Goal: Ask a question: Seek information or help from site administrators or community

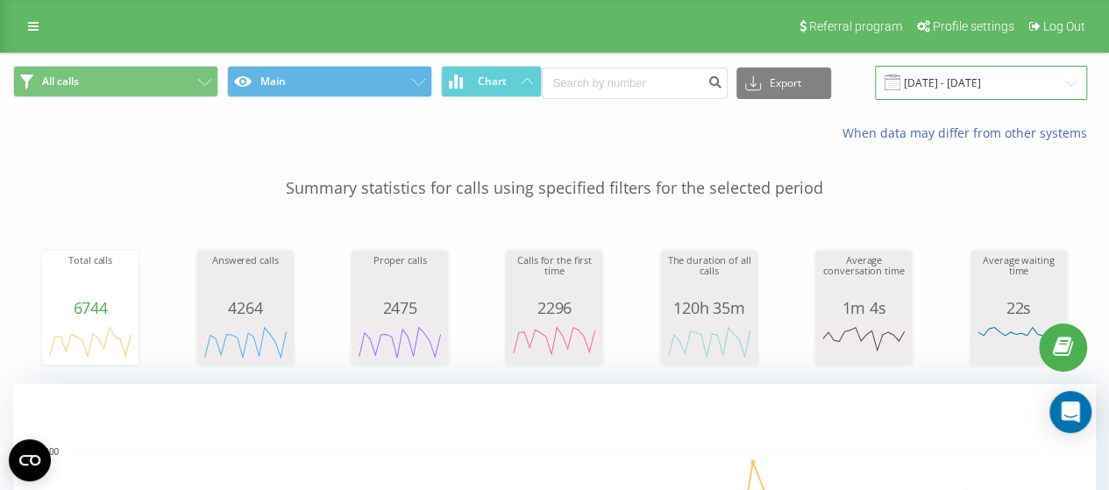
click at [946, 73] on input "20.07.2025 - 20.08.2025" at bounding box center [981, 83] width 212 height 34
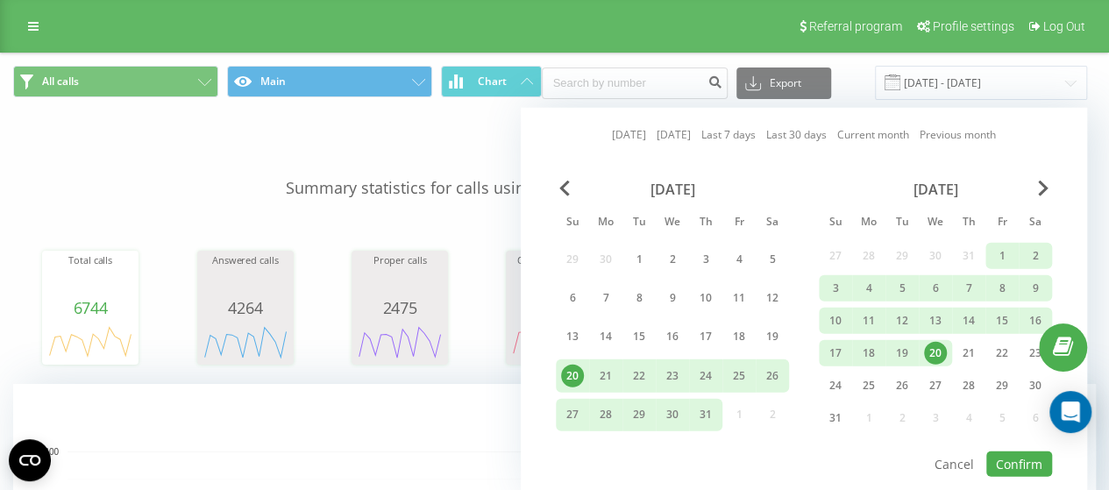
click at [933, 356] on div "20" at bounding box center [935, 353] width 23 height 23
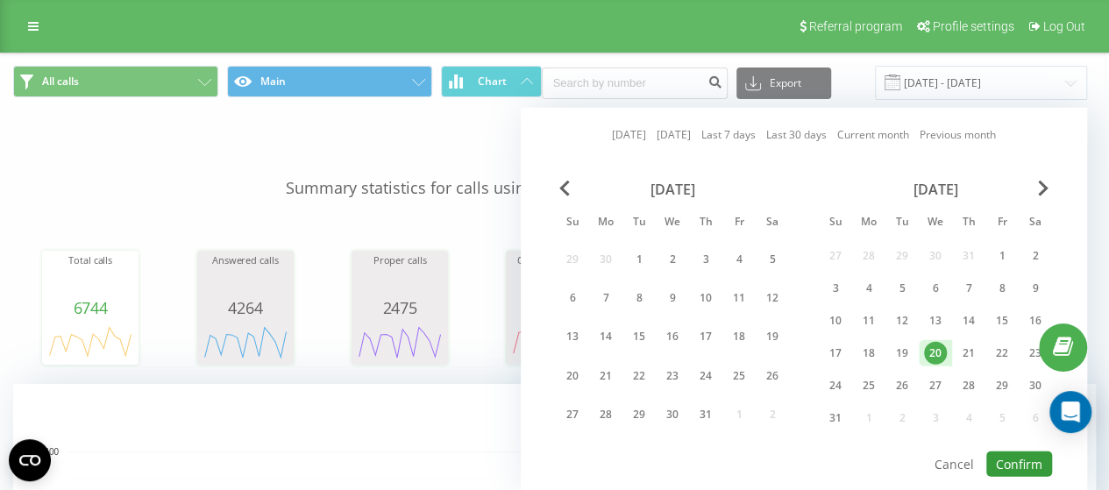
click at [1030, 464] on button "Confirm" at bounding box center [1019, 463] width 66 height 25
type input "20.08.2025 - 20.08.2025"
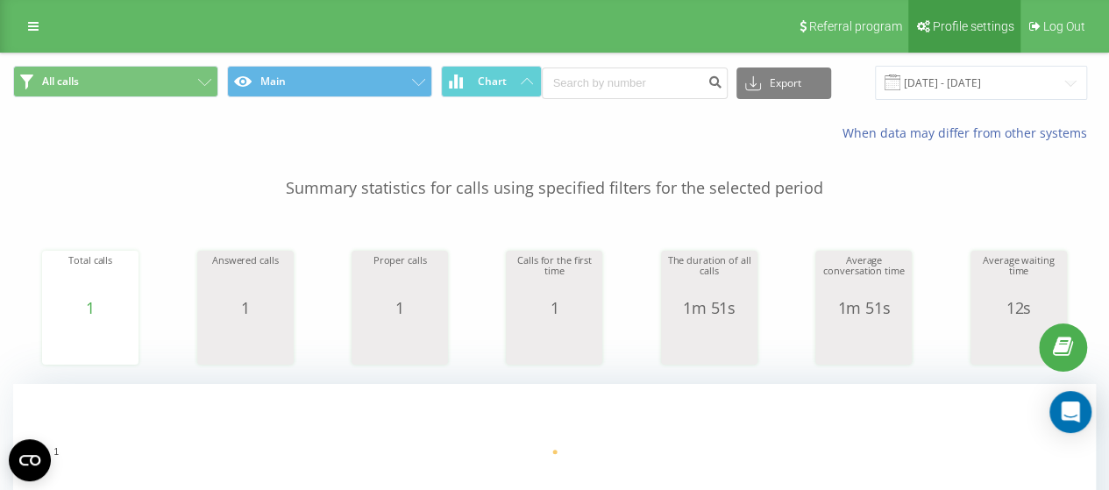
click at [1001, 29] on span "Profile settings" at bounding box center [974, 26] width 82 height 14
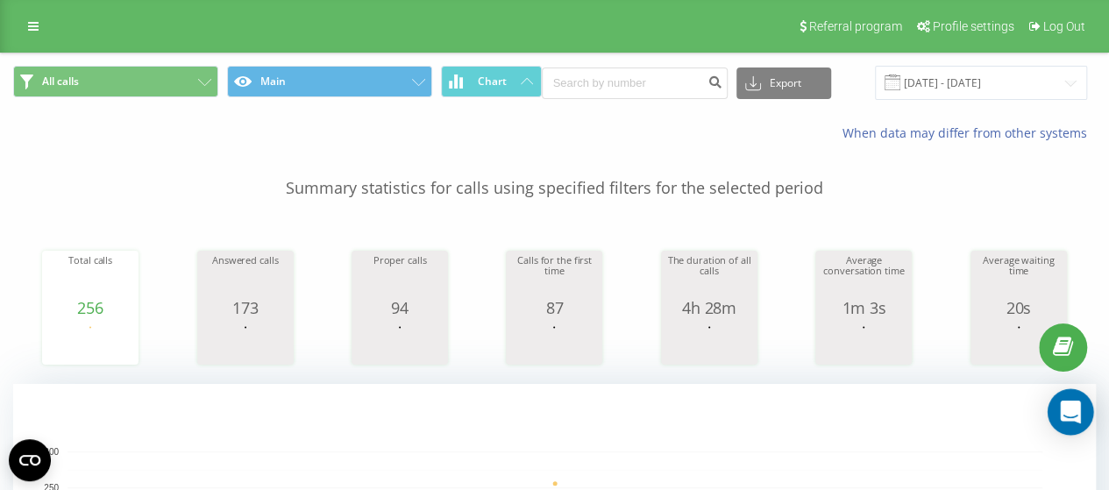
click at [1076, 416] on icon "Open Intercom Messenger" at bounding box center [1070, 412] width 23 height 23
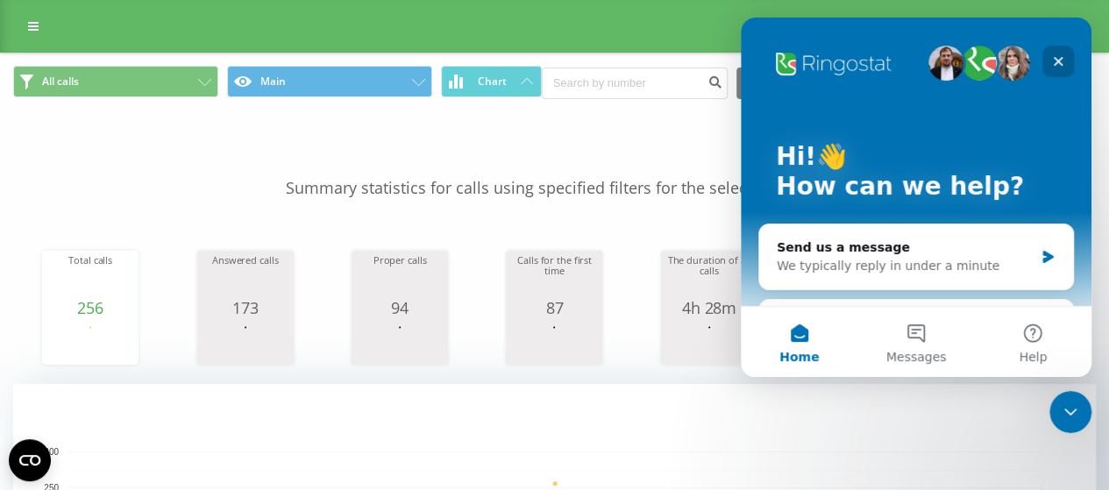
click at [1053, 68] on icon "Close" at bounding box center [1058, 61] width 14 height 14
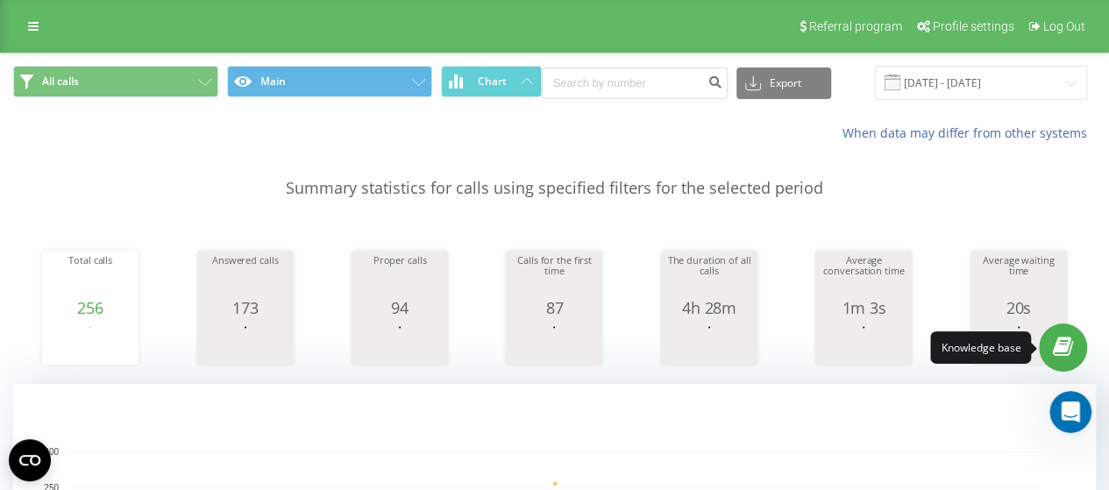
click at [1075, 362] on link at bounding box center [1063, 347] width 48 height 48
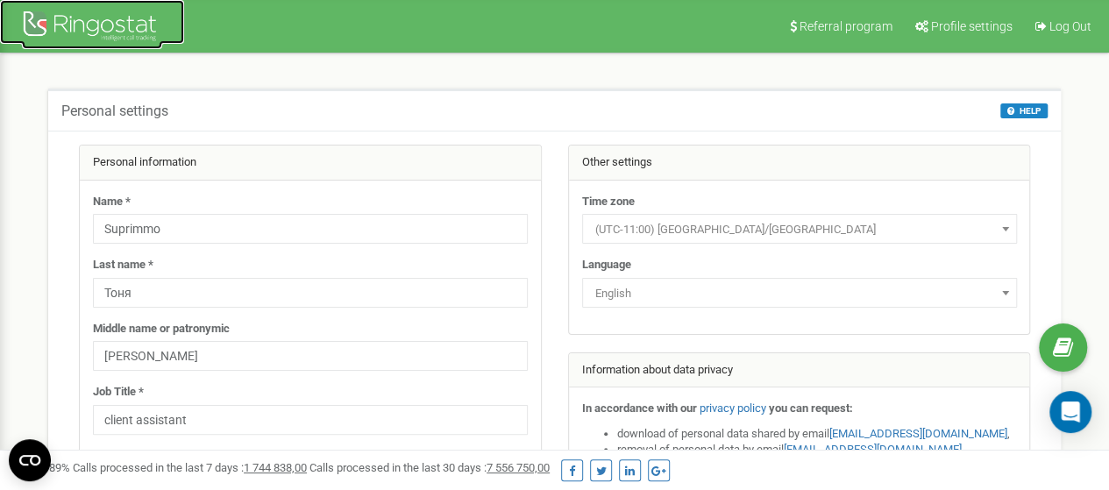
click at [124, 15] on div at bounding box center [92, 28] width 140 height 42
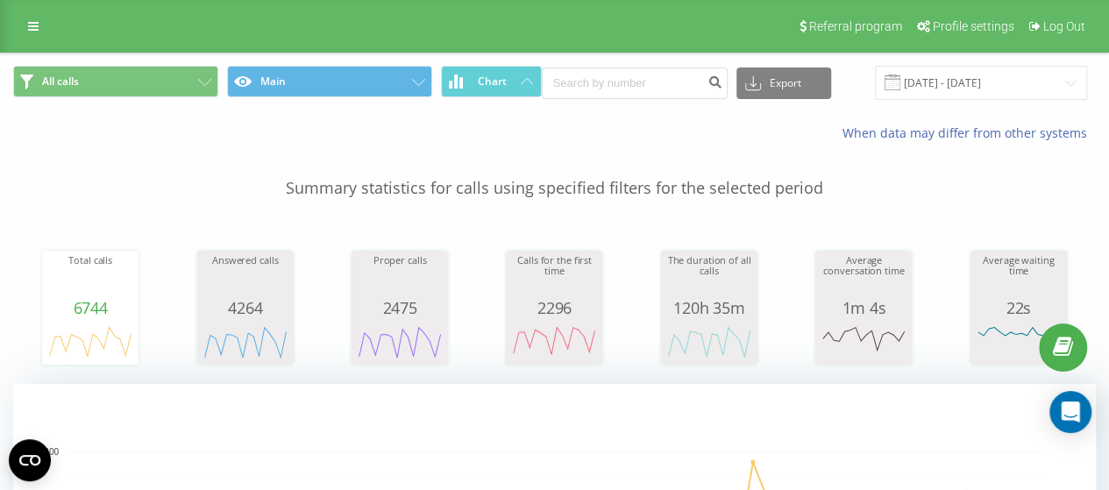
click at [958, 74] on input "20.07.2025 - 20.08.2025" at bounding box center [981, 83] width 212 height 34
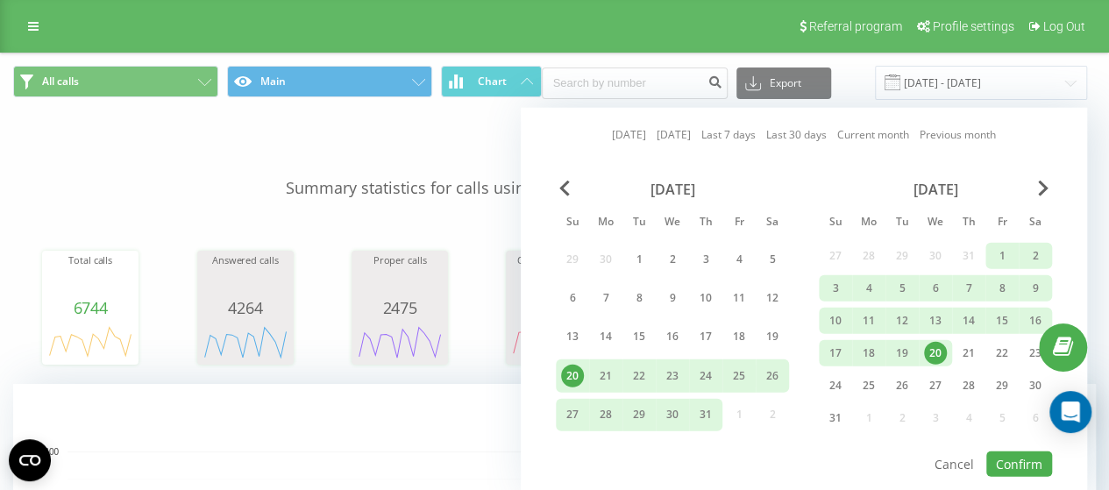
click at [935, 350] on div "20" at bounding box center [935, 353] width 23 height 23
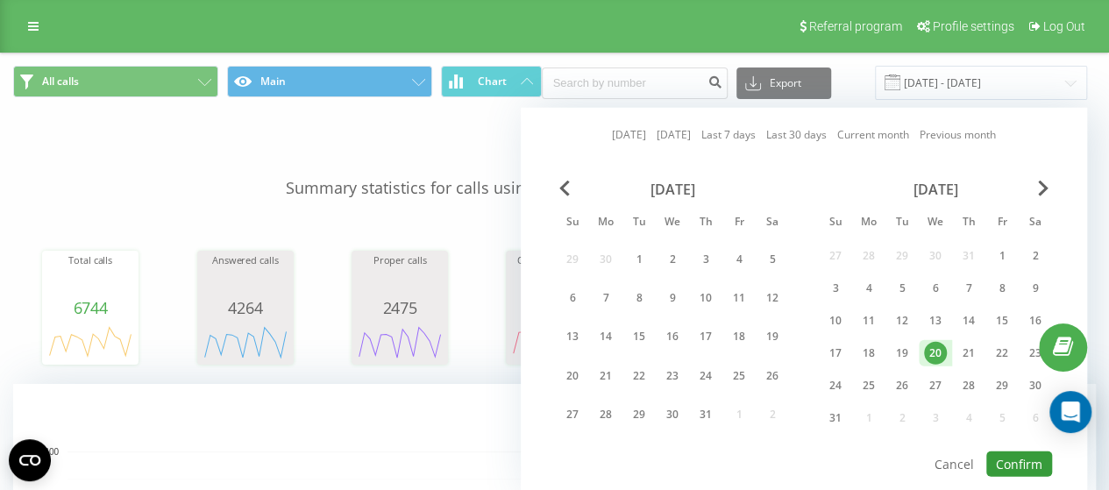
click at [1001, 464] on button "Confirm" at bounding box center [1019, 463] width 66 height 25
type input "[DATE] - [DATE]"
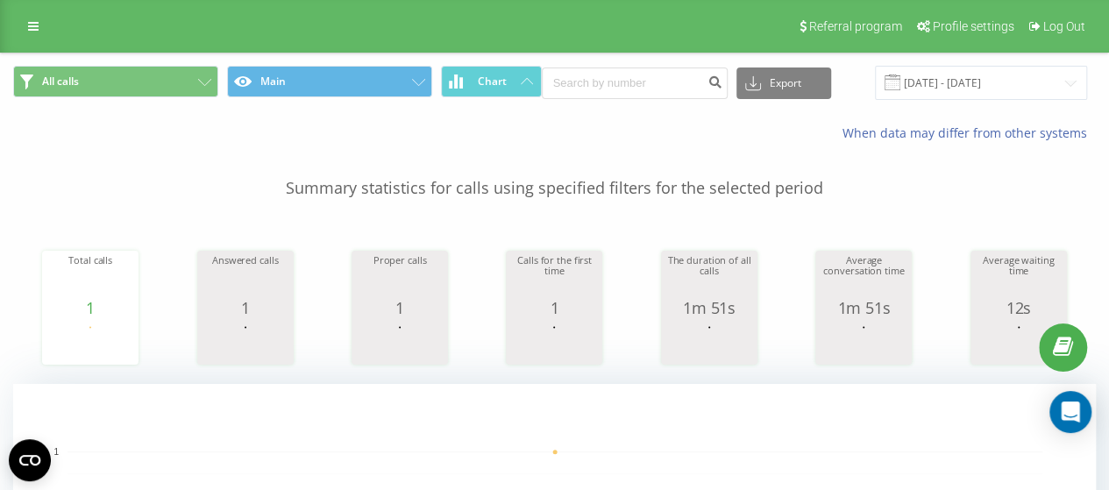
drag, startPoint x: 4, startPoint y: 253, endPoint x: 40, endPoint y: 234, distance: 40.8
drag, startPoint x: 0, startPoint y: 164, endPoint x: 68, endPoint y: 157, distance: 67.9
drag, startPoint x: 0, startPoint y: 232, endPoint x: 19, endPoint y: 224, distance: 20.8
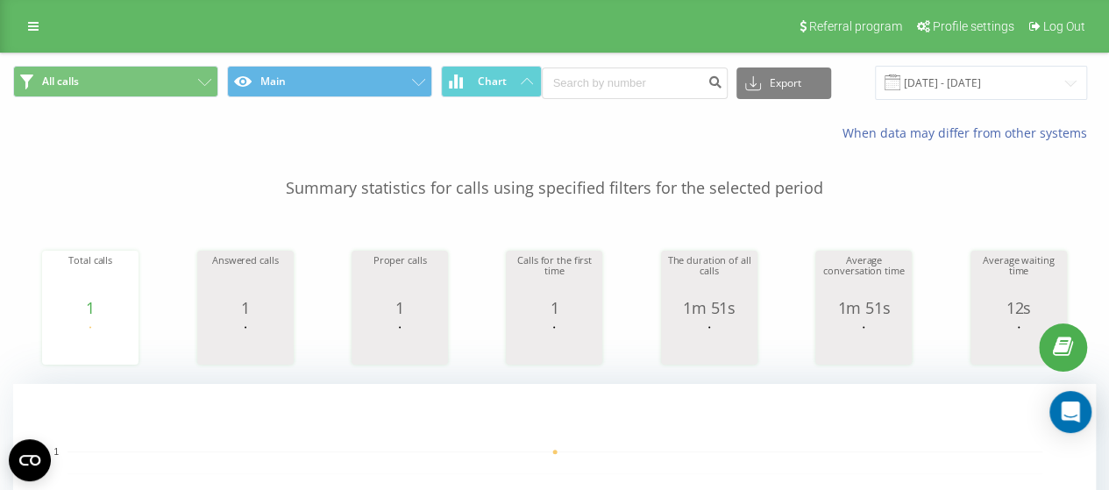
click at [926, 82] on input "[DATE] - [DATE]" at bounding box center [981, 83] width 212 height 34
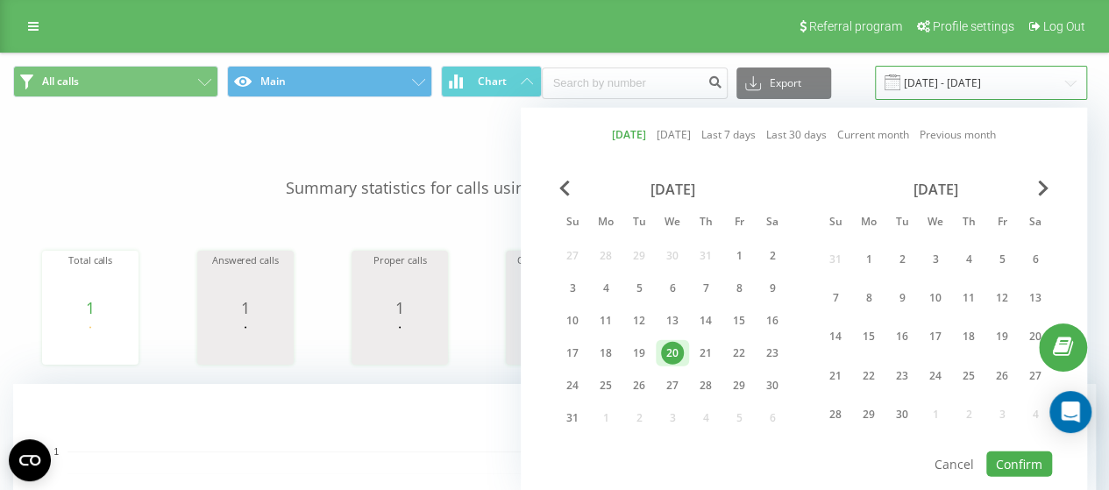
click at [926, 82] on input "[DATE] - [DATE]" at bounding box center [981, 83] width 212 height 34
click at [1079, 399] on div "Open Intercom Messenger" at bounding box center [1071, 412] width 46 height 46
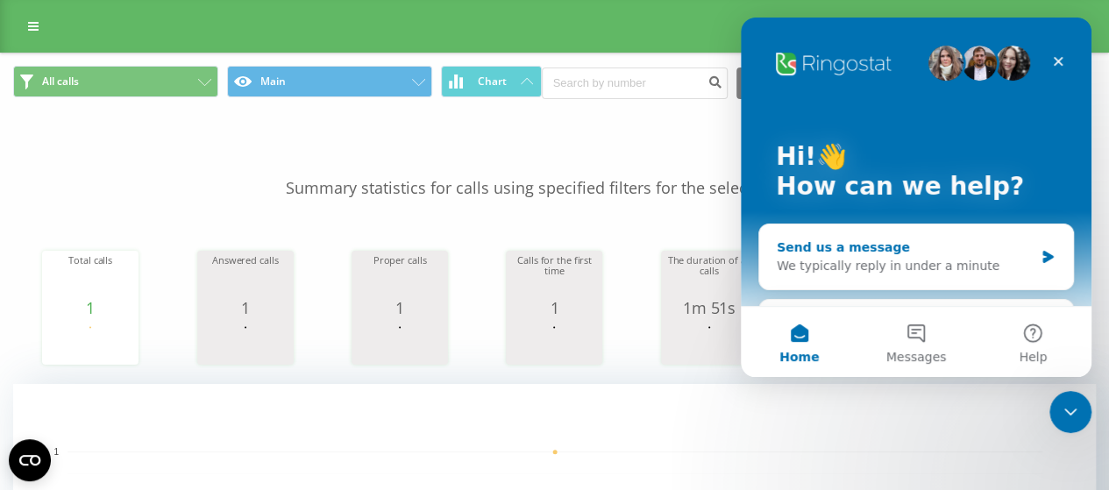
click at [915, 252] on div "Send us a message" at bounding box center [905, 247] width 257 height 18
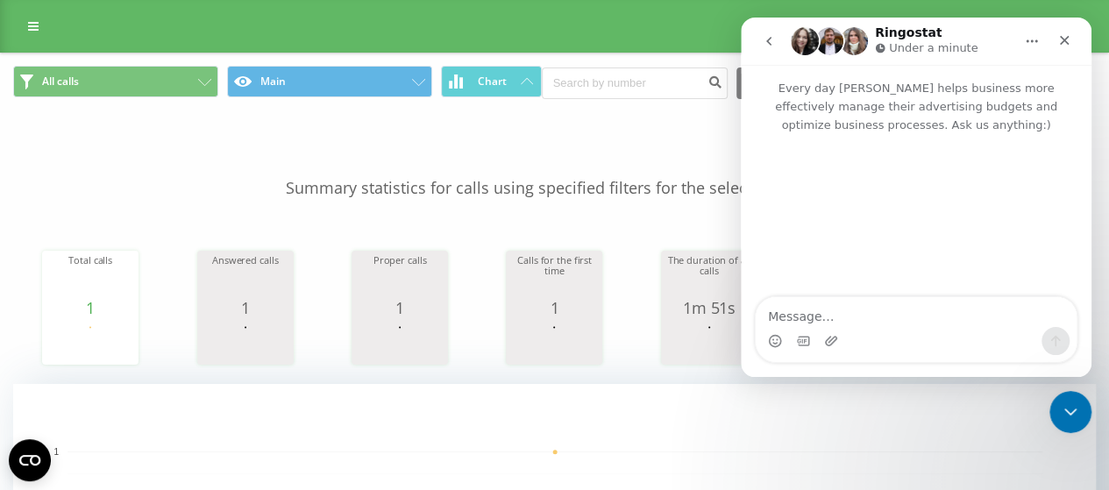
click at [910, 311] on textarea "Message…" at bounding box center [916, 312] width 321 height 30
type textarea "Hello"
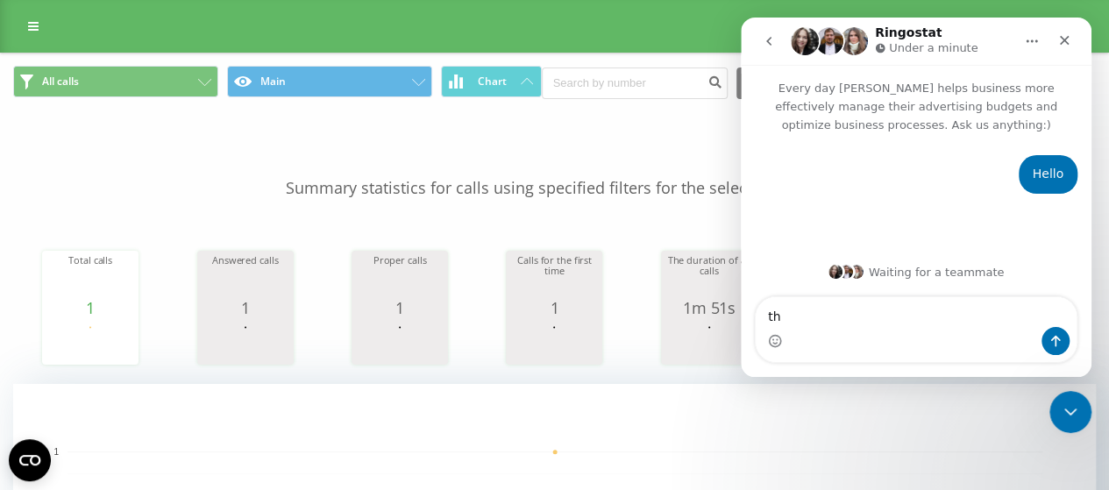
type textarea "t"
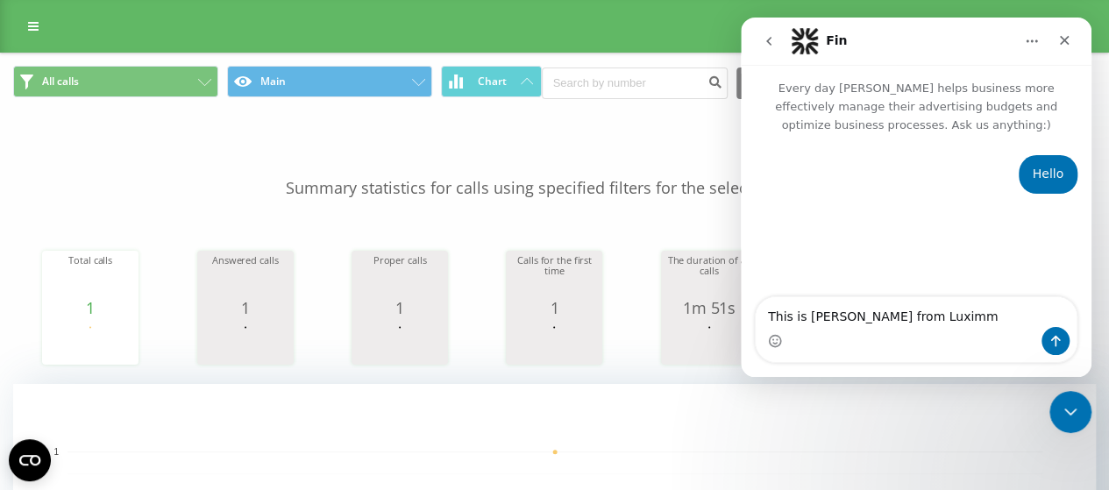
type textarea "This is Tonya from Luximmo"
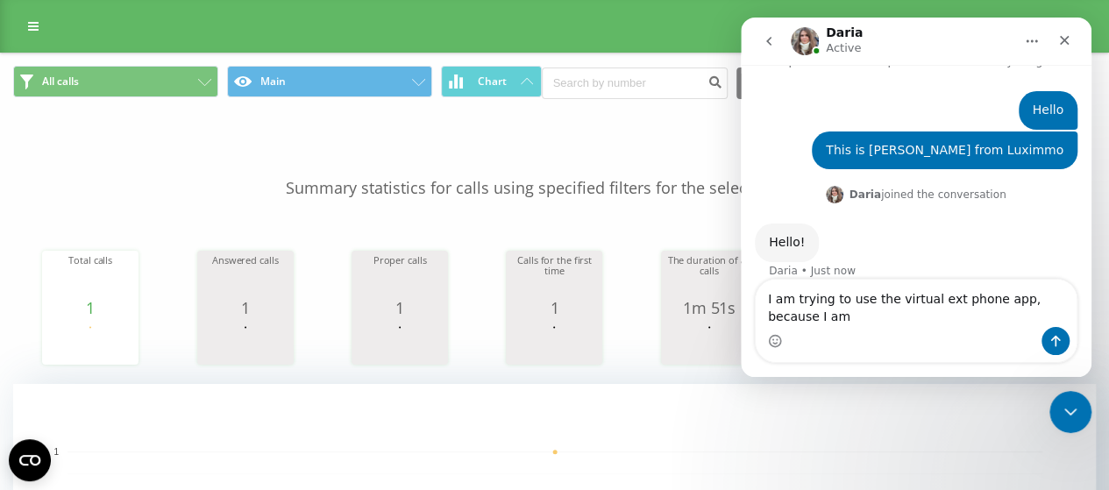
scroll to position [82, 0]
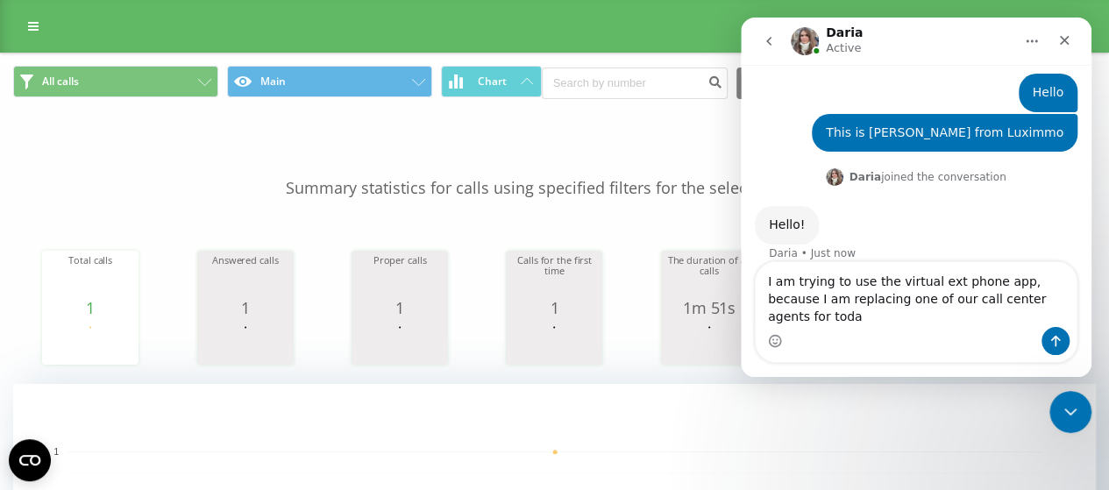
type textarea "I am trying to use the virtual ext phone app, because I am replacing one of our…"
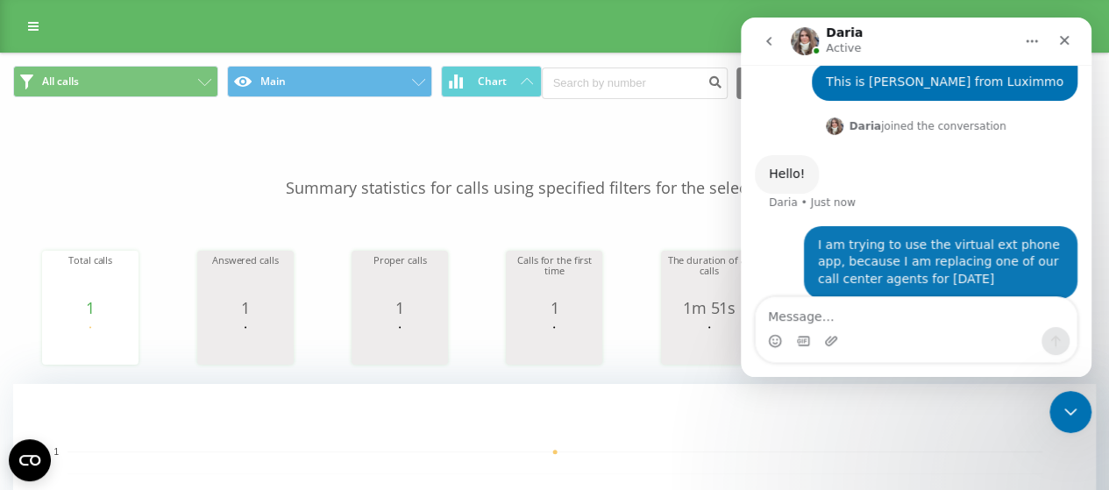
scroll to position [151, 0]
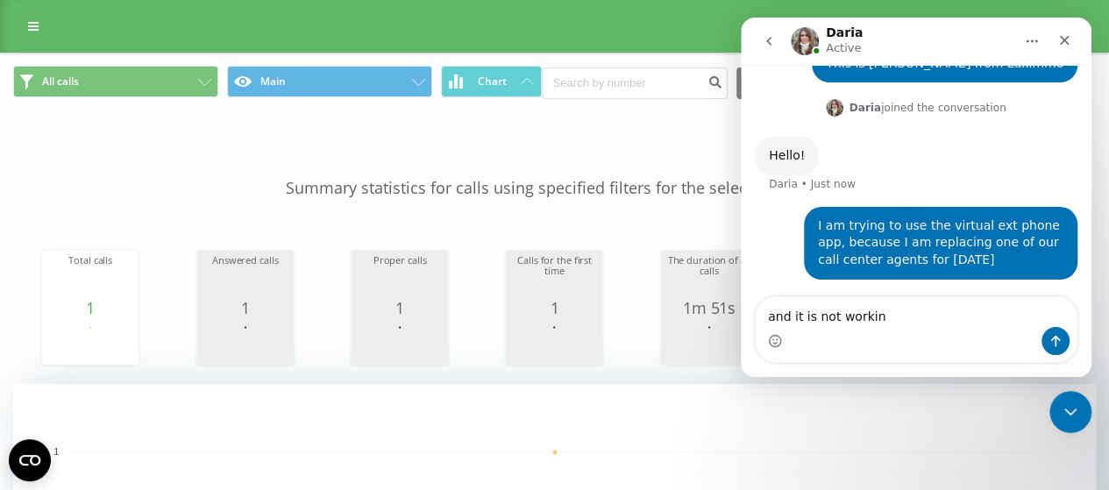
type textarea "and it is not working"
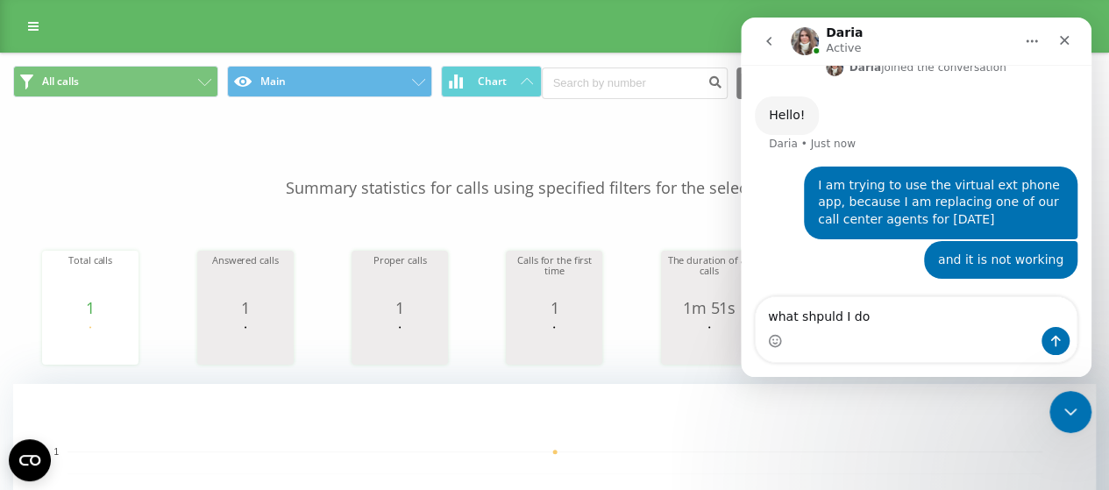
type textarea "what shpuld I do"
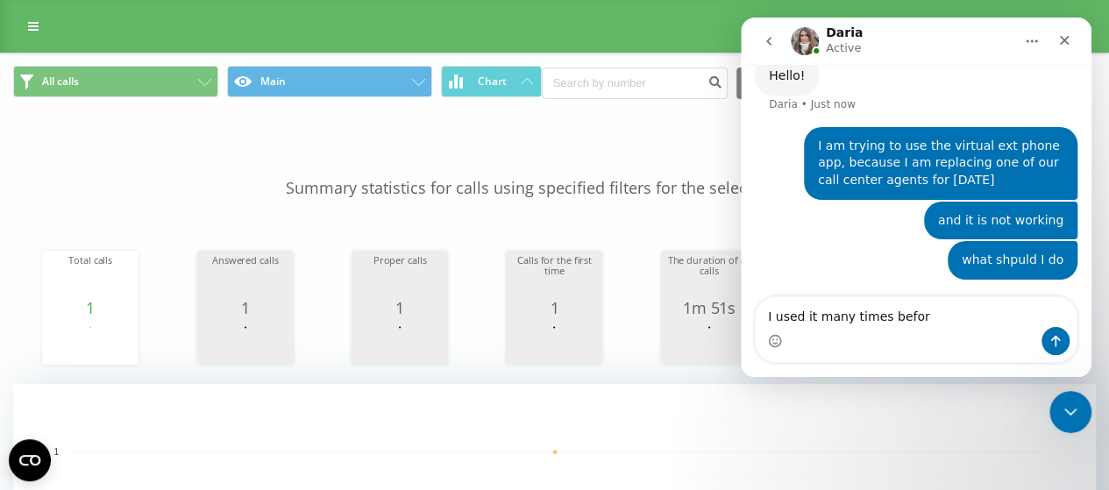
type textarea "I used it many times before"
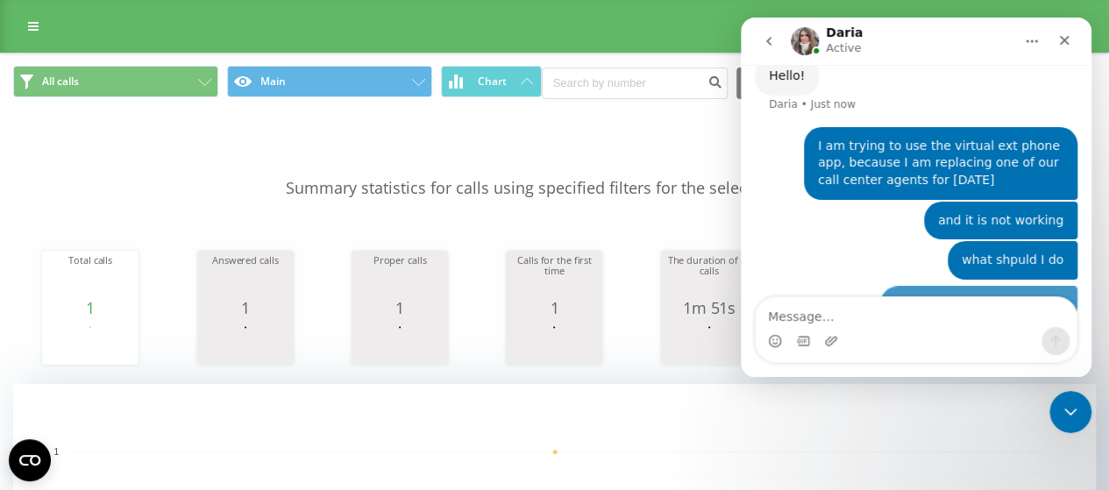
scroll to position [271, 0]
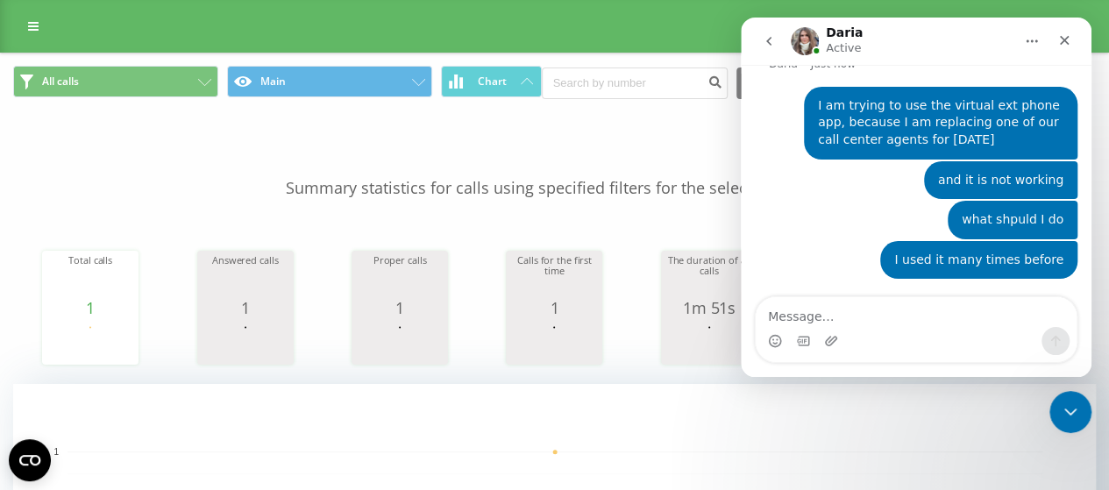
drag, startPoint x: 1046, startPoint y: 225, endPoint x: 749, endPoint y: 229, distance: 297.2
click at [742, 228] on div "Hello Suprimmo • 1m ago This is Tonya from Luximmo Suprimmo • 1m ago Daria join…" at bounding box center [916, 81] width 351 height 437
drag, startPoint x: 985, startPoint y: 182, endPoint x: 1033, endPoint y: 253, distance: 85.3
click at [1032, 253] on div "I used it many times before" at bounding box center [978, 261] width 169 height 18
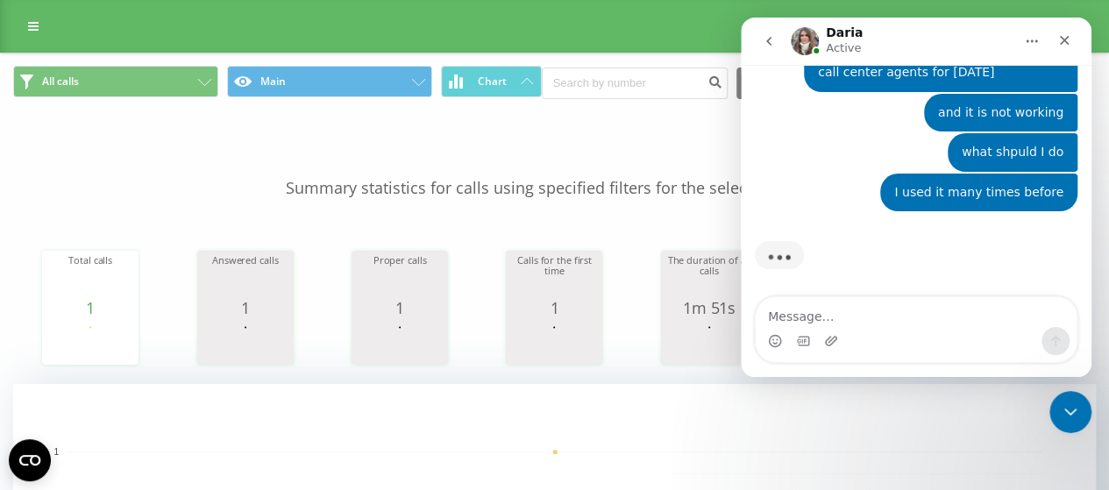
click at [1024, 43] on button "Home" at bounding box center [1031, 41] width 33 height 33
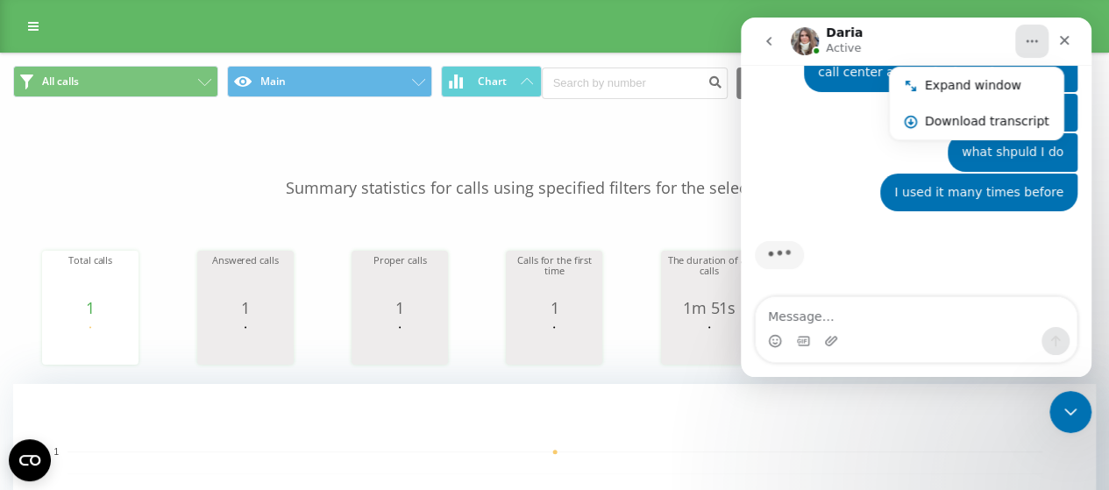
click at [800, 172] on div "what shpuld I do Suprimmo • Just now" at bounding box center [916, 153] width 323 height 40
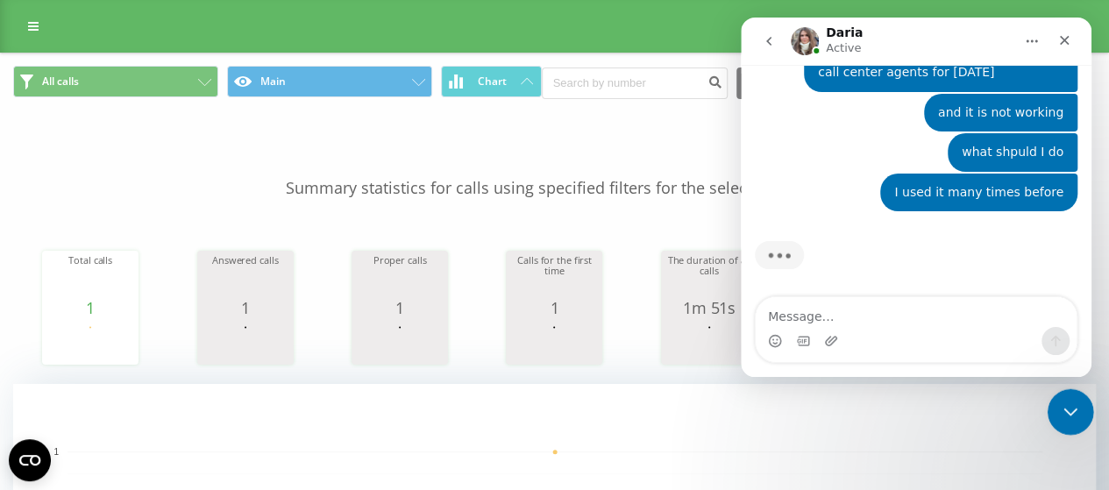
click at [1076, 416] on icon "Close Intercom Messenger" at bounding box center [1067, 409] width 21 height 21
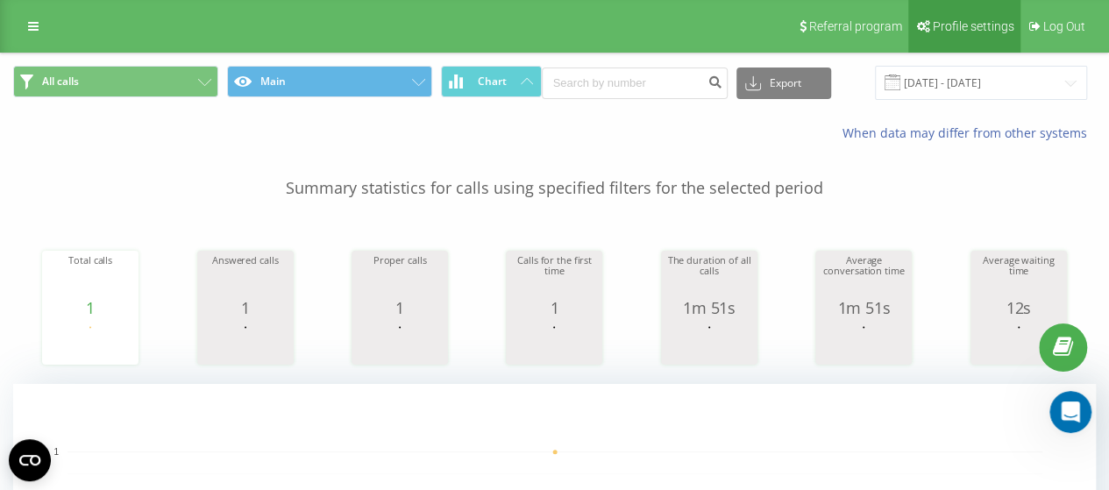
click at [978, 20] on span "Profile settings" at bounding box center [974, 26] width 82 height 14
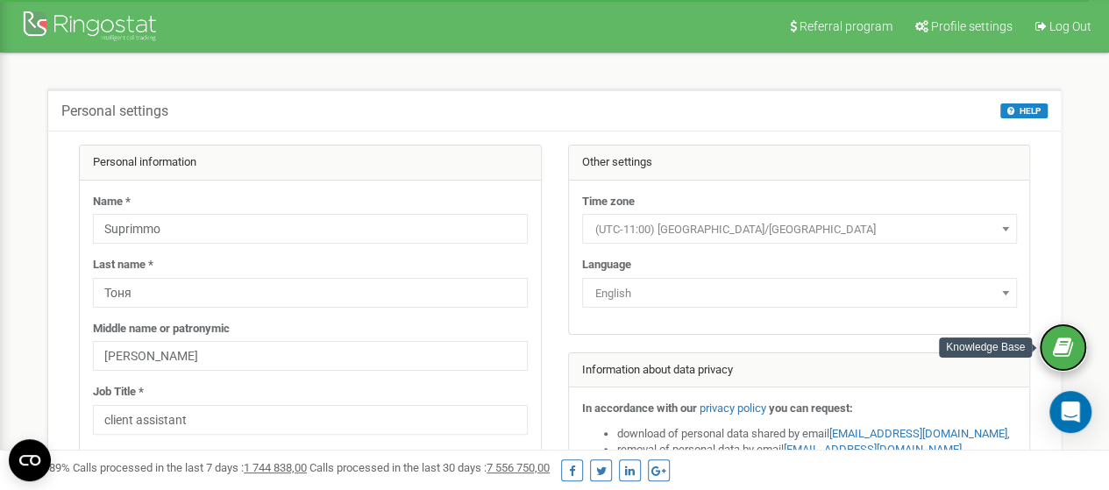
click at [1078, 345] on link at bounding box center [1063, 347] width 48 height 48
click at [1074, 341] on link at bounding box center [1063, 347] width 48 height 48
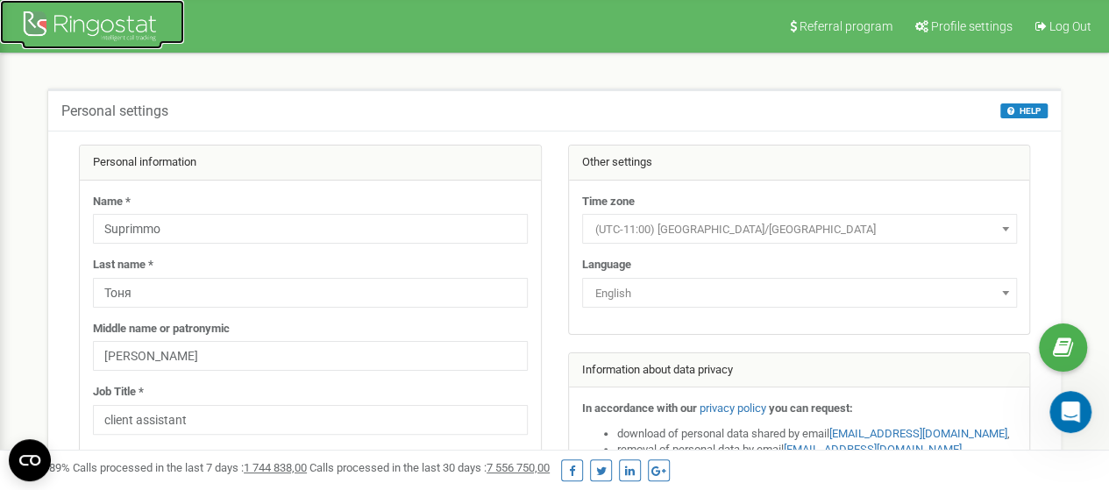
click at [59, 27] on div at bounding box center [92, 28] width 140 height 42
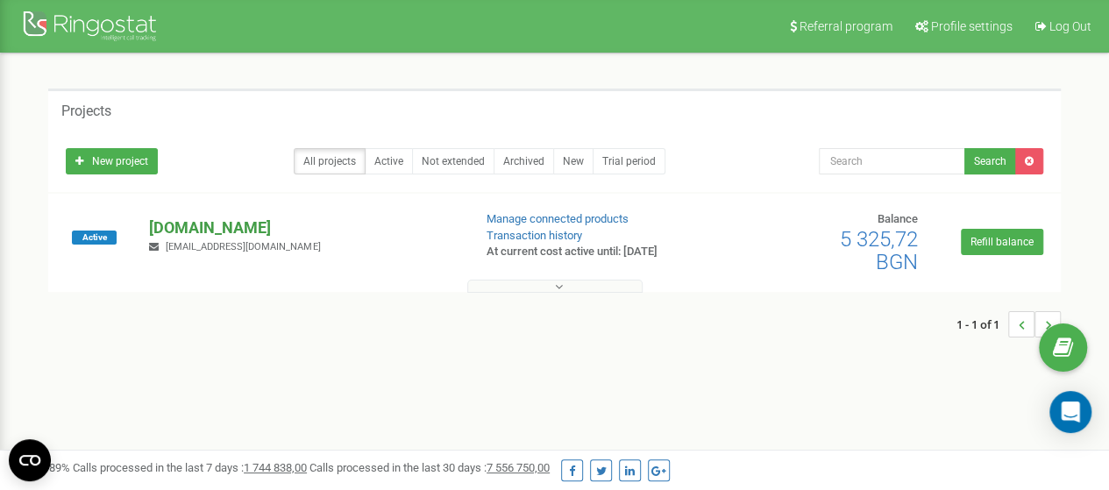
click at [165, 226] on p "[DOMAIN_NAME]" at bounding box center [303, 228] width 309 height 23
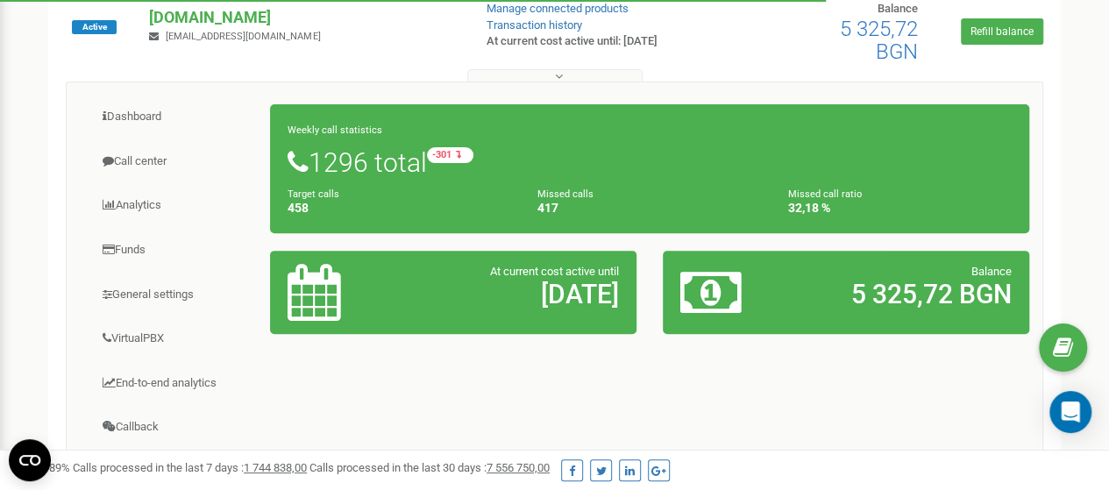
scroll to position [175, 0]
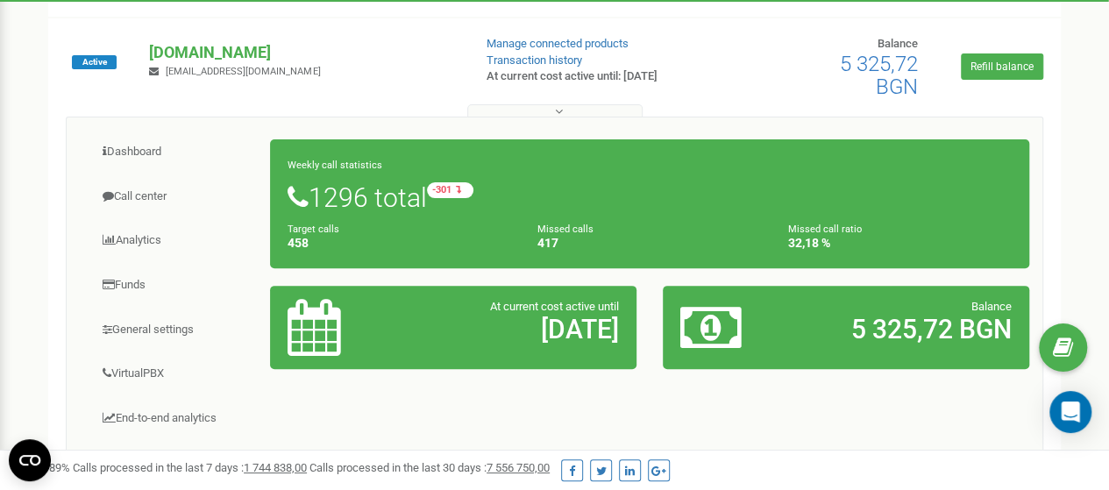
click at [1047, 419] on div "Dashboard Call center Analytics Funds 458" at bounding box center [555, 409] width 1004 height 586
click at [1060, 397] on div "Open Intercom Messenger" at bounding box center [1071, 412] width 46 height 46
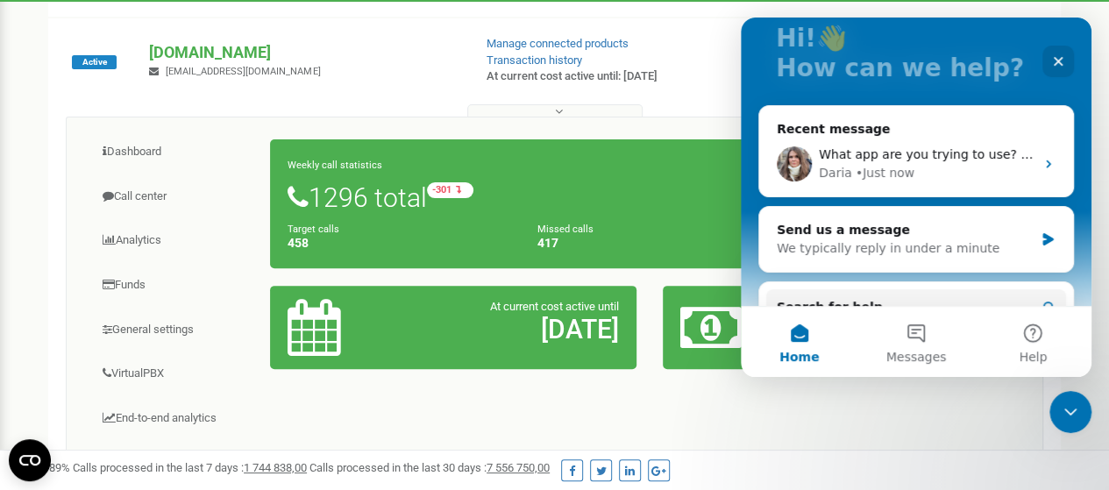
scroll to position [103, 0]
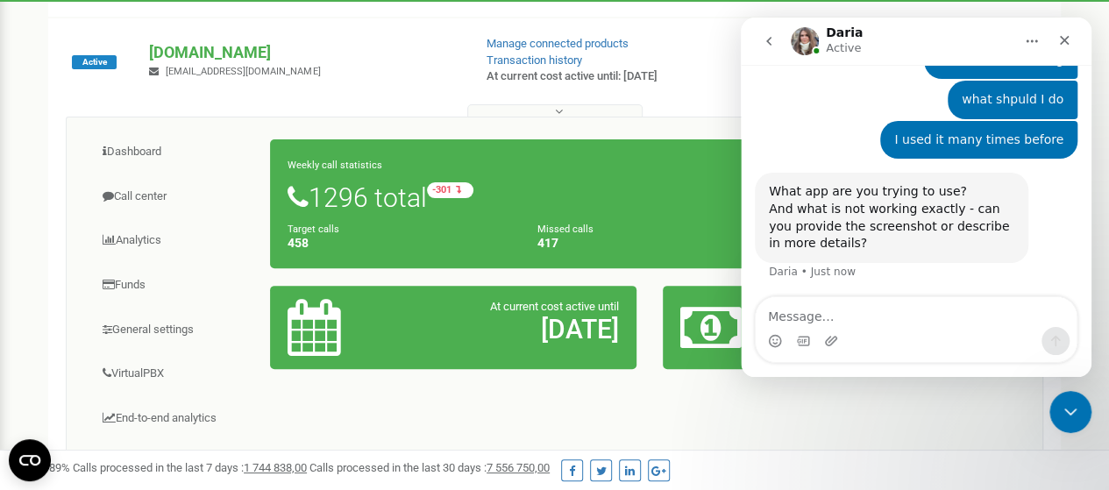
scroll to position [374, 0]
click at [916, 315] on textarea "Message…" at bounding box center [916, 312] width 321 height 30
type textarea "T"
type textarea "O"
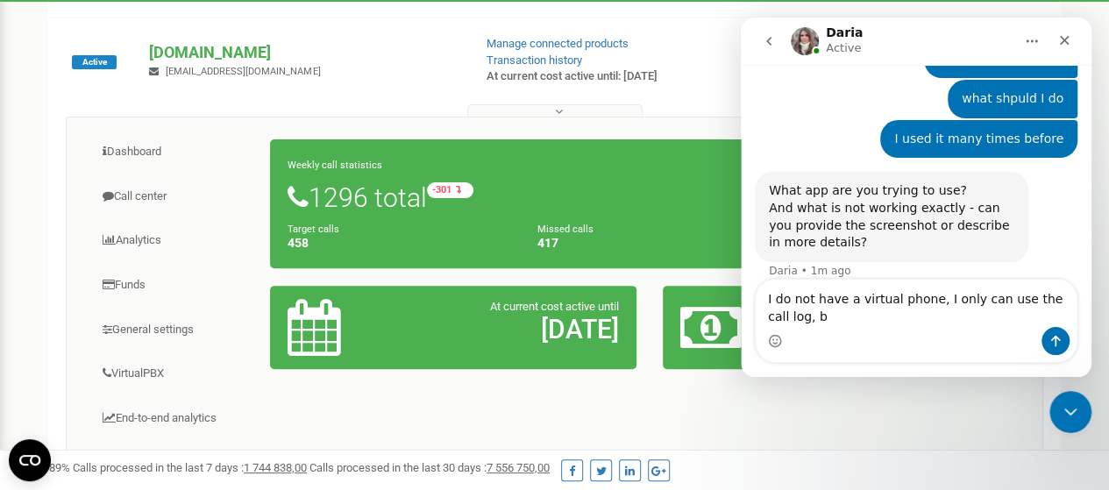
scroll to position [392, 0]
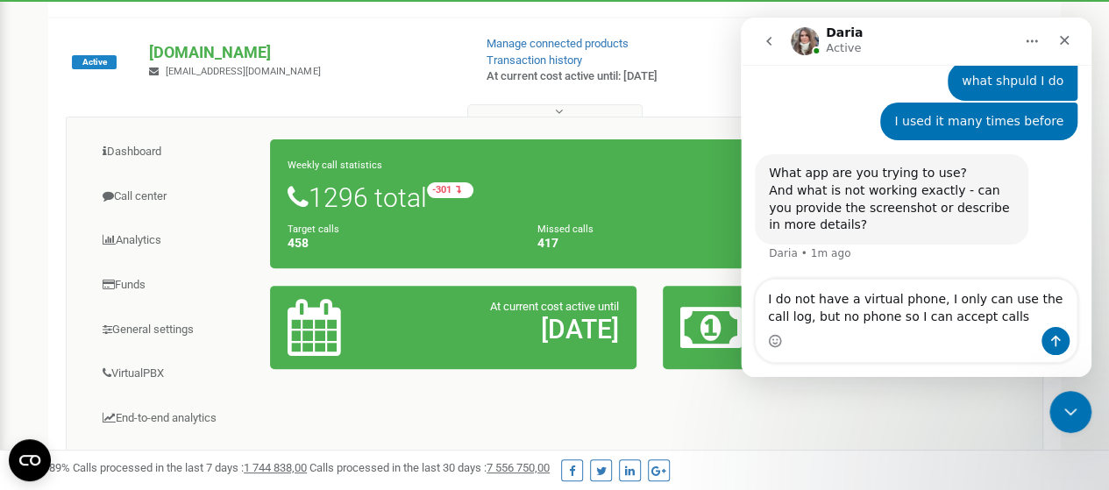
type textarea "I do not have a virtual phone, I only can use the call log, but no phone so I c…"
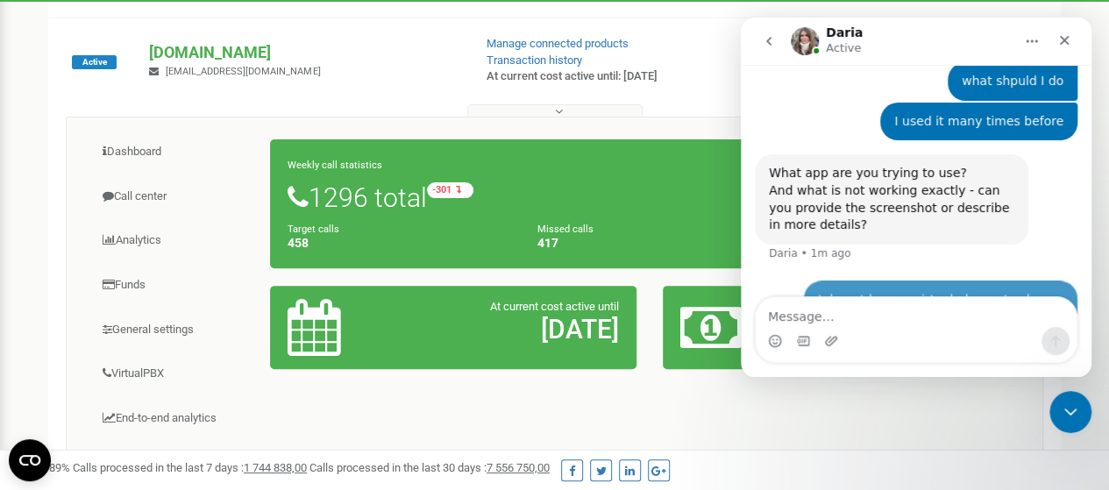
scroll to position [461, 0]
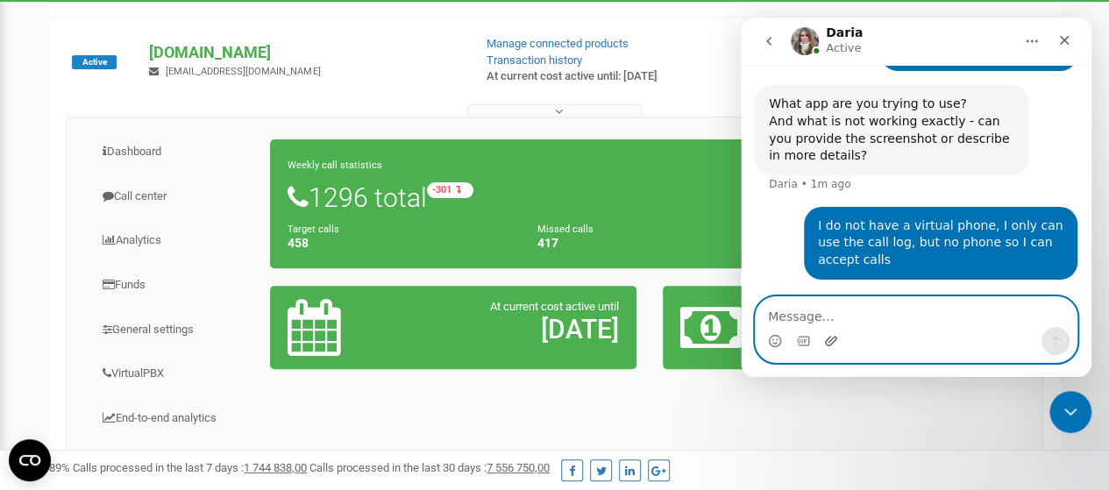
click at [828, 341] on icon "Upload attachment" at bounding box center [831, 341] width 14 height 14
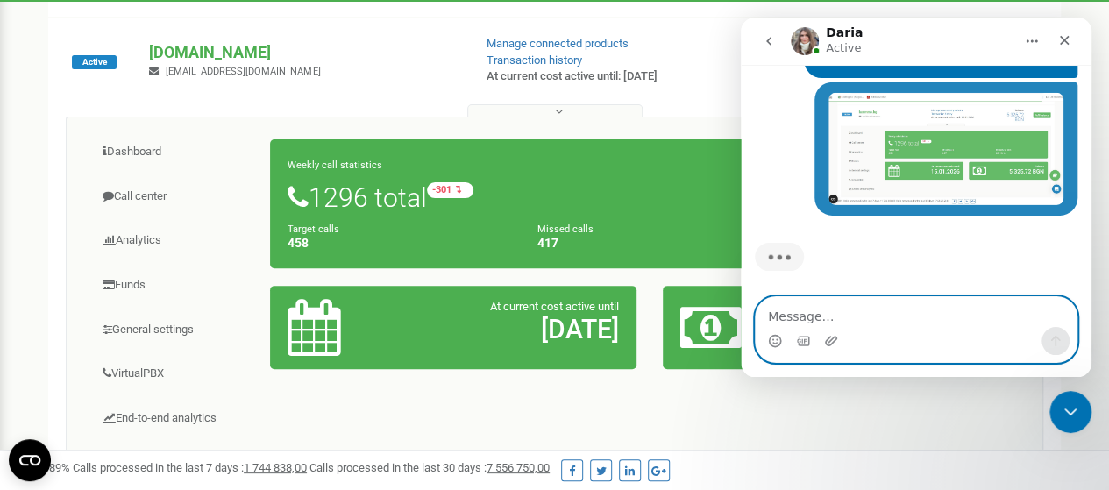
scroll to position [665, 0]
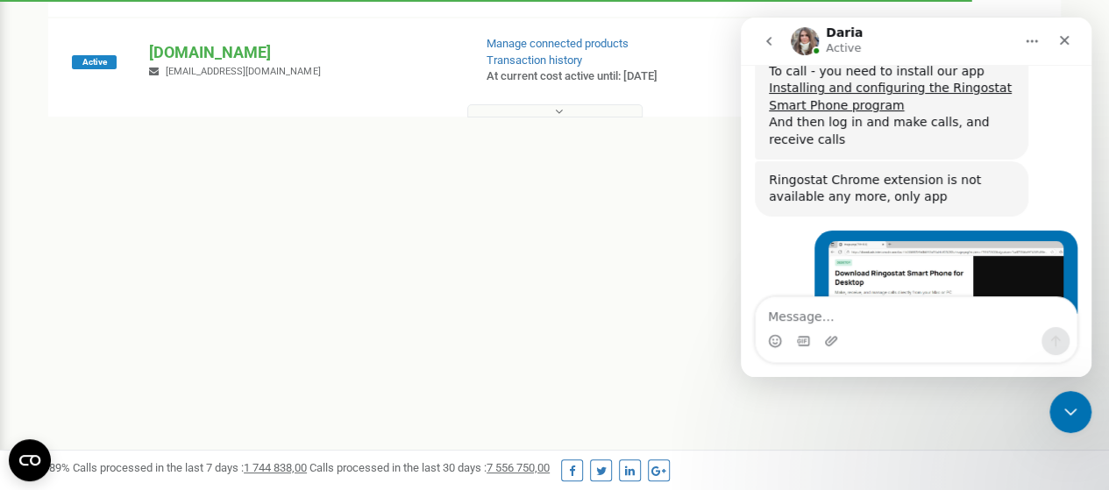
scroll to position [1129, 0]
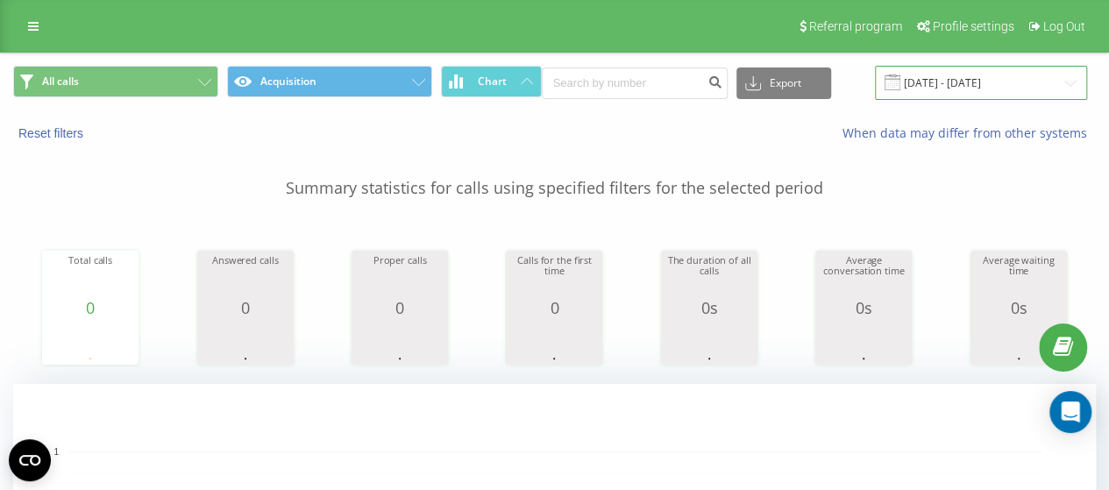
click at [1008, 75] on input "[DATE] - [DATE]" at bounding box center [981, 83] width 212 height 34
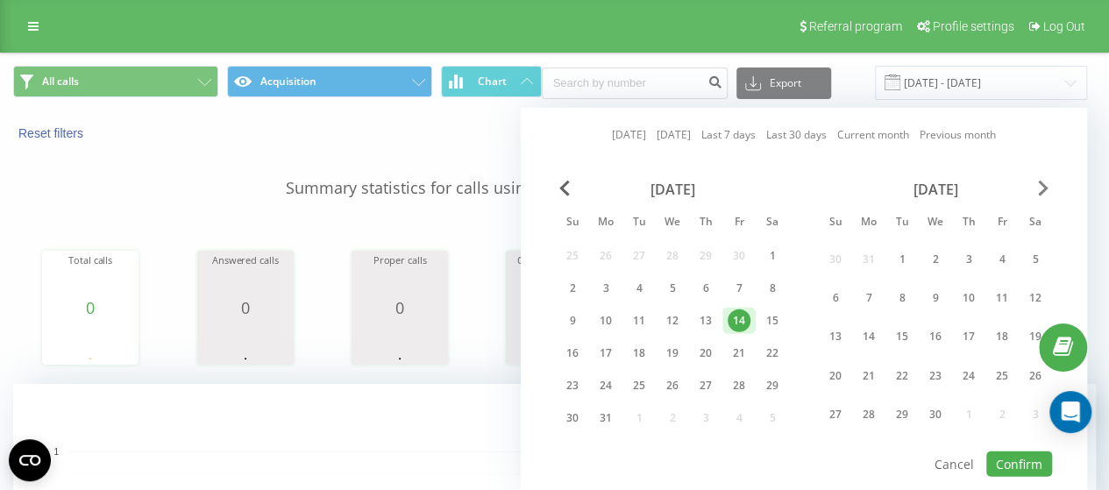
click at [1038, 192] on span "Next Month" at bounding box center [1043, 189] width 11 height 16
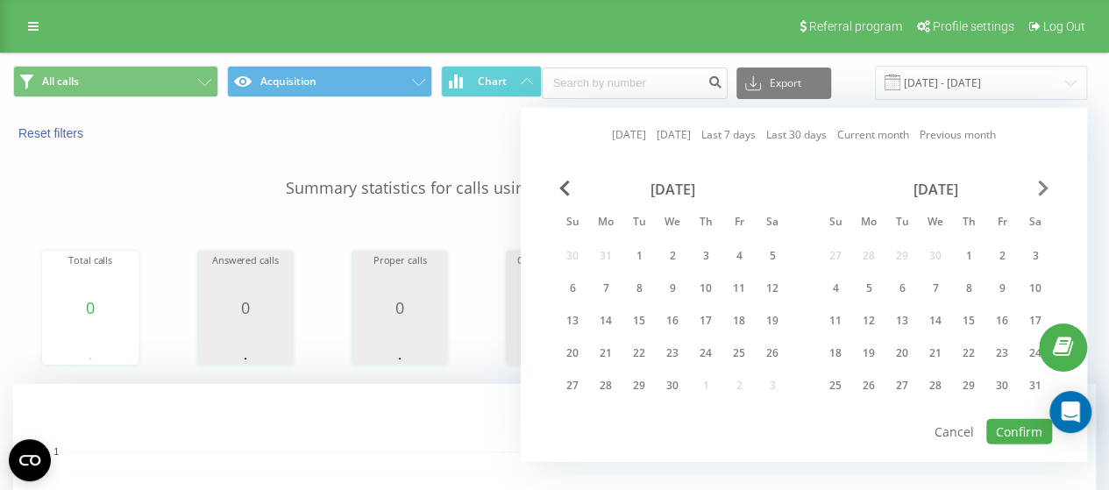
click at [1038, 192] on span "Next Month" at bounding box center [1043, 189] width 11 height 16
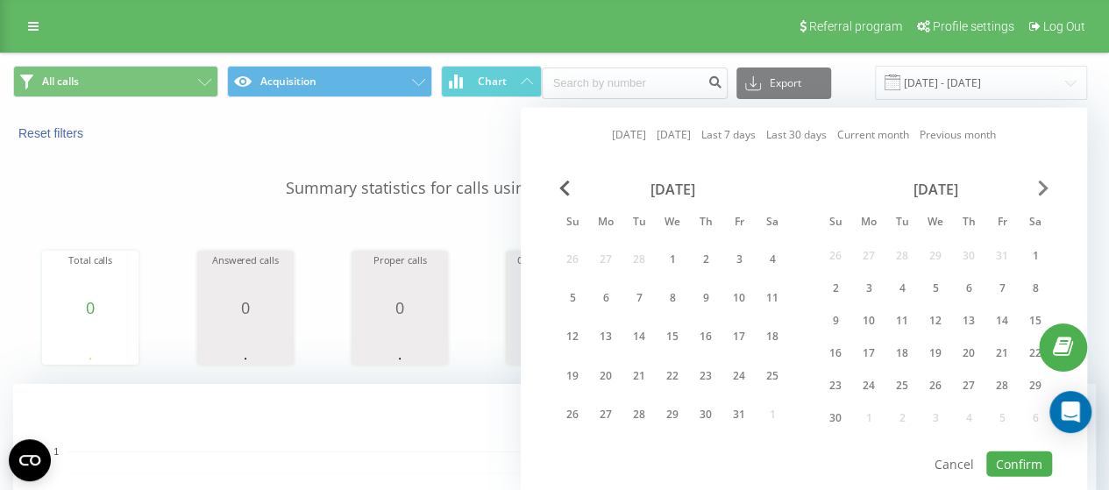
click at [1038, 192] on span "Next Month" at bounding box center [1043, 189] width 11 height 16
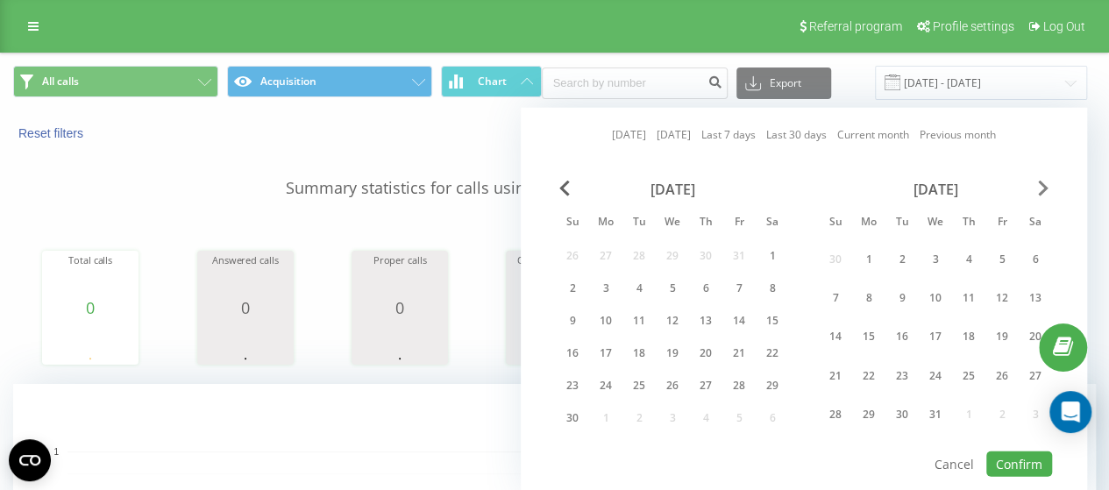
click at [1038, 192] on span "Next Month" at bounding box center [1043, 189] width 11 height 16
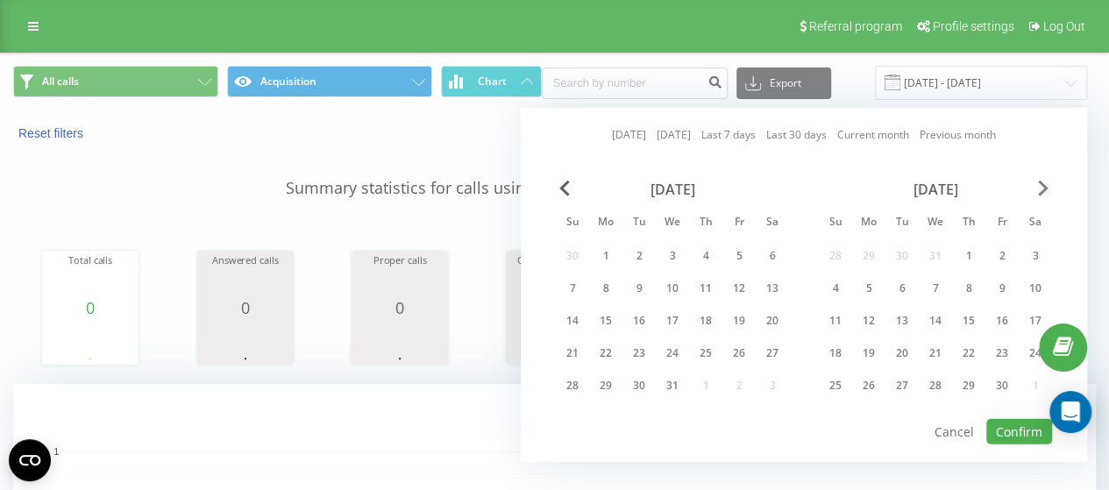
click at [1038, 192] on span "Next Month" at bounding box center [1043, 189] width 11 height 16
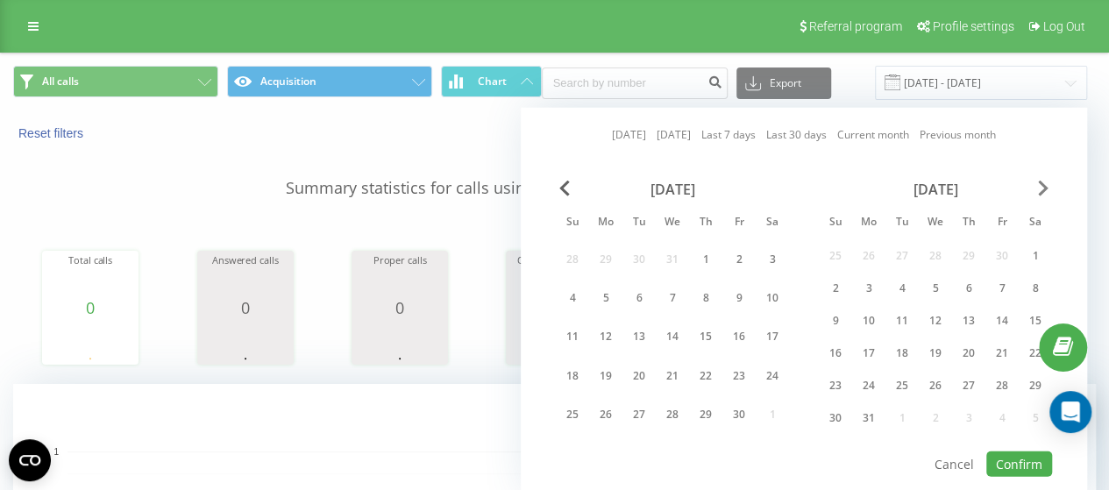
click at [1038, 192] on span "Next Month" at bounding box center [1043, 189] width 11 height 16
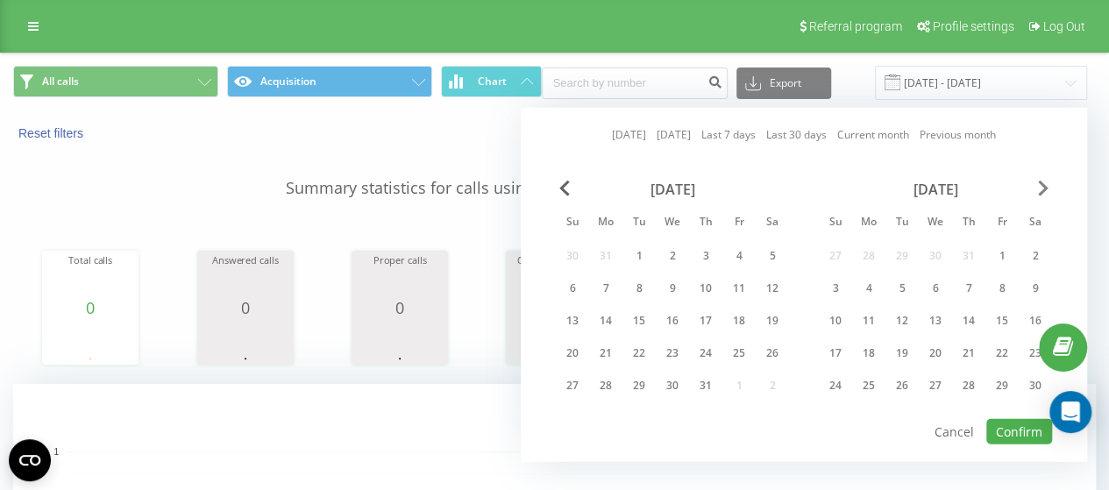
click at [1038, 192] on span "Next Month" at bounding box center [1043, 189] width 11 height 16
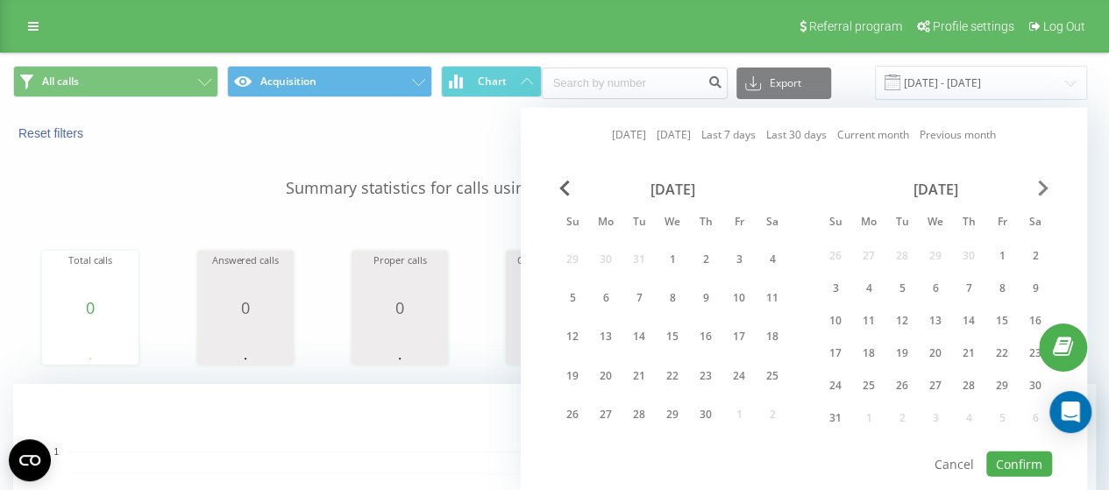
click at [1038, 192] on span "Next Month" at bounding box center [1043, 189] width 11 height 16
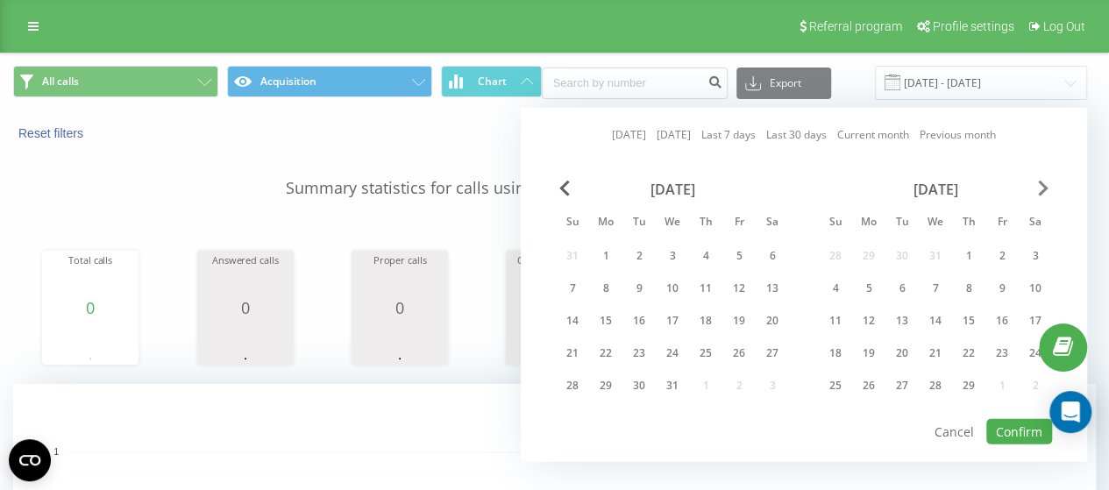
click at [1038, 192] on span "Next Month" at bounding box center [1043, 189] width 11 height 16
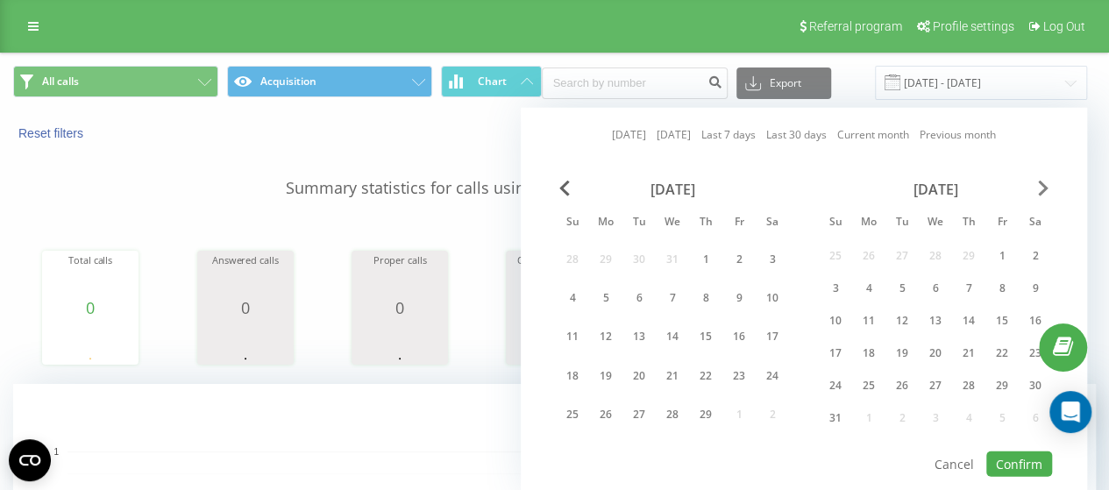
click at [1038, 192] on span "Next Month" at bounding box center [1043, 189] width 11 height 16
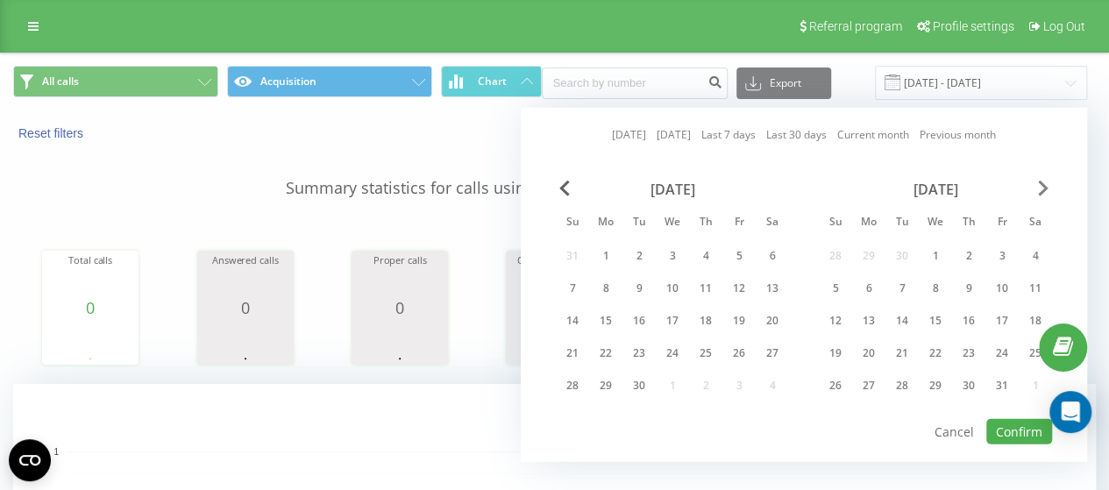
click at [1038, 192] on span "Next Month" at bounding box center [1043, 189] width 11 height 16
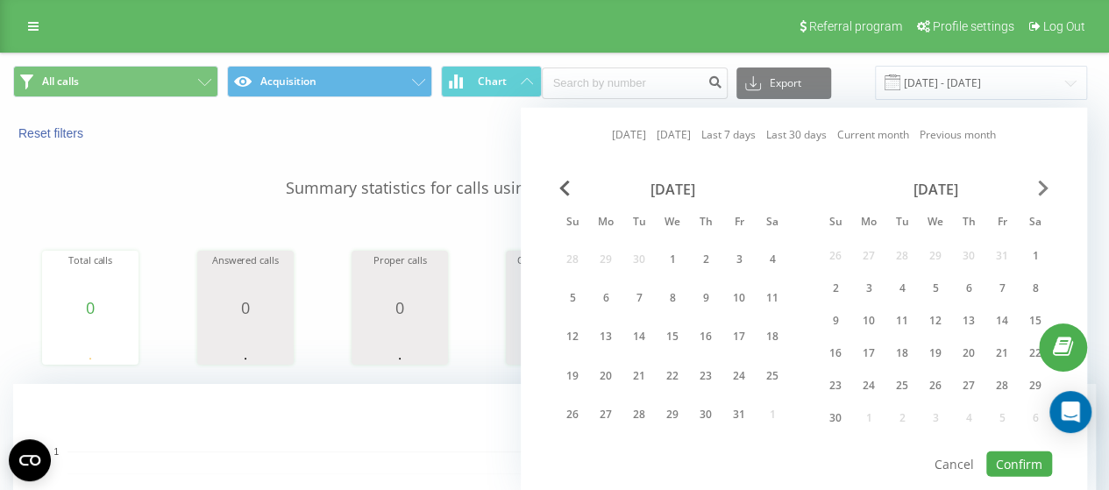
click at [1038, 192] on span "Next Month" at bounding box center [1043, 189] width 11 height 16
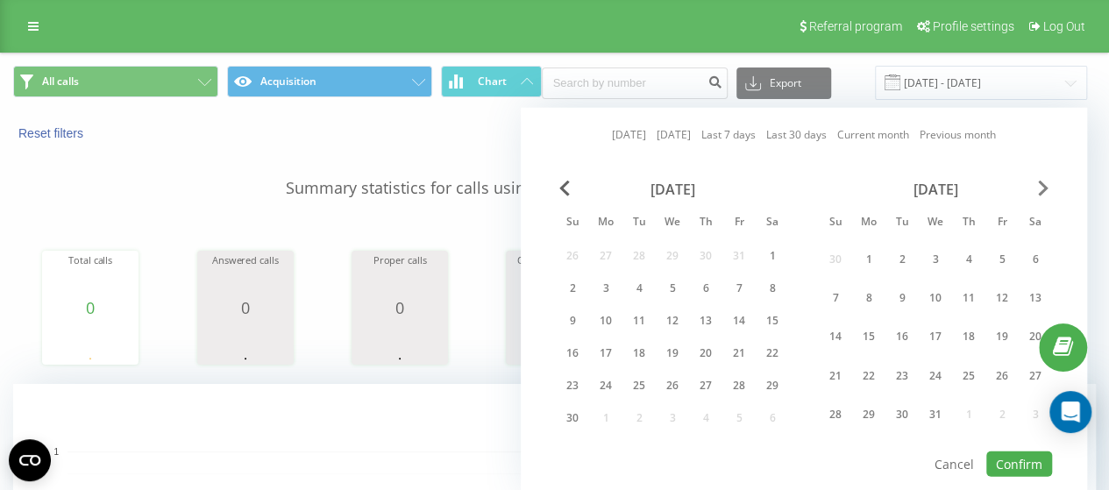
click at [1038, 192] on span "Next Month" at bounding box center [1043, 189] width 11 height 16
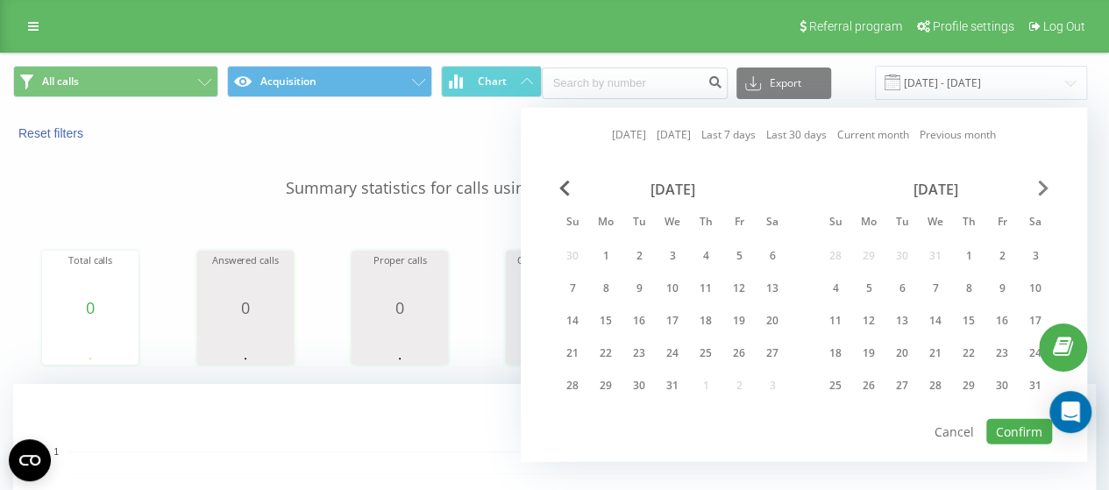
click at [1038, 192] on span "Next Month" at bounding box center [1043, 189] width 11 height 16
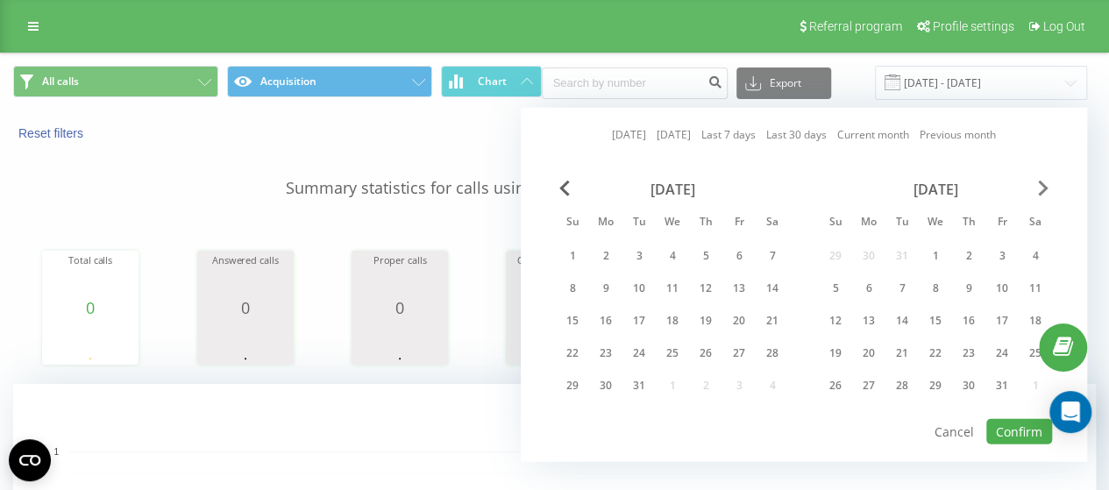
click at [1038, 192] on span "Next Month" at bounding box center [1043, 189] width 11 height 16
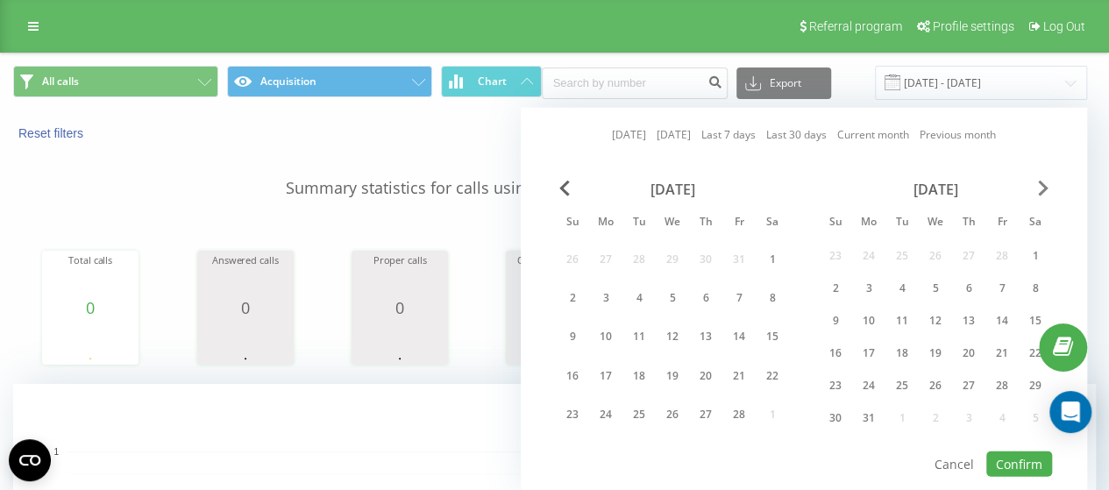
click at [1038, 192] on span "Next Month" at bounding box center [1043, 189] width 11 height 16
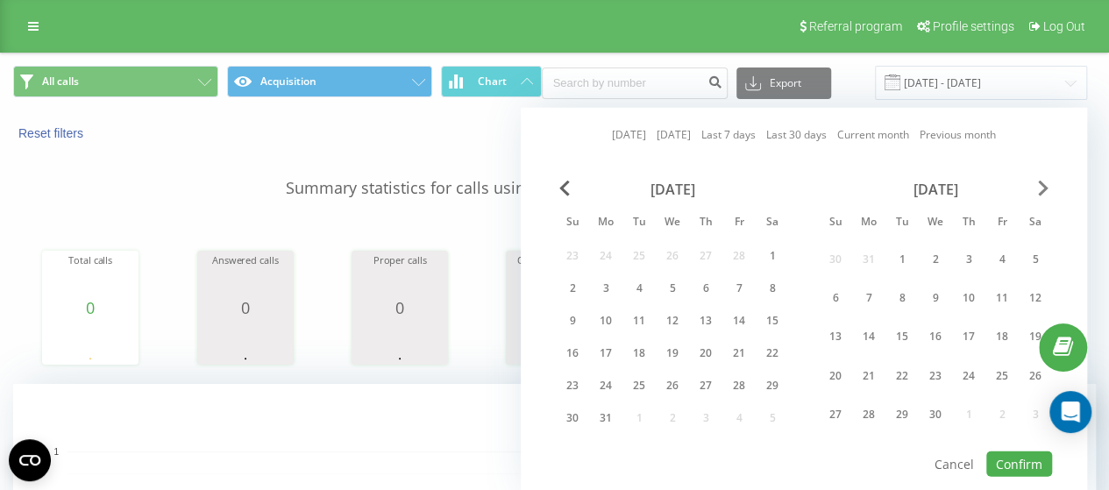
click at [1038, 192] on span "Next Month" at bounding box center [1043, 189] width 11 height 16
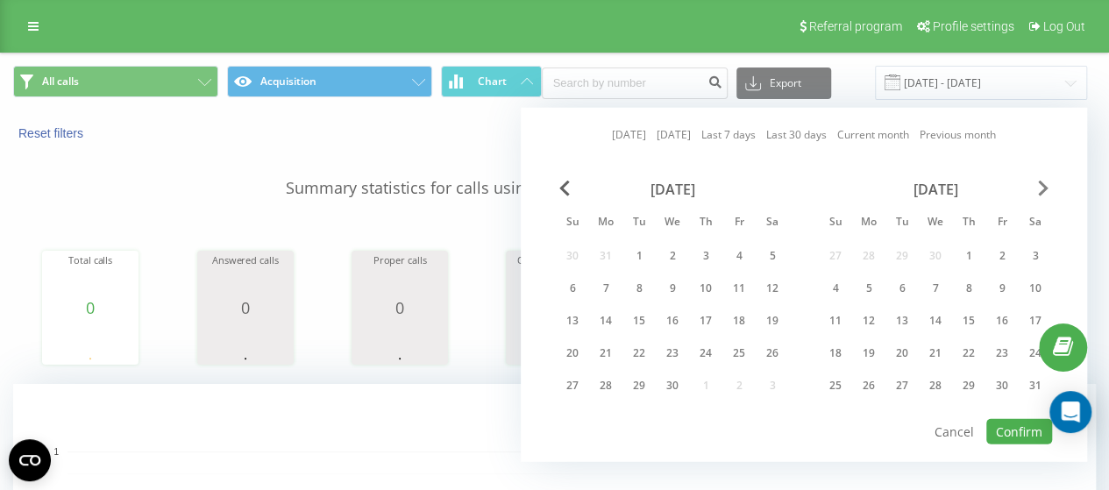
click at [1038, 192] on span "Next Month" at bounding box center [1043, 189] width 11 height 16
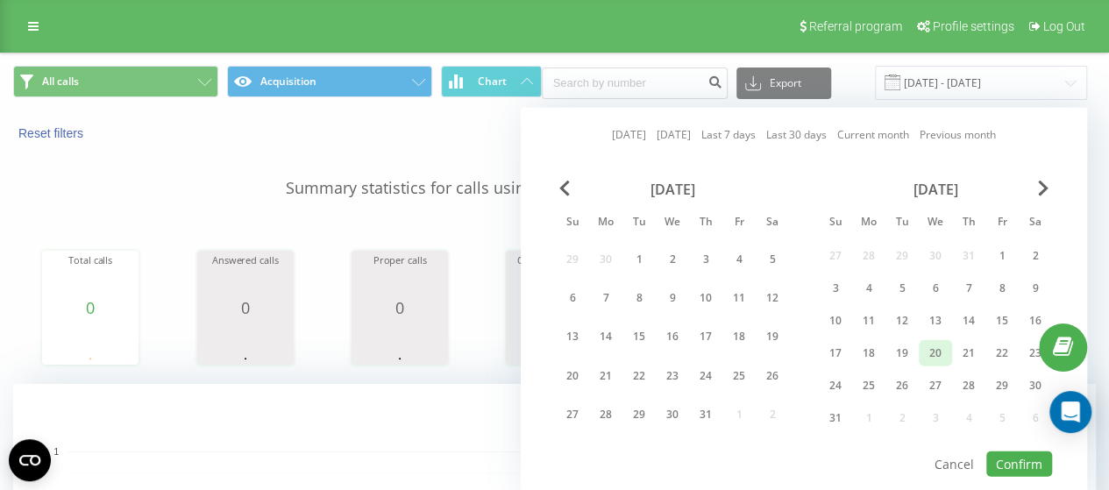
click at [944, 353] on div "20" at bounding box center [935, 353] width 23 height 23
click at [1014, 451] on button "Confirm" at bounding box center [1019, 463] width 66 height 25
type input "[DATE] - [DATE]"
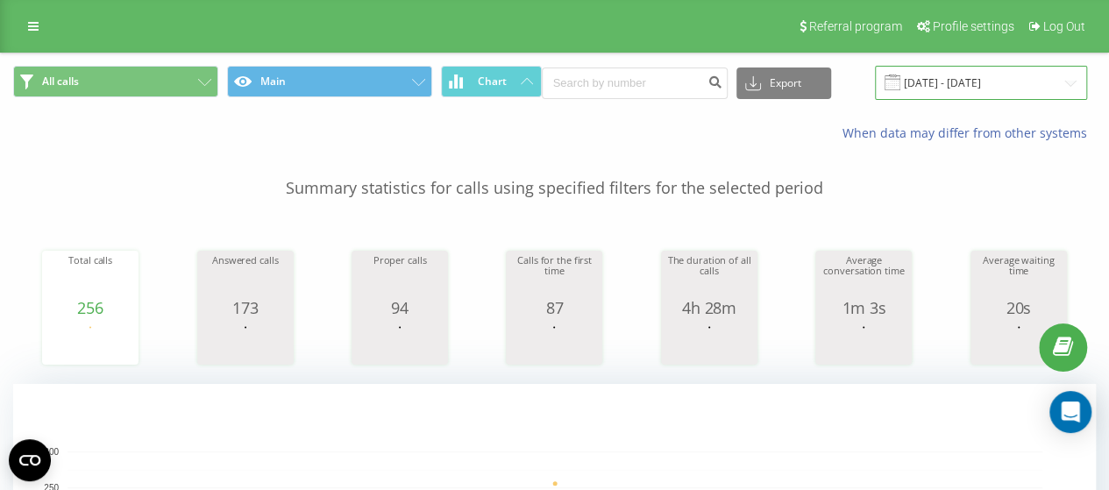
click at [995, 73] on input "02.07.2025 - 02.07.2025" at bounding box center [981, 83] width 212 height 34
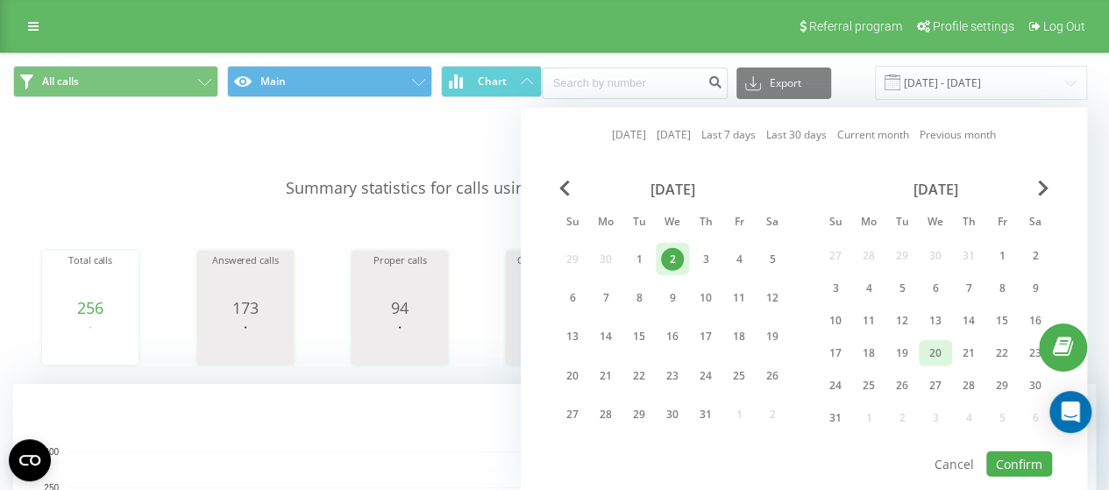
click at [934, 349] on div "20" at bounding box center [935, 353] width 23 height 23
click at [999, 453] on button "Confirm" at bounding box center [1019, 463] width 66 height 25
type input "[DATE] - [DATE]"
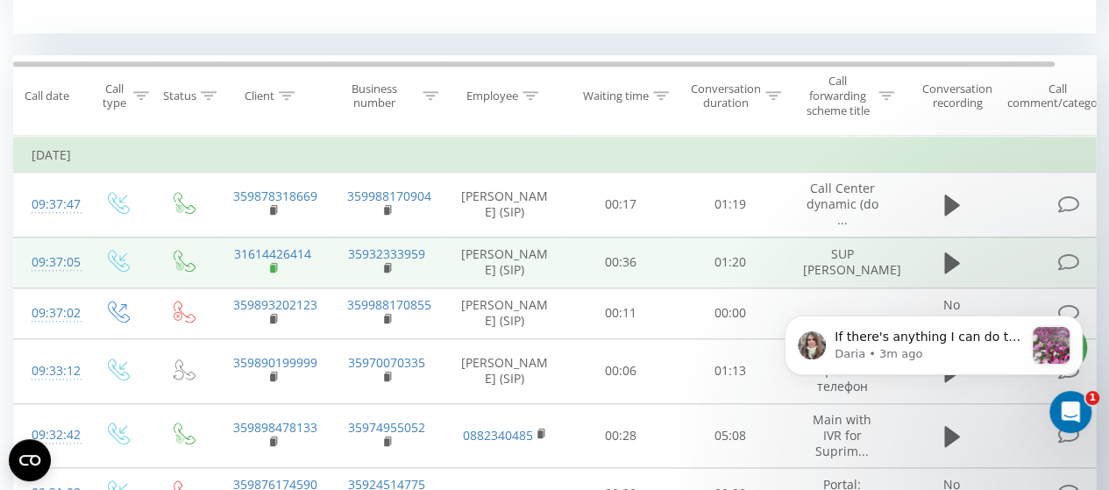
click at [272, 273] on rect at bounding box center [272, 269] width 5 height 8
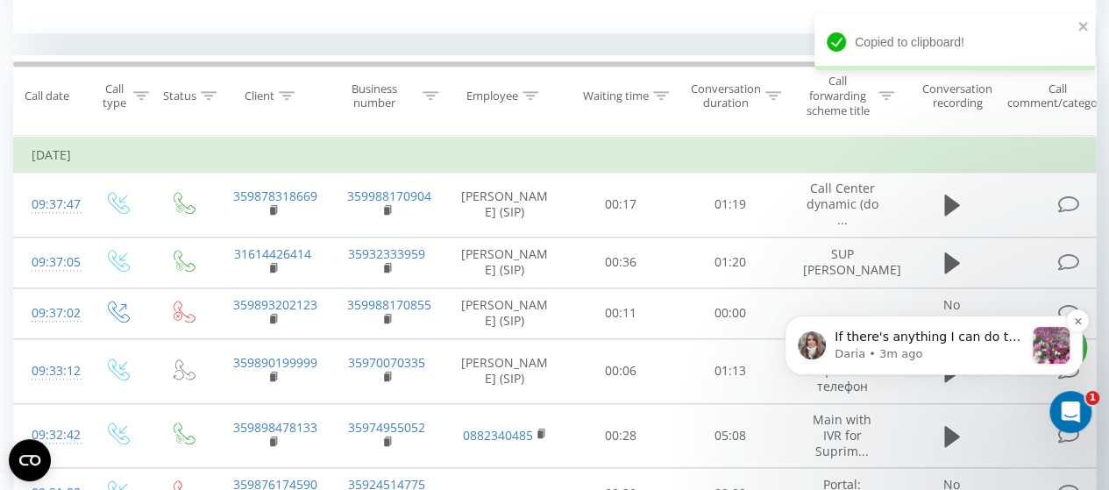
click at [885, 359] on p "Daria • 3m ago" at bounding box center [929, 354] width 189 height 16
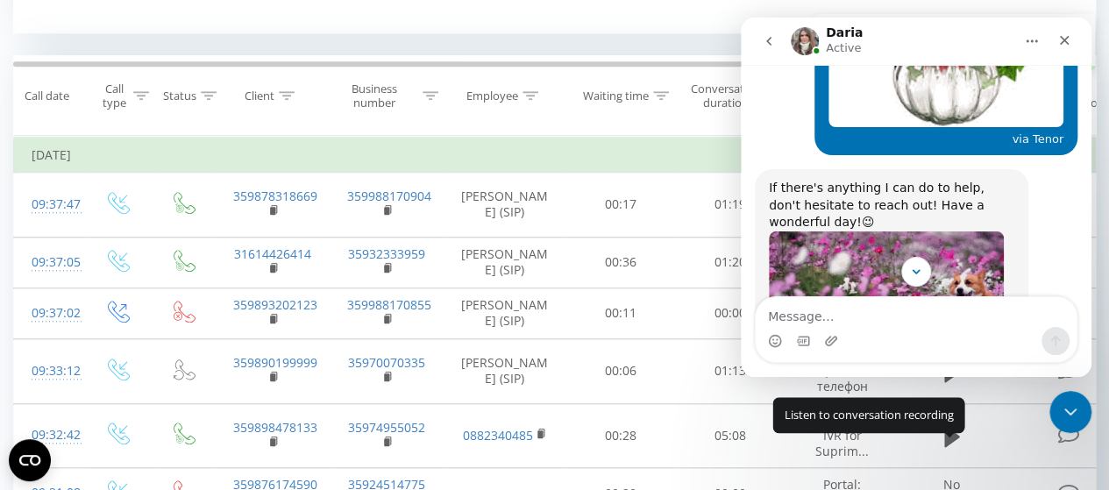
scroll to position [2089, 0]
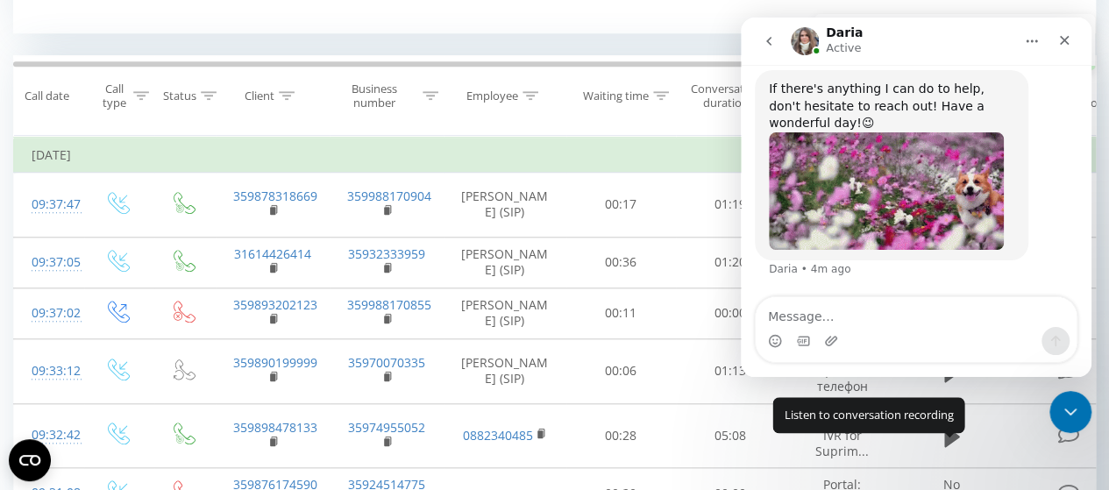
click at [884, 311] on textarea "Message…" at bounding box center [916, 312] width 321 height 30
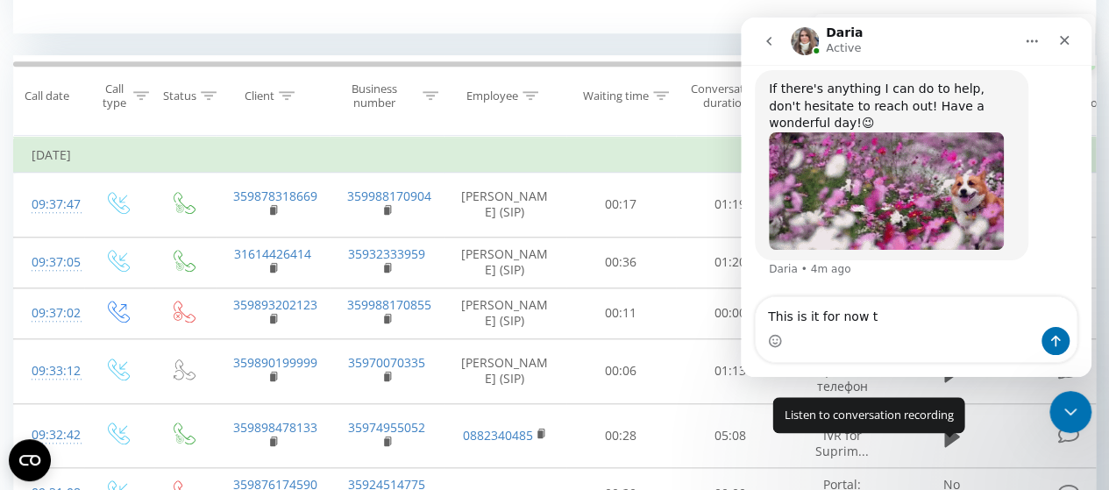
type textarea "This is it for now"
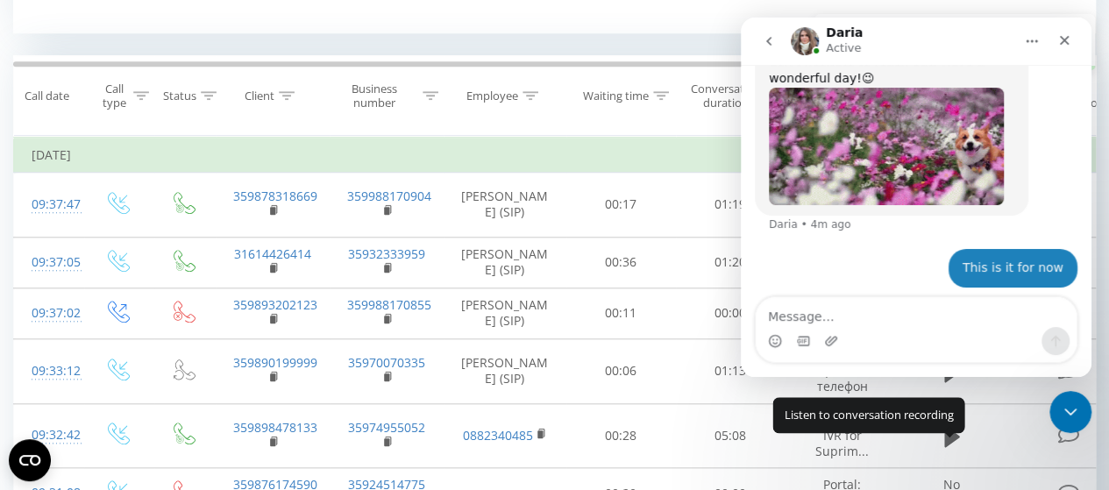
scroll to position [2142, 0]
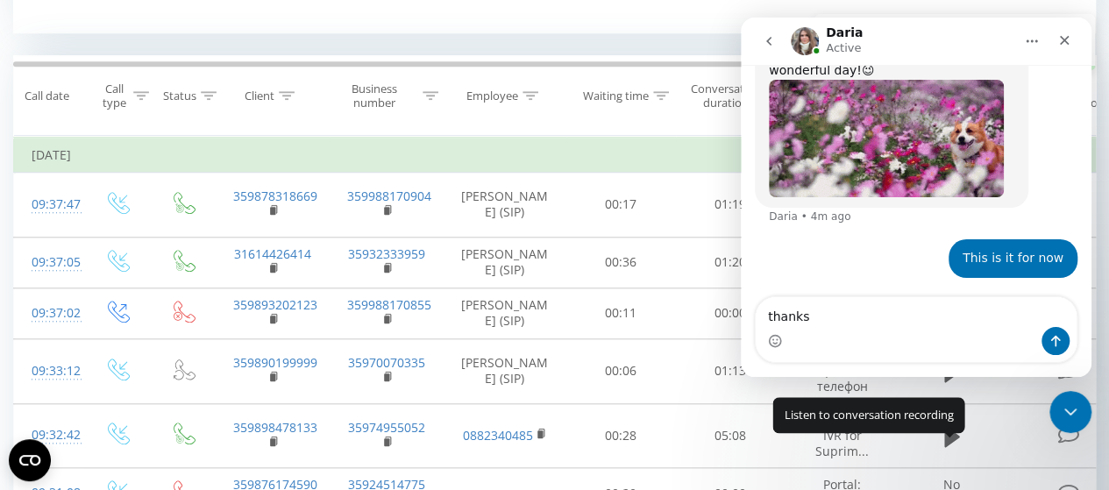
type textarea "thanks"
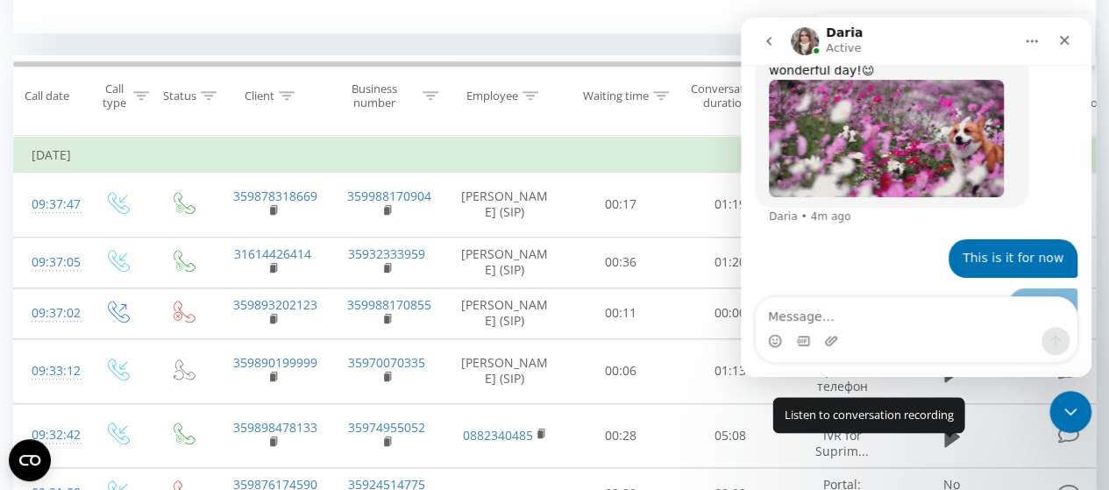
scroll to position [2181, 0]
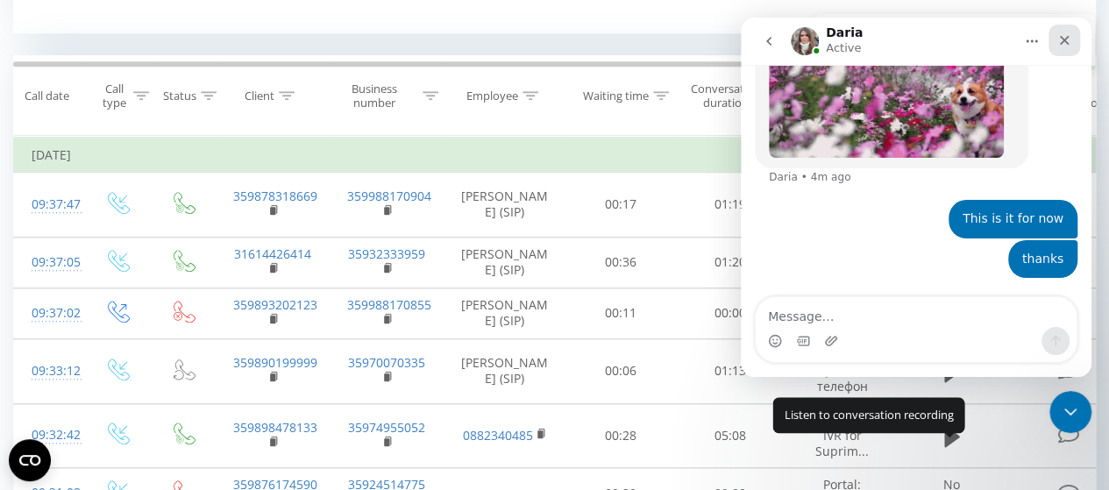
click at [1063, 45] on icon "Close" at bounding box center [1064, 40] width 14 height 14
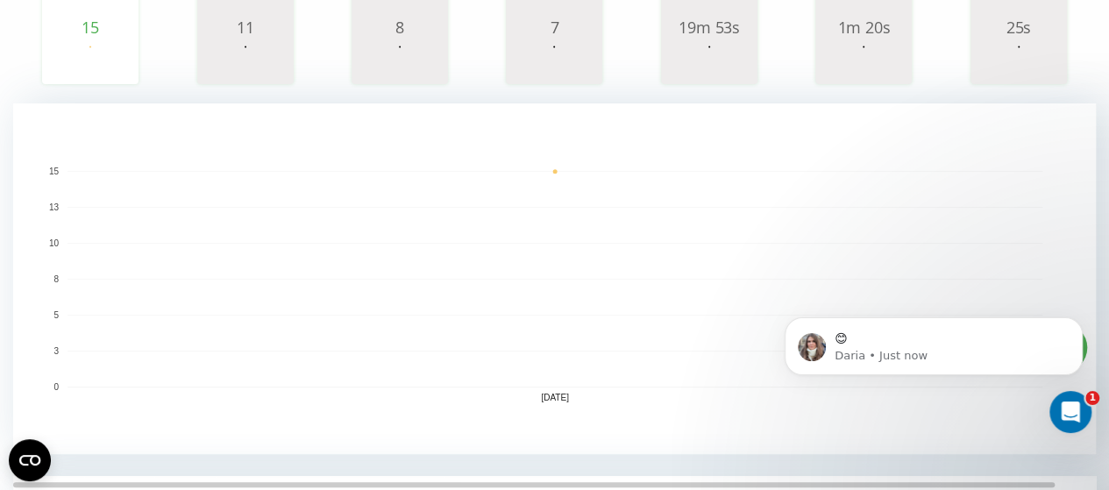
scroll to position [351, 0]
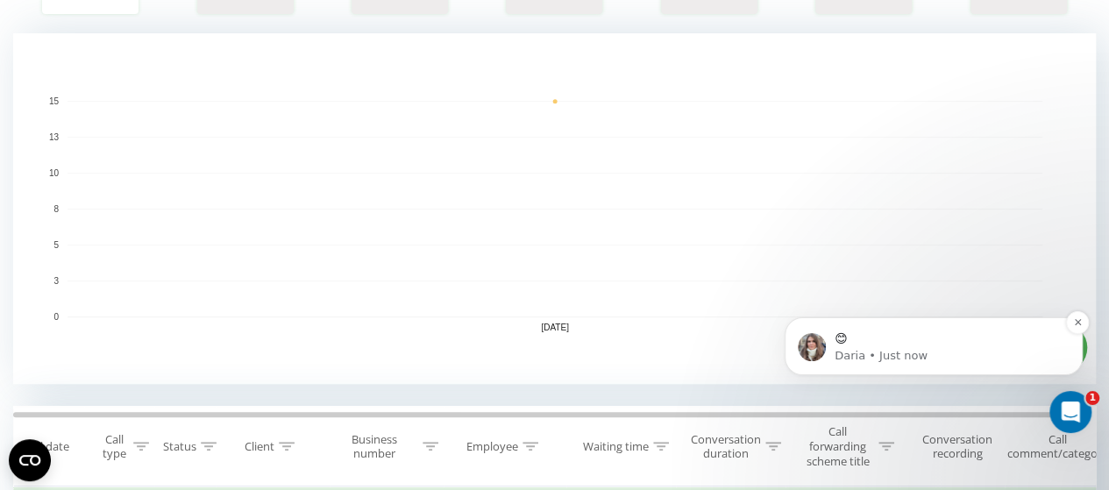
click at [902, 352] on p "Daria • Just now" at bounding box center [948, 356] width 226 height 16
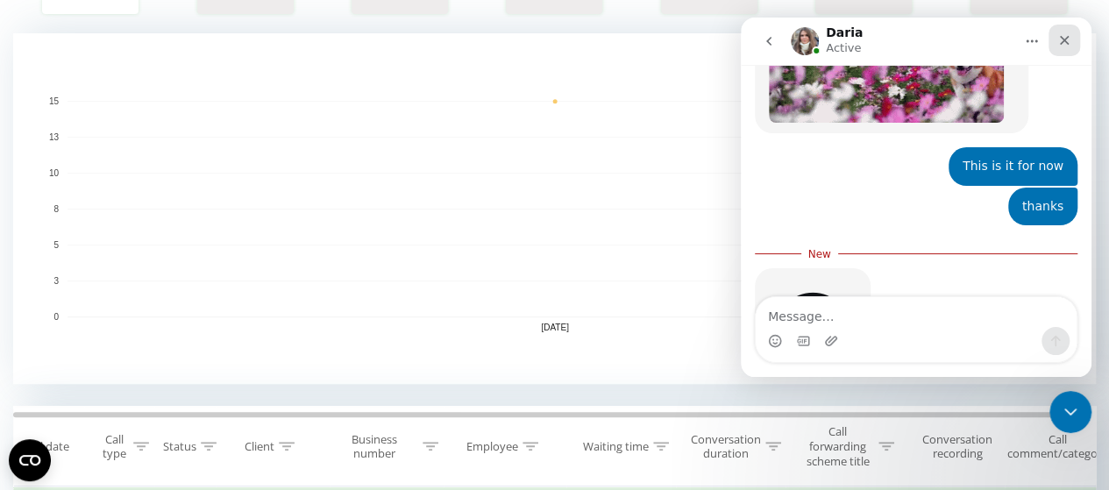
scroll to position [2341, 0]
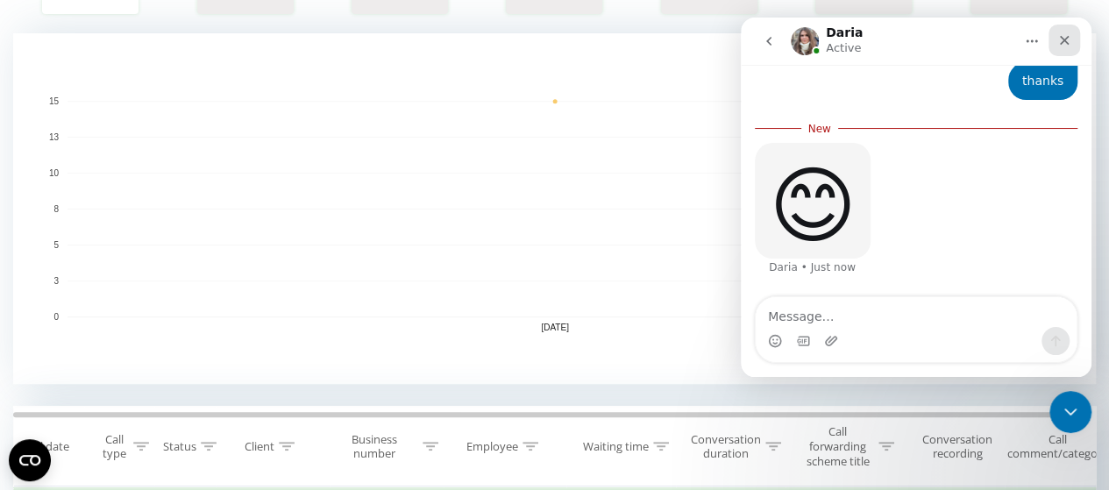
click at [1065, 35] on icon "Close" at bounding box center [1064, 40] width 14 height 14
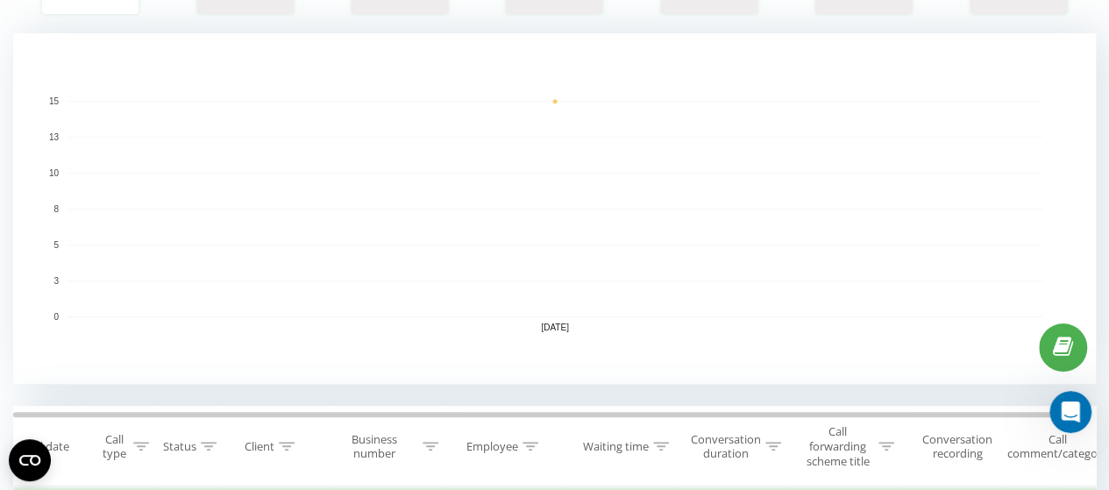
scroll to position [701, 0]
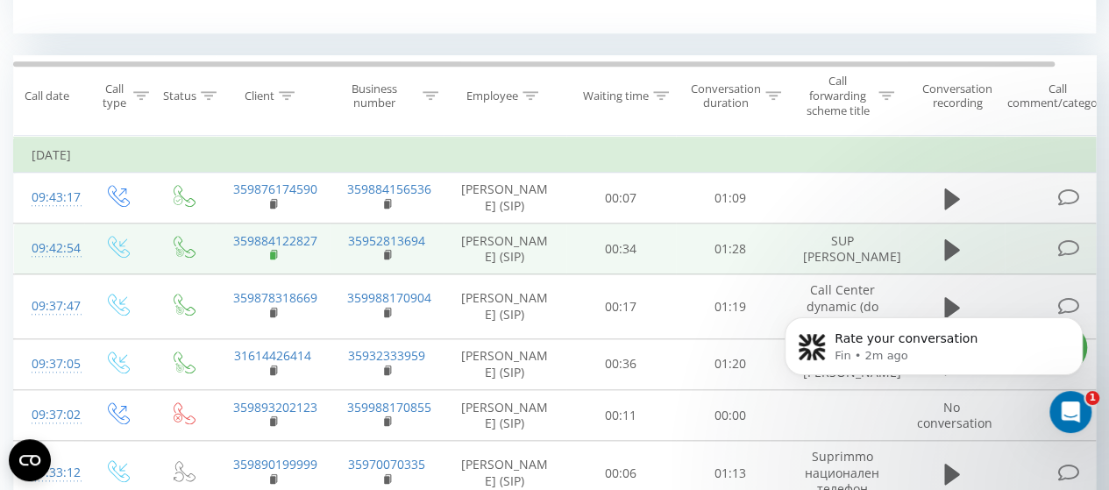
click at [272, 259] on rect at bounding box center [272, 256] width 5 height 8
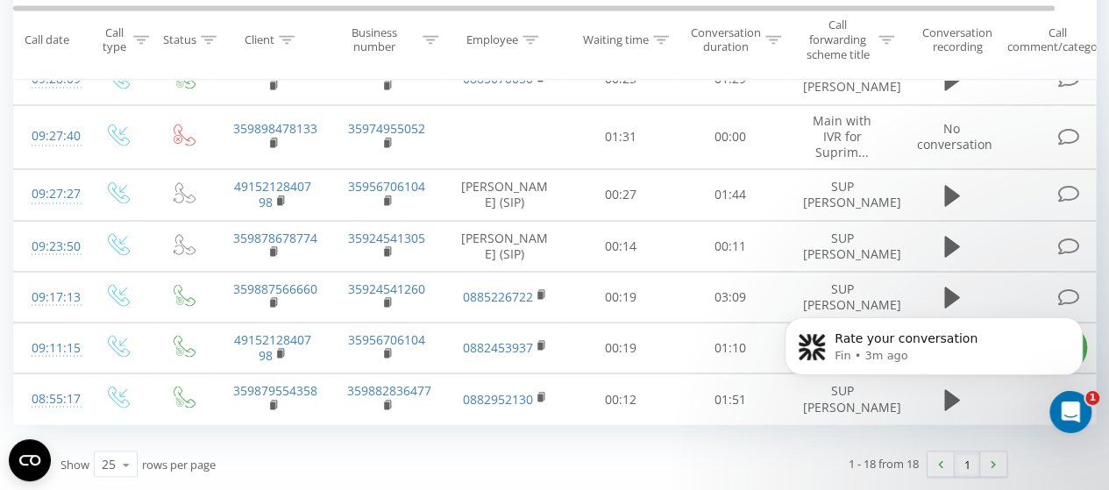
scroll to position [1159, 0]
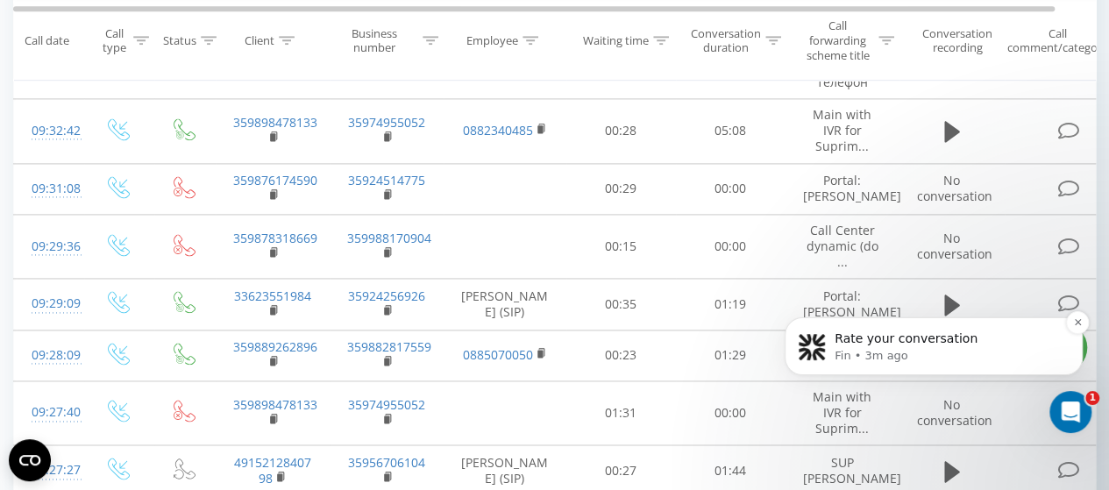
click at [977, 345] on p "Rate your conversation" at bounding box center [948, 339] width 226 height 18
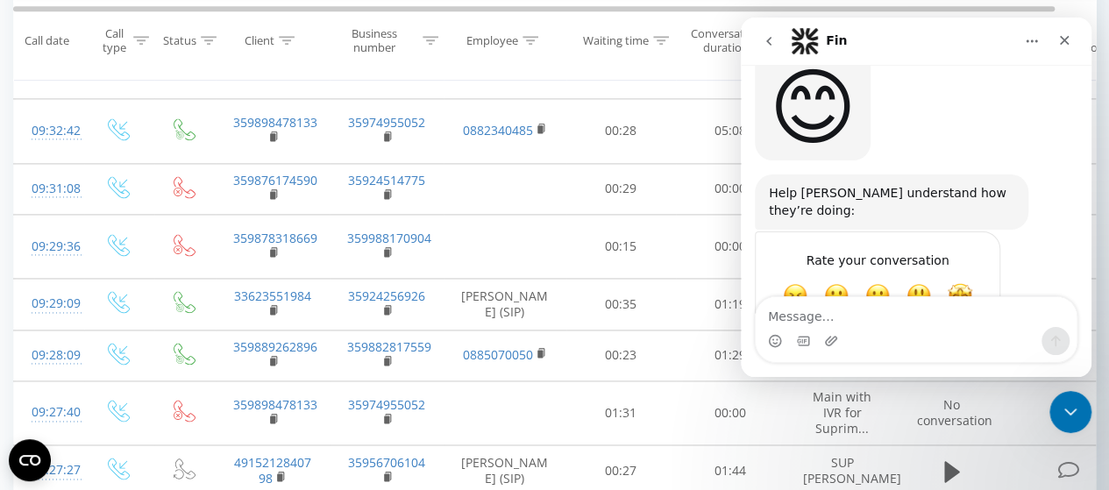
scroll to position [2451, 0]
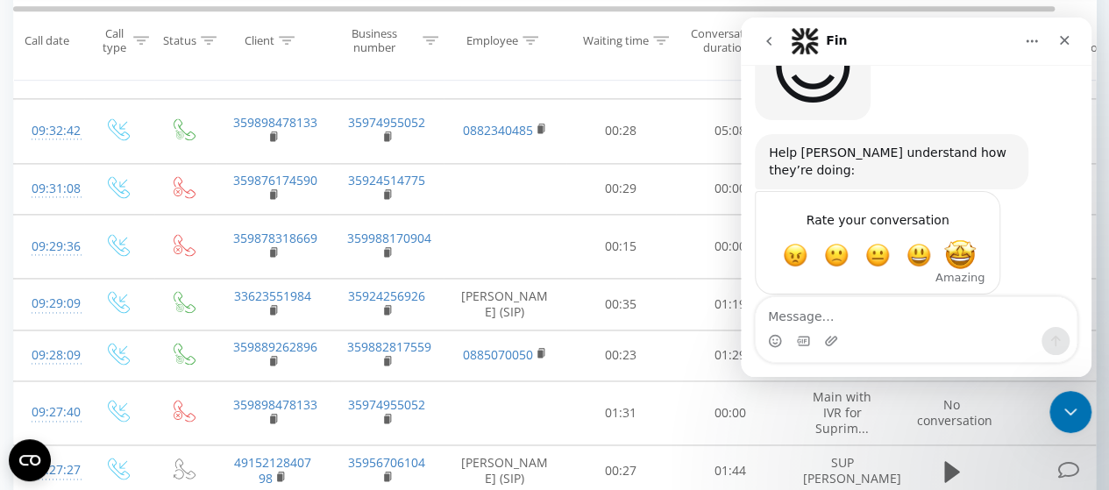
click at [969, 239] on span "Amazing" at bounding box center [960, 255] width 32 height 32
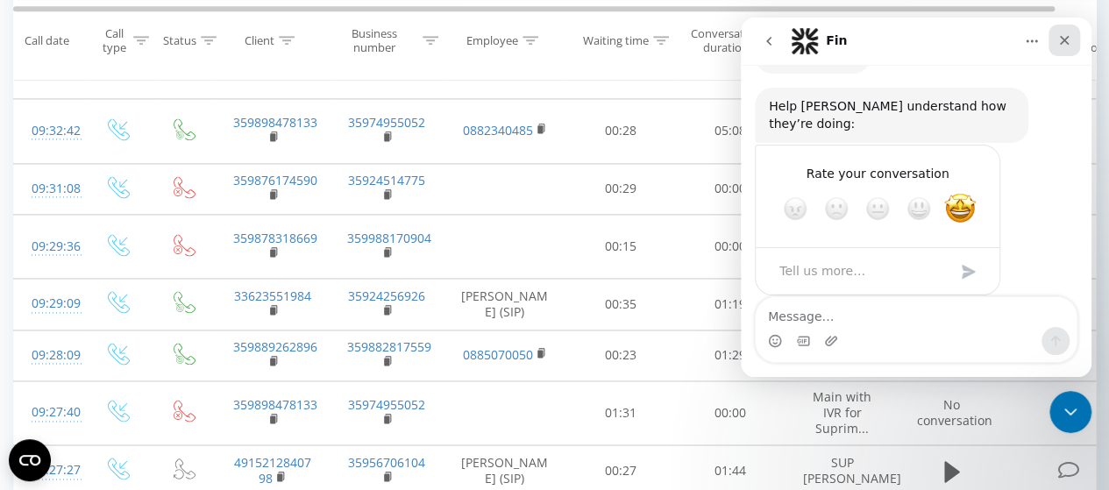
click at [1057, 45] on icon "Close" at bounding box center [1064, 40] width 14 height 14
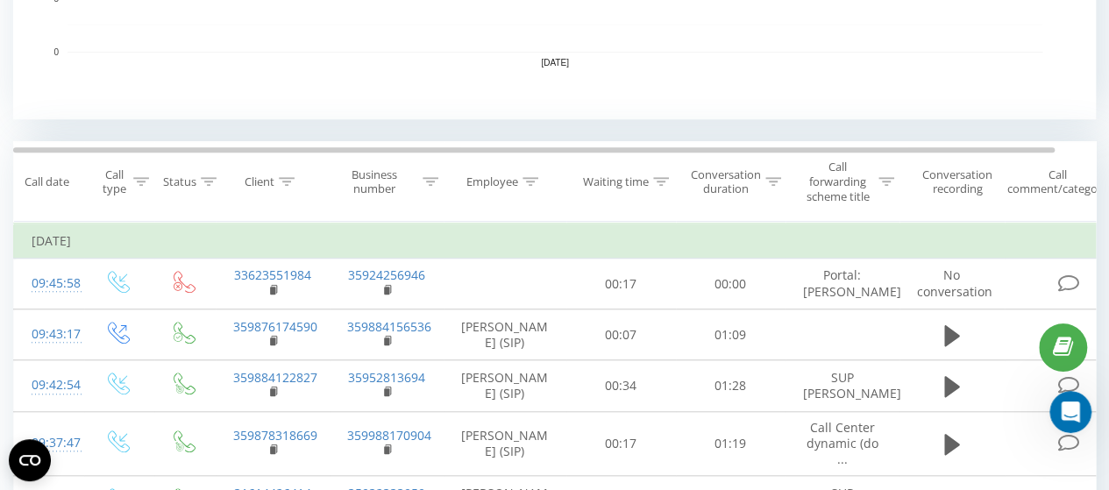
scroll to position [633, 0]
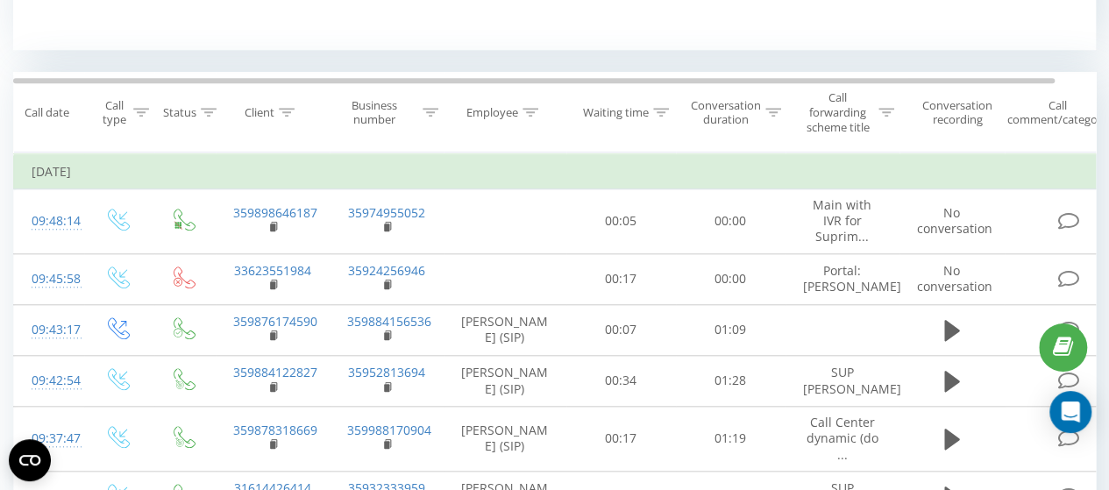
scroll to position [701, 0]
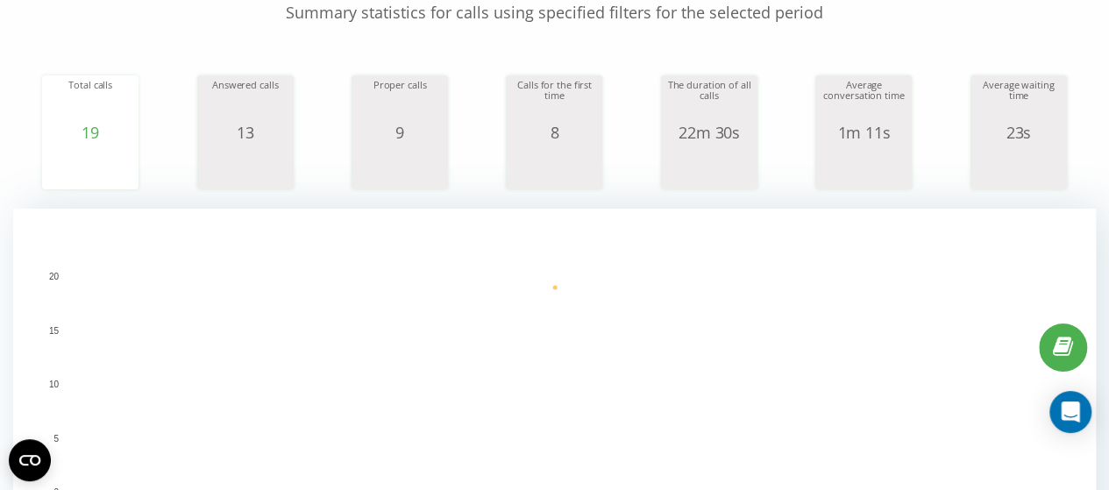
scroll to position [511, 0]
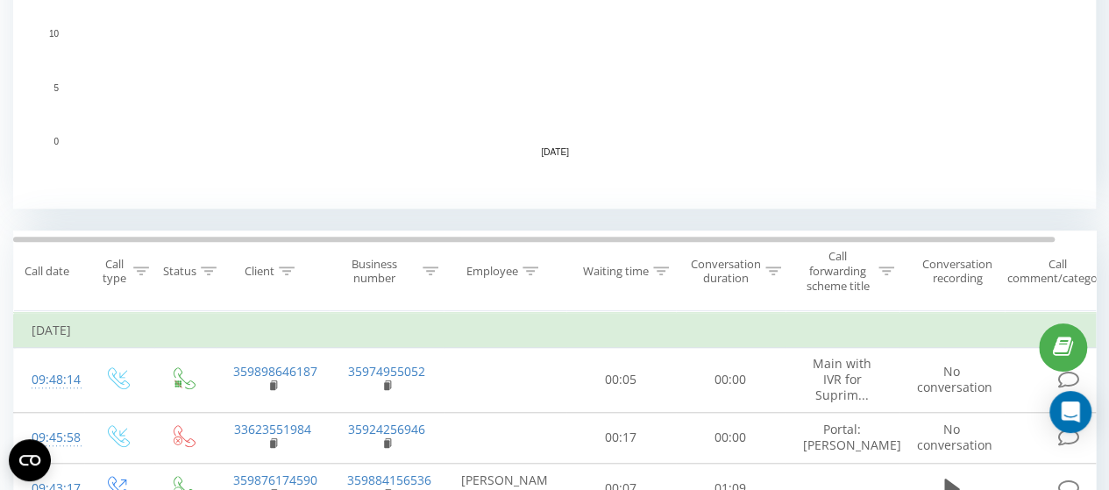
scroll to position [701, 0]
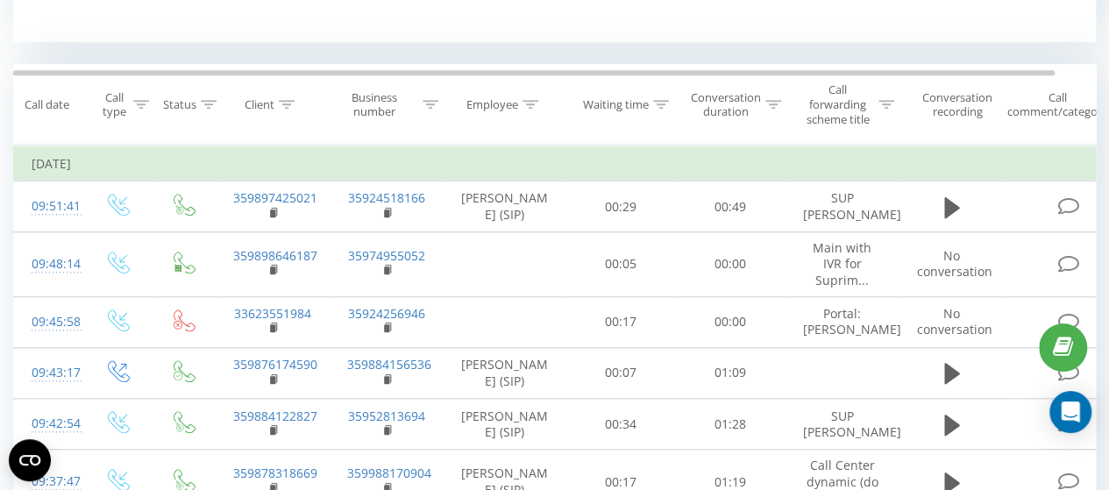
scroll to position [701, 0]
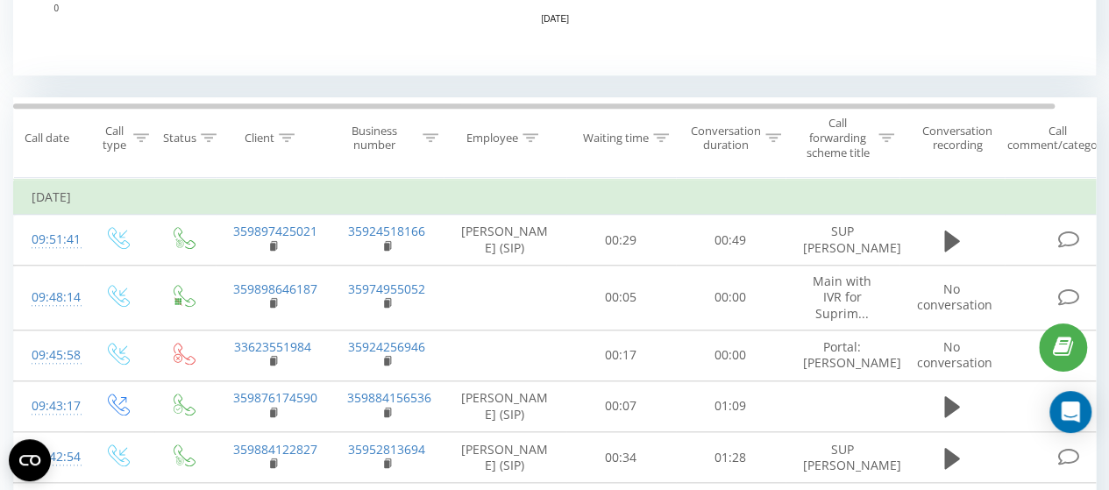
scroll to position [629, 0]
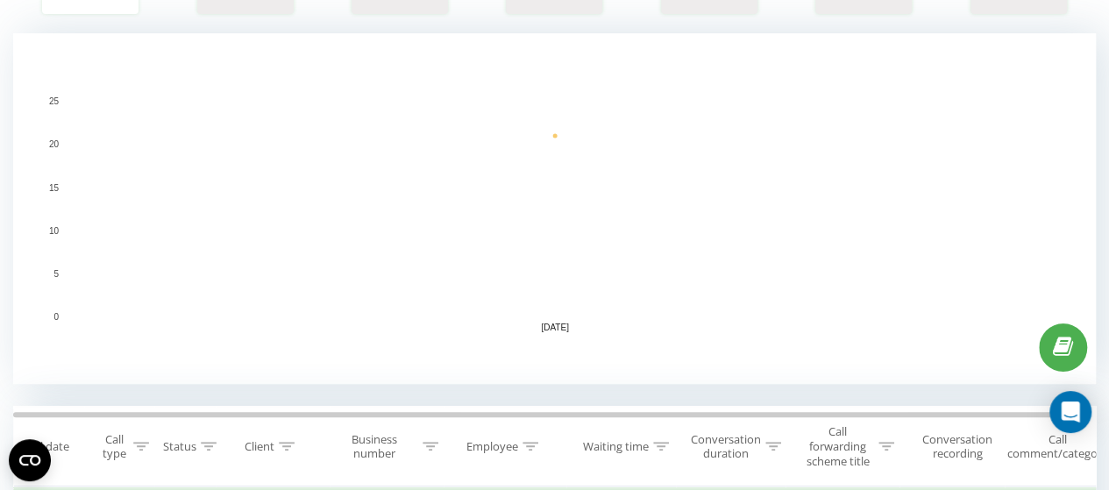
scroll to position [701, 0]
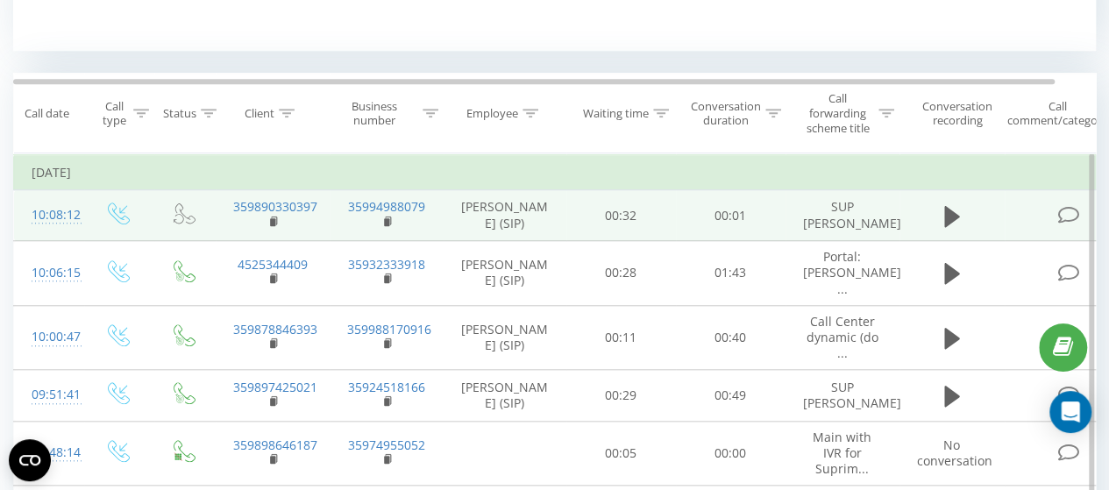
scroll to position [701, 0]
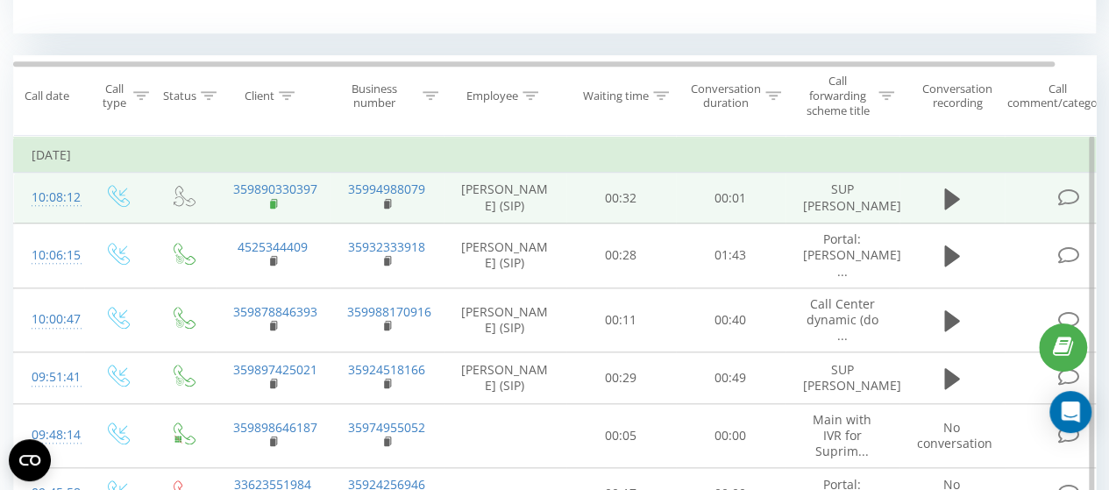
click at [275, 206] on icon at bounding box center [274, 202] width 6 height 8
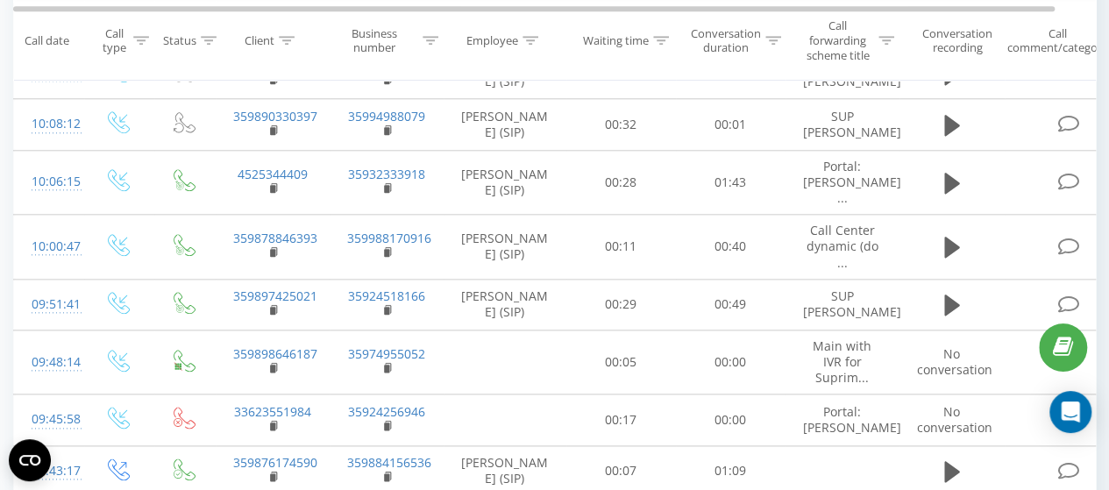
scroll to position [351, 0]
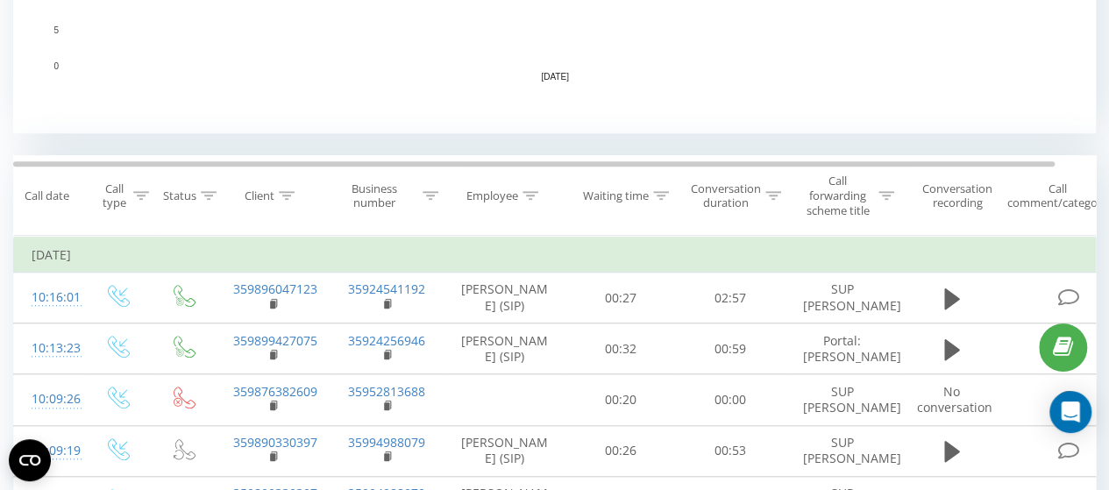
scroll to position [701, 0]
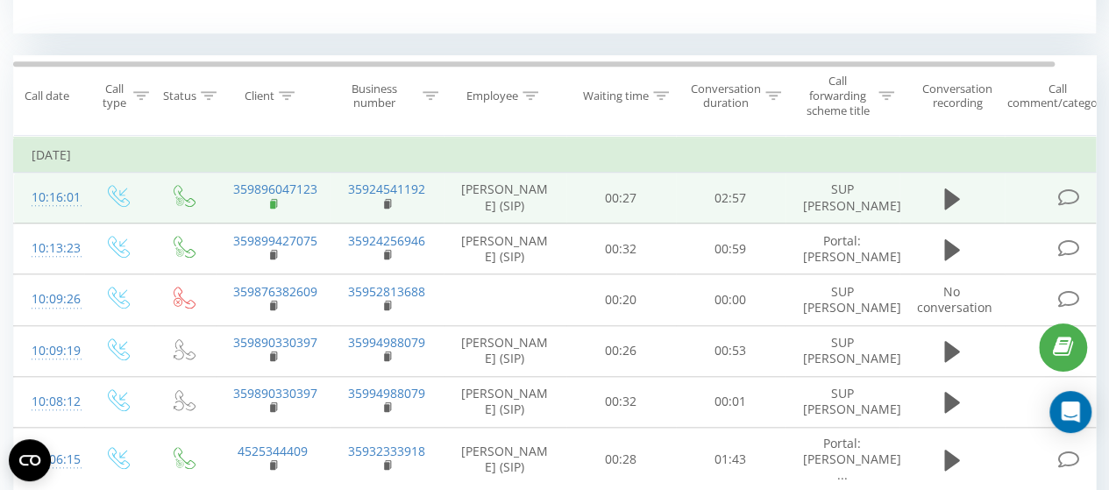
click at [270, 208] on rect at bounding box center [272, 205] width 5 height 8
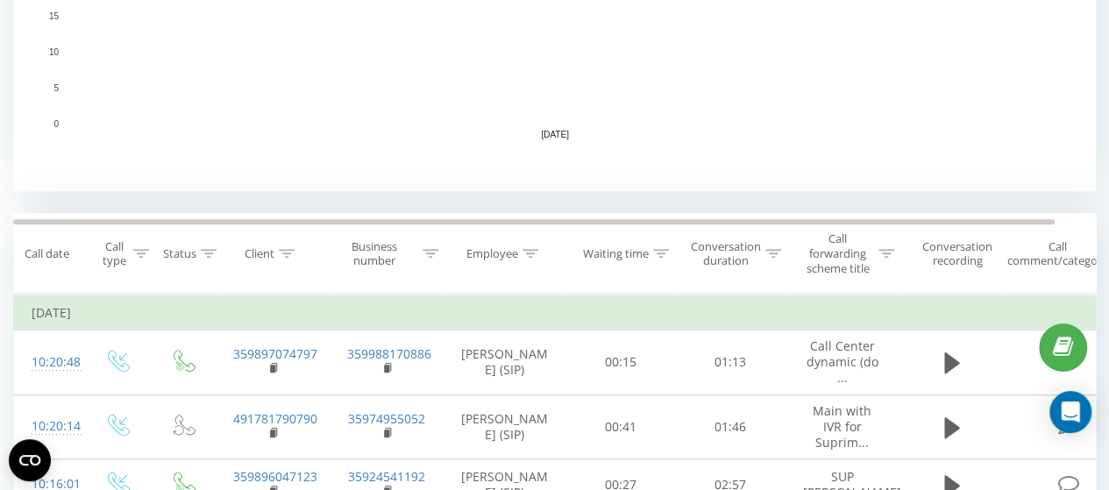
scroll to position [701, 0]
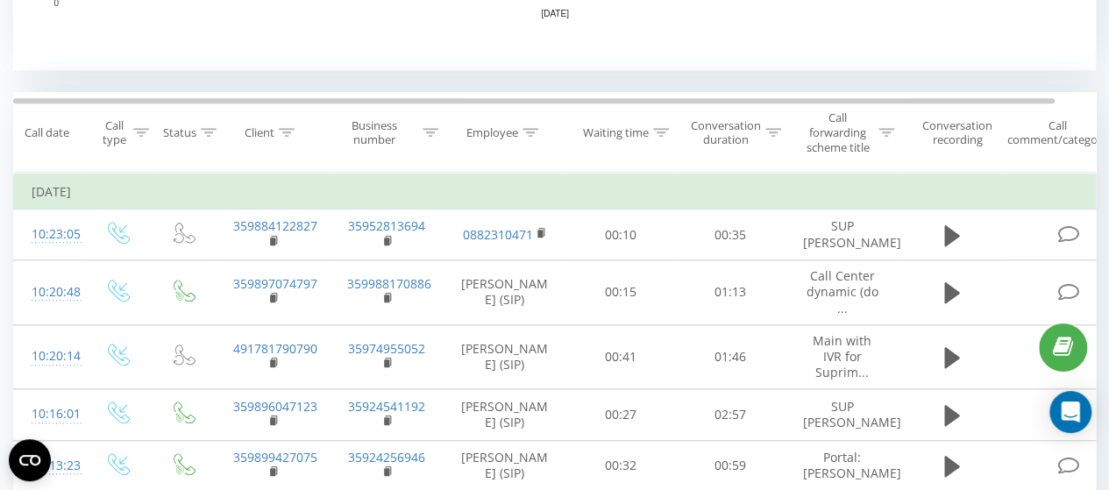
scroll to position [701, 0]
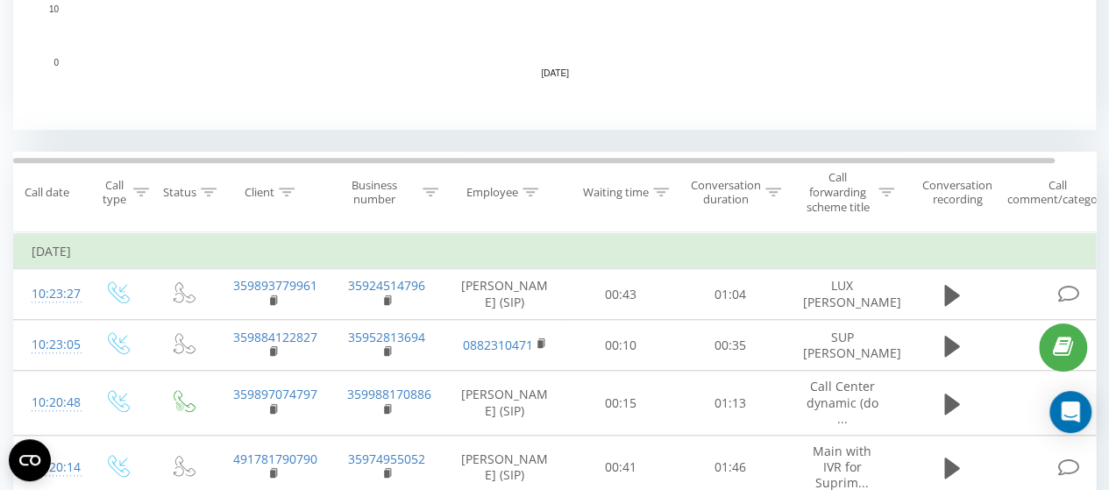
scroll to position [701, 0]
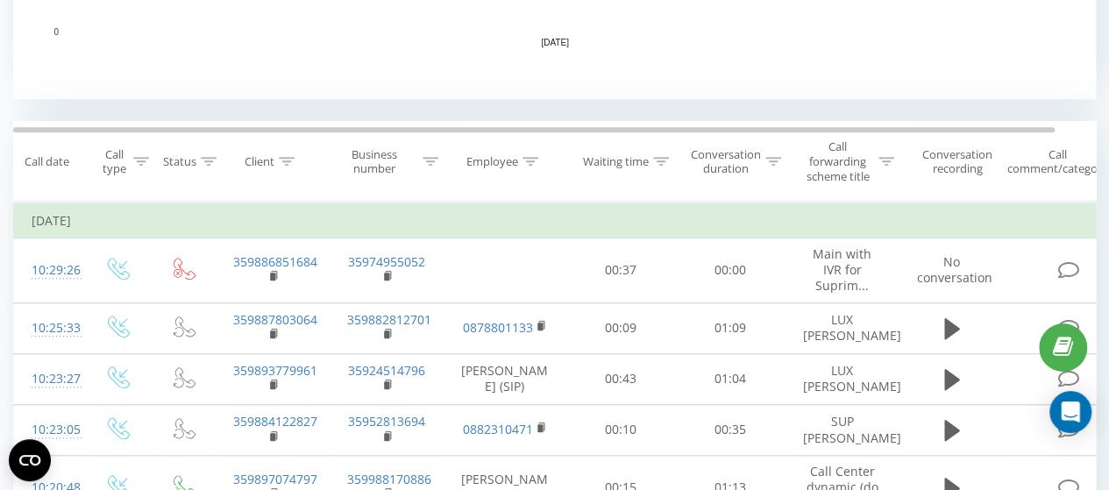
scroll to position [701, 0]
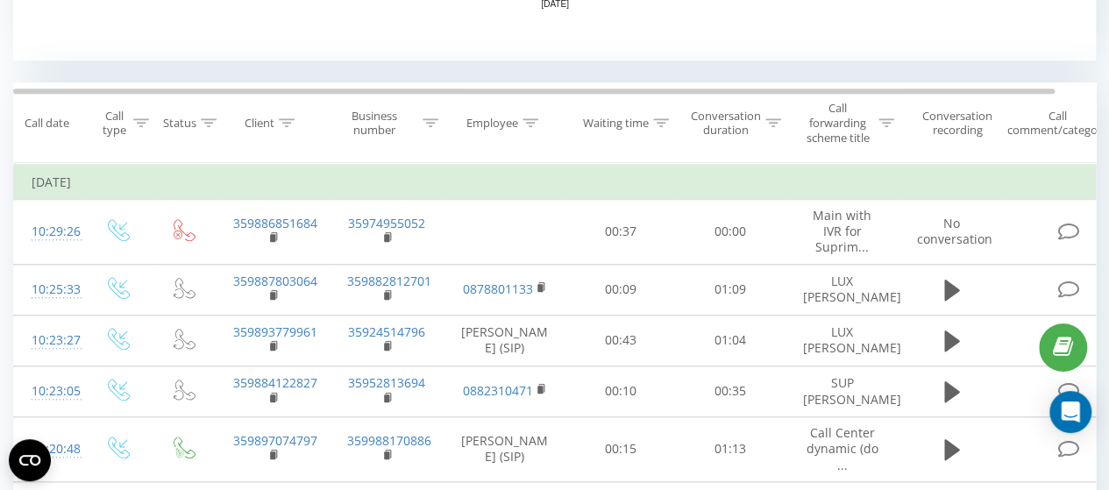
scroll to position [701, 0]
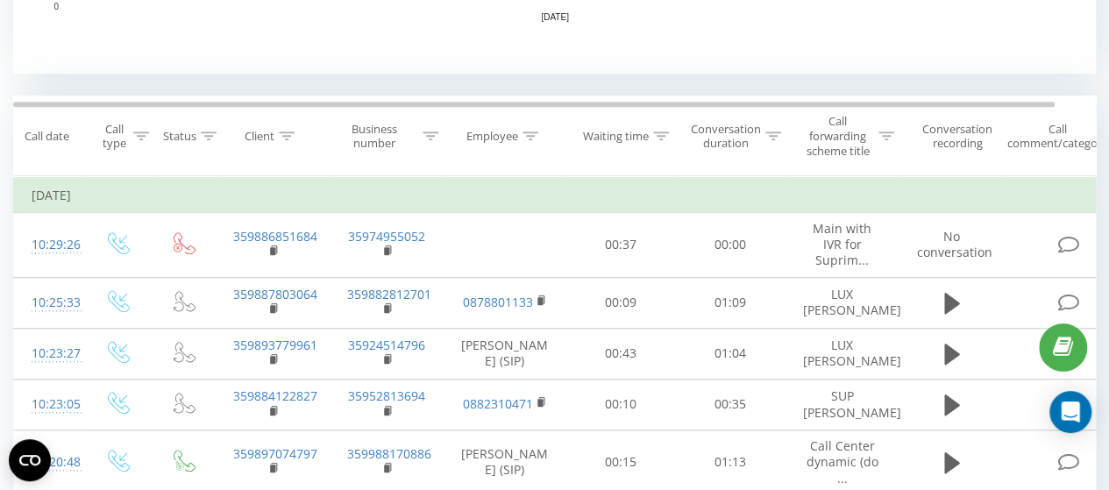
scroll to position [701, 0]
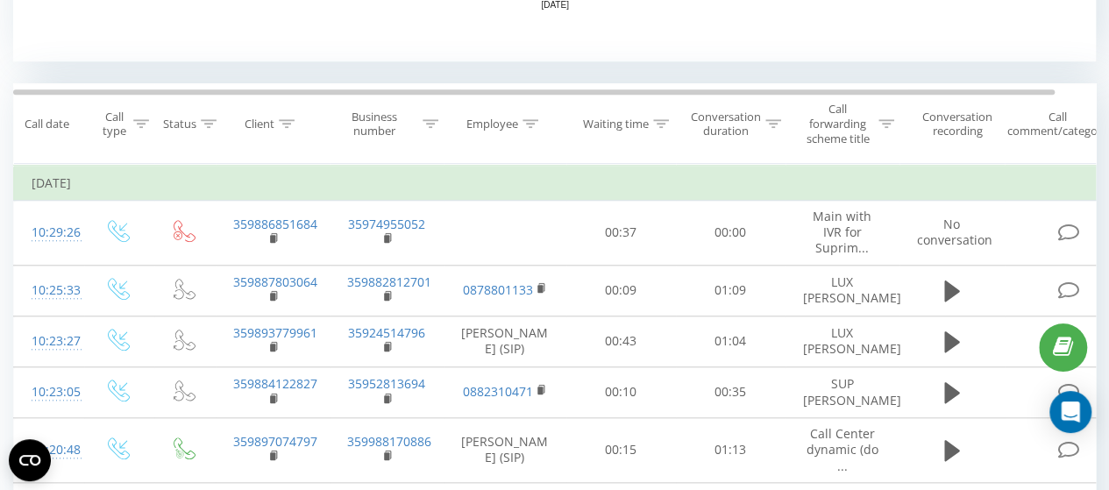
scroll to position [701, 0]
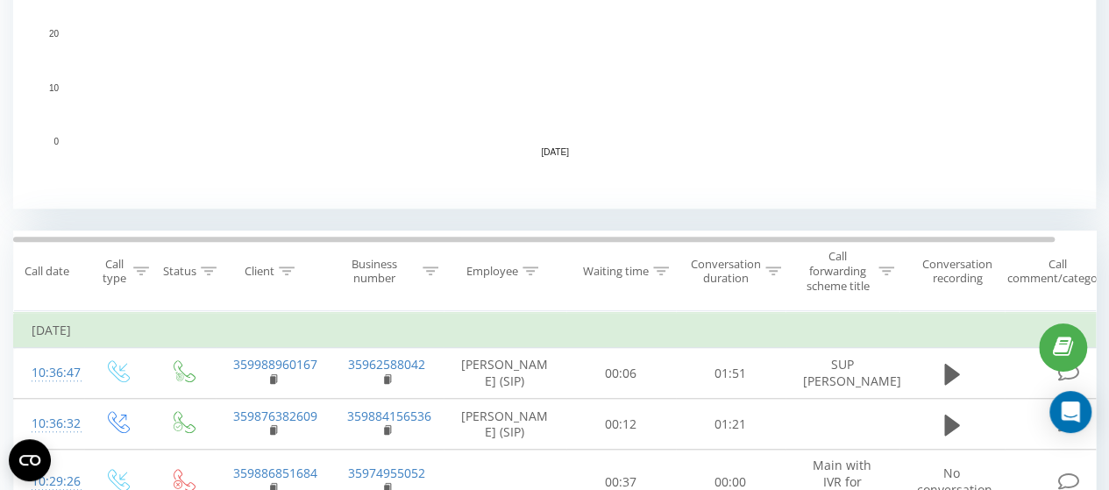
scroll to position [701, 0]
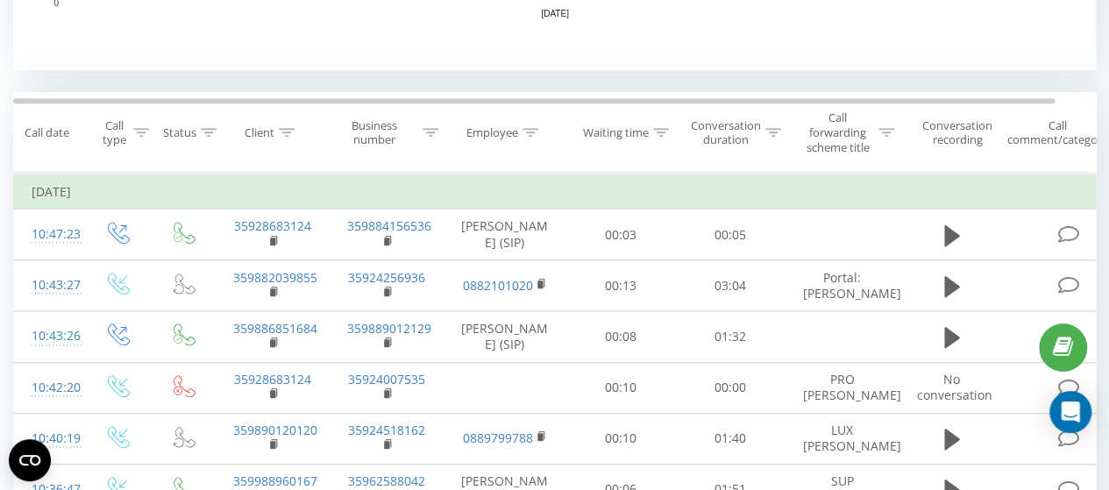
scroll to position [701, 0]
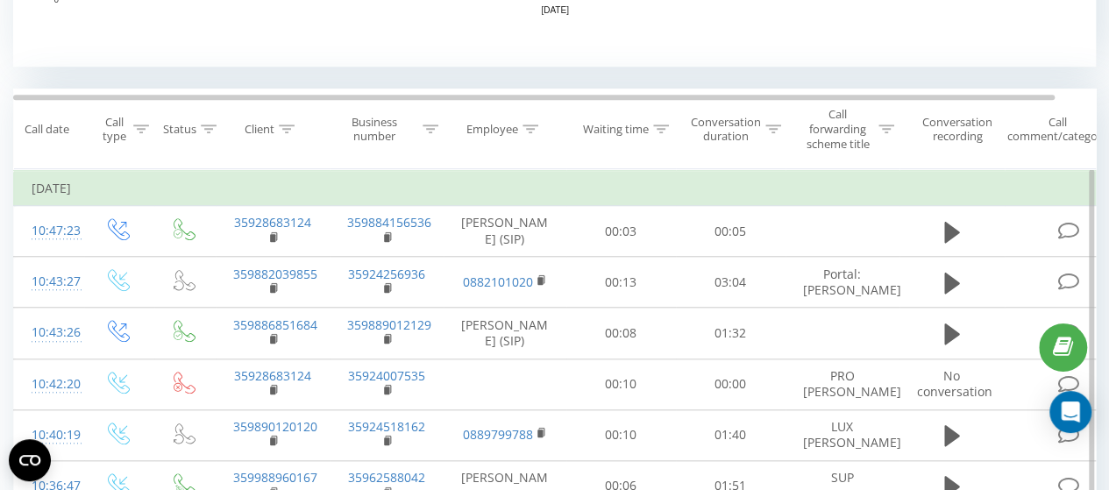
scroll to position [701, 0]
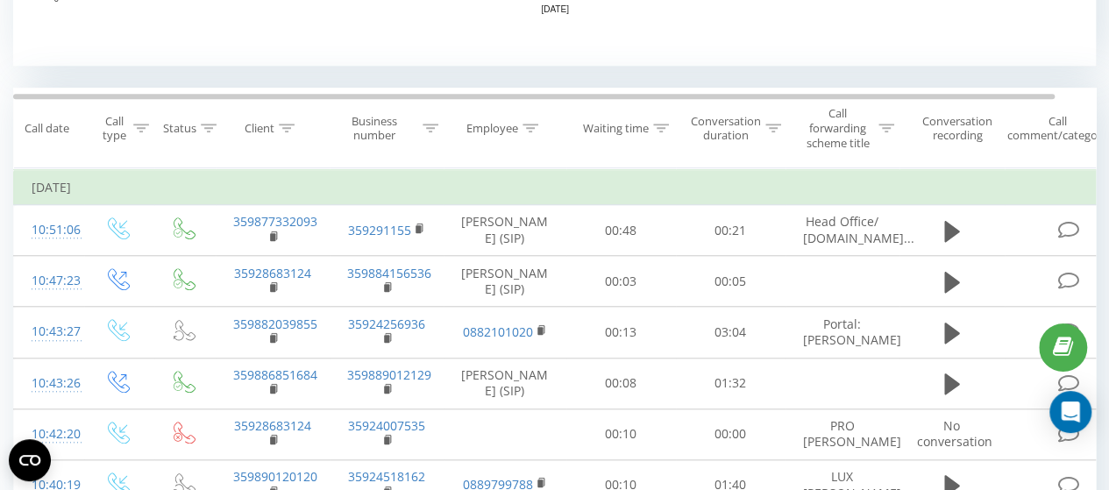
scroll to position [701, 0]
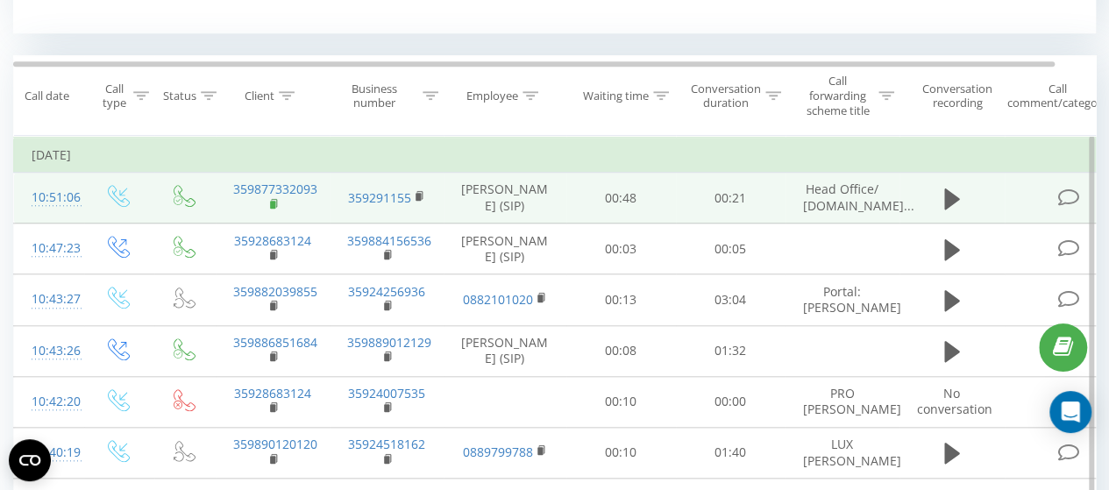
click at [273, 207] on rect at bounding box center [272, 205] width 5 height 8
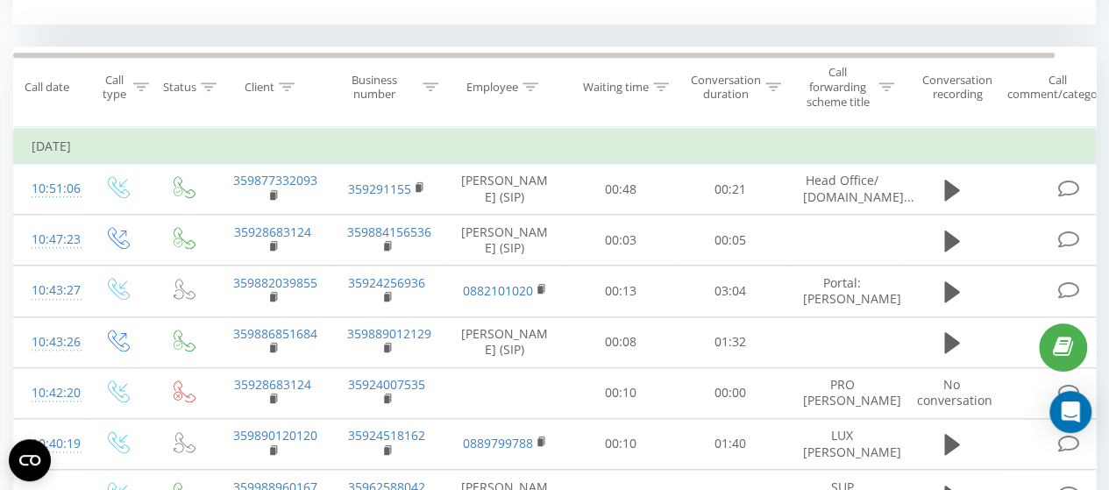
scroll to position [701, 0]
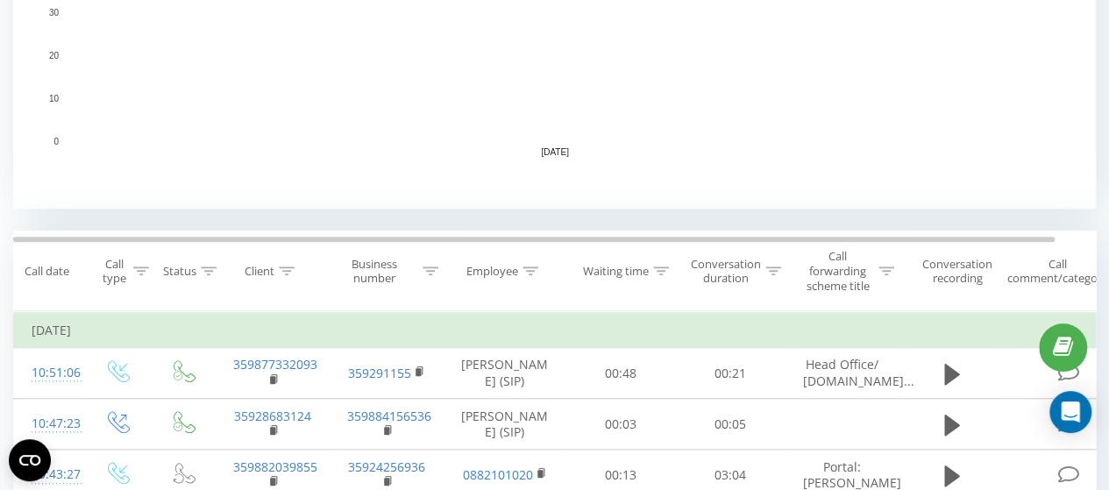
scroll to position [701, 0]
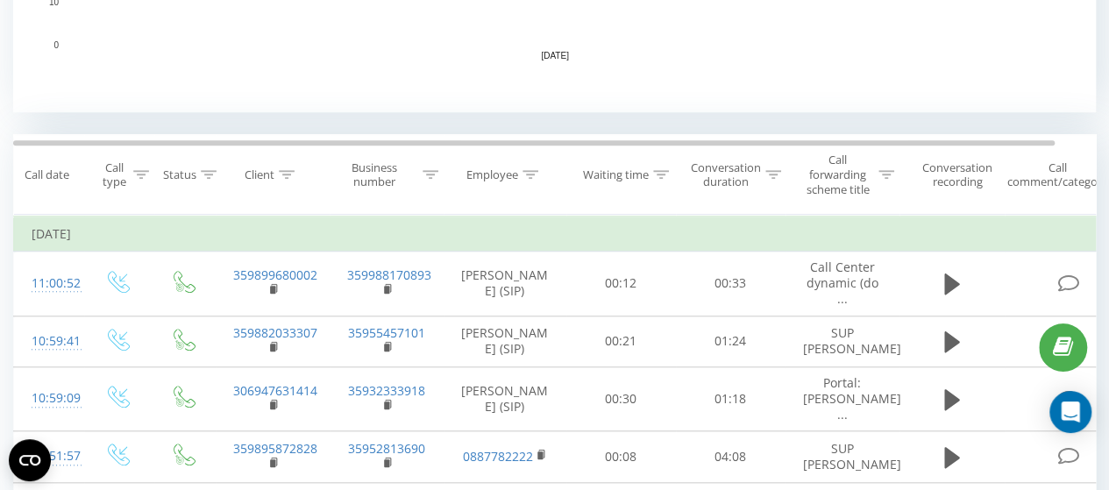
scroll to position [701, 0]
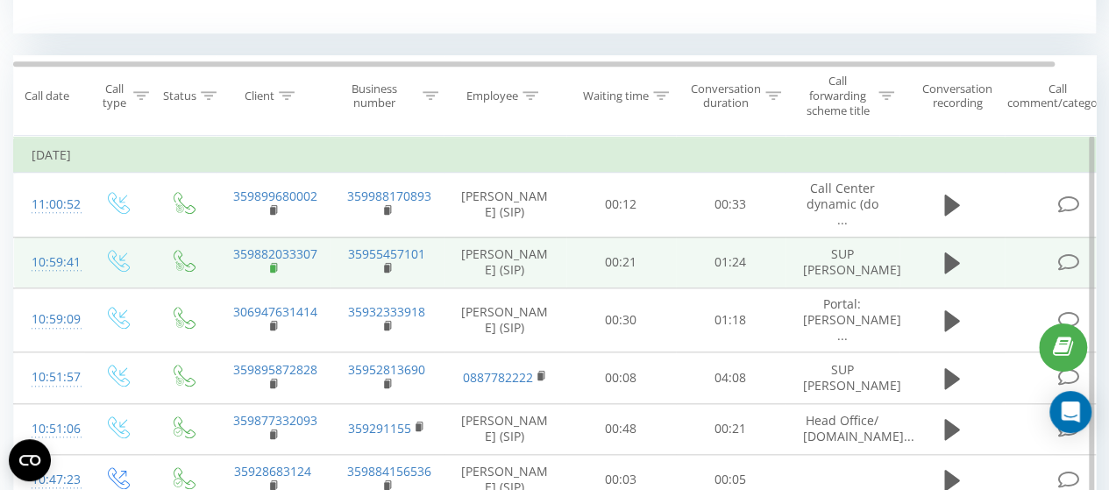
click at [270, 271] on rect at bounding box center [272, 269] width 5 height 8
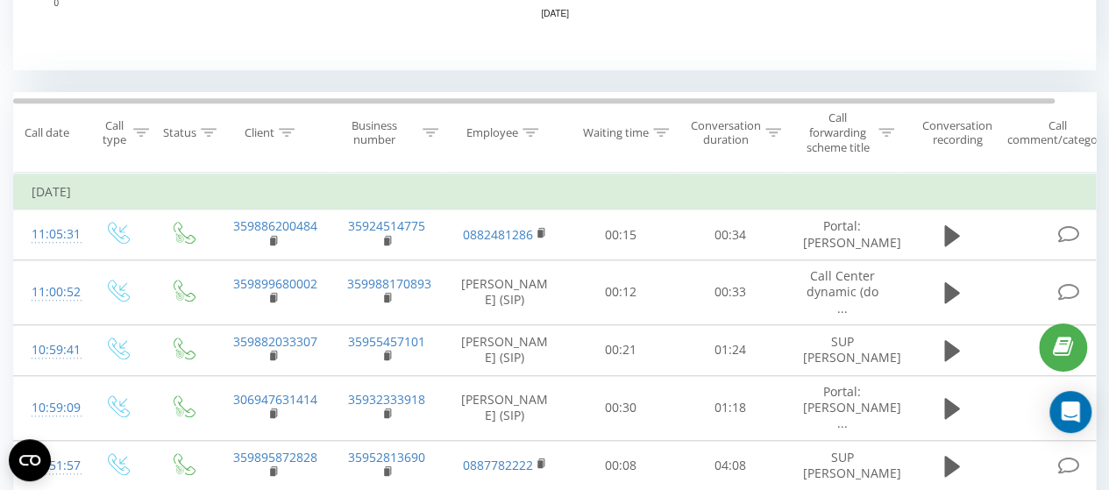
scroll to position [701, 0]
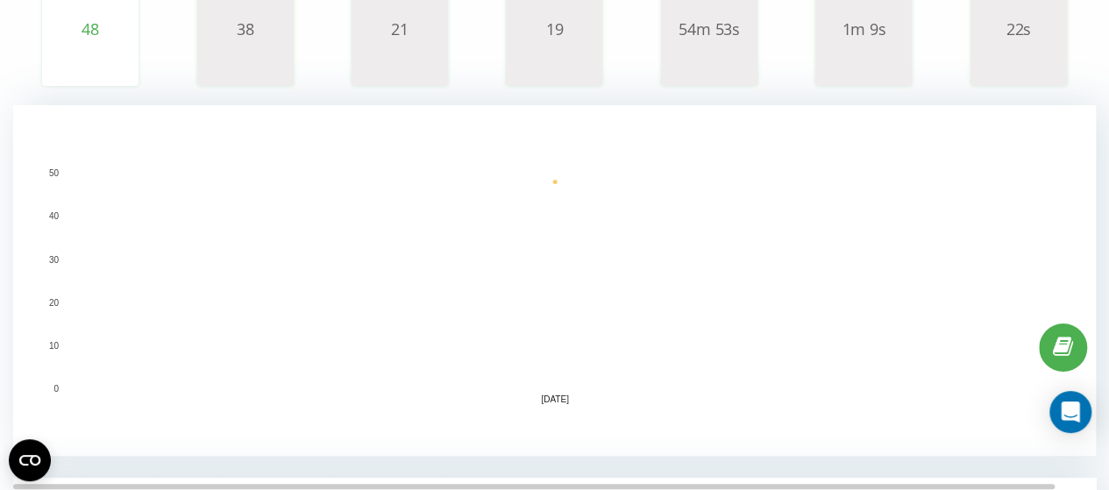
scroll to position [629, 0]
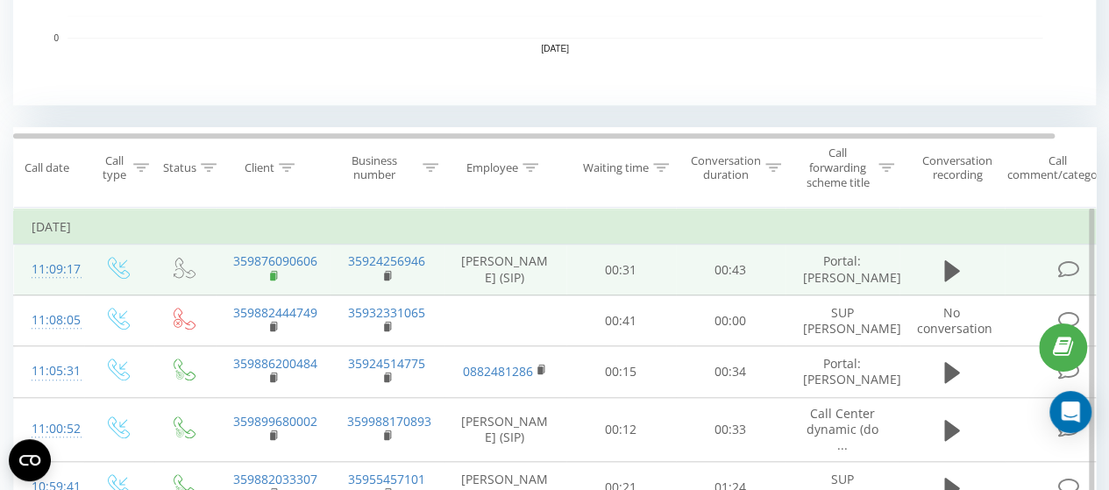
click at [270, 281] on rect at bounding box center [272, 277] width 5 height 8
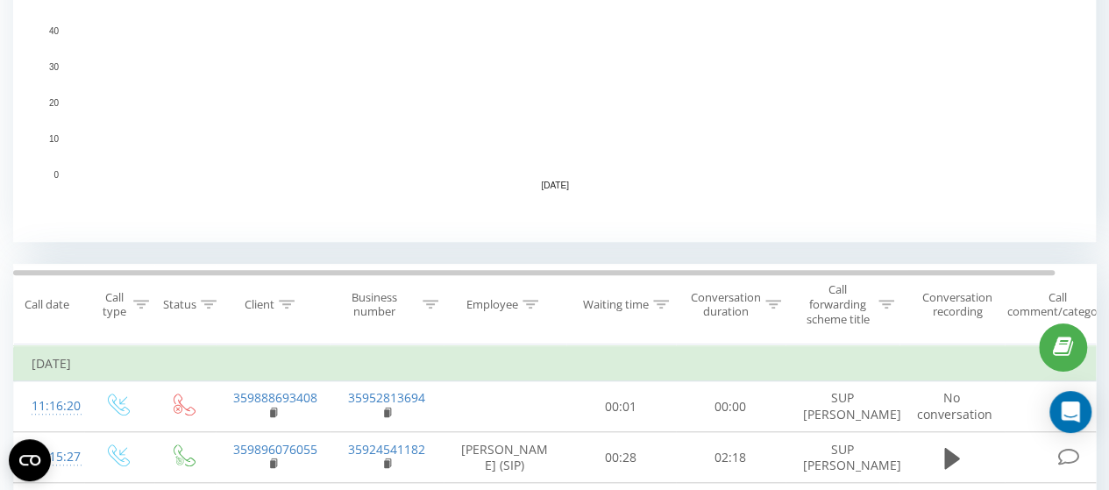
scroll to position [526, 0]
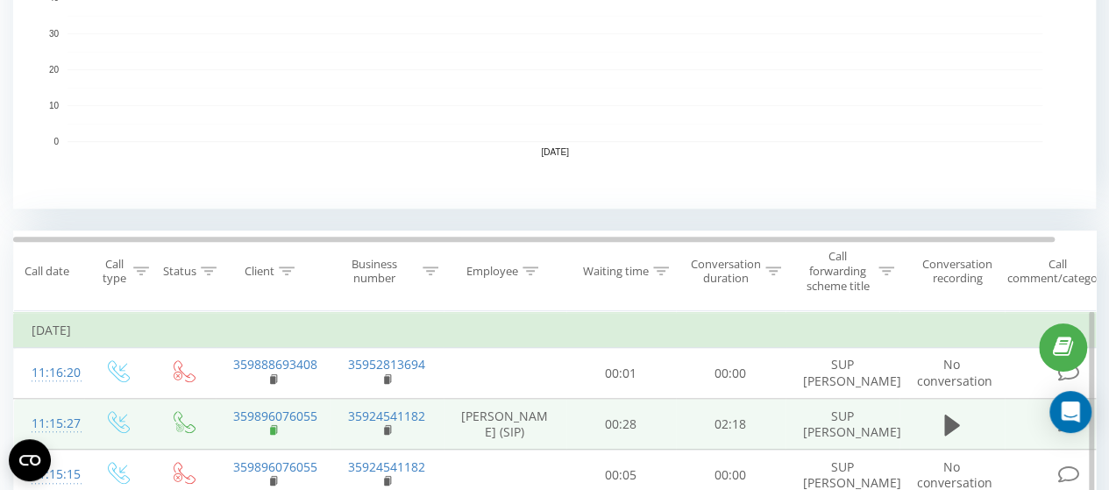
click at [273, 430] on icon at bounding box center [275, 430] width 10 height 12
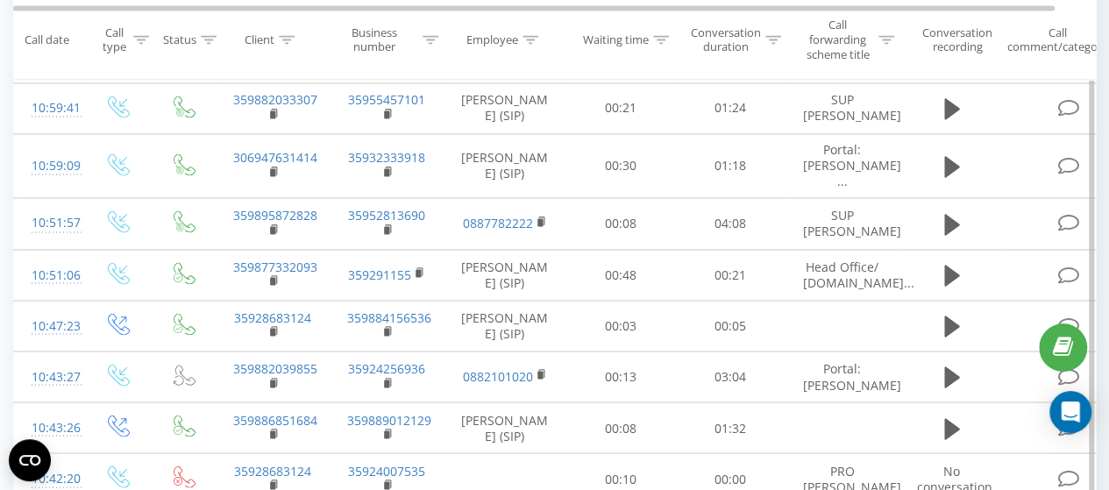
scroll to position [1403, 0]
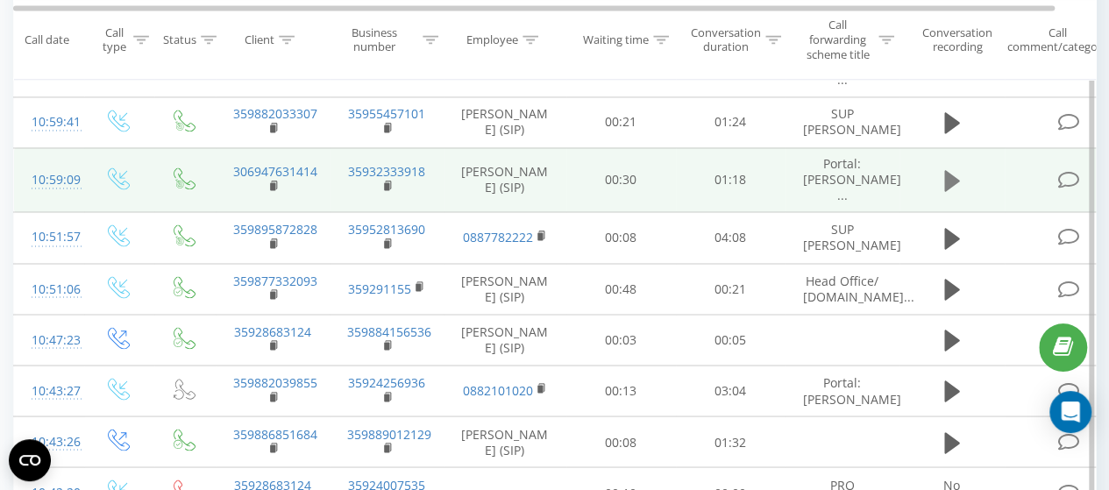
click at [963, 194] on button at bounding box center [952, 180] width 26 height 26
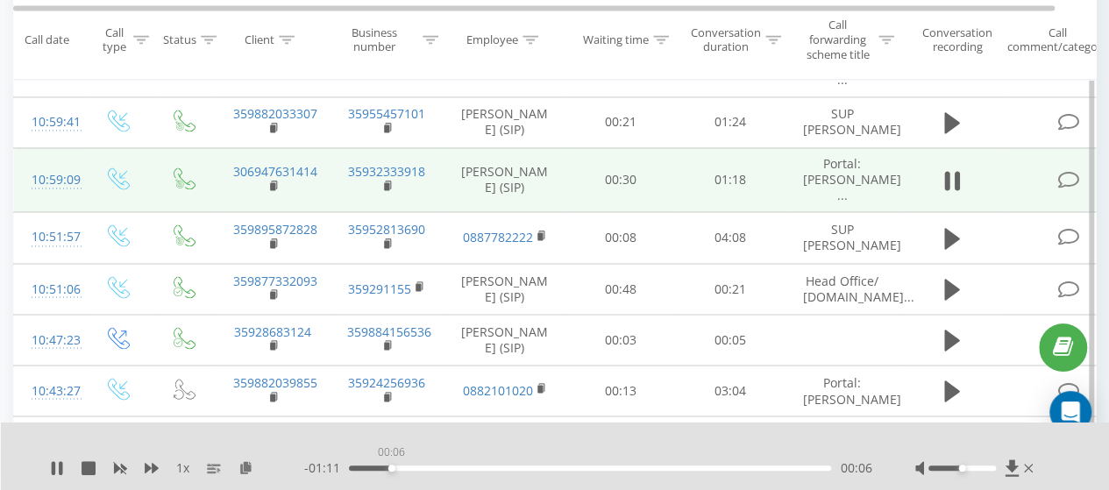
click at [391, 471] on div "00:06" at bounding box center [590, 468] width 482 height 5
click at [401, 469] on div "00:07" at bounding box center [590, 468] width 482 height 5
click at [475, 469] on div "00:18" at bounding box center [590, 468] width 482 height 5
click at [502, 469] on div "00:21" at bounding box center [590, 468] width 482 height 5
click at [1031, 471] on icon at bounding box center [1028, 468] width 9 height 9
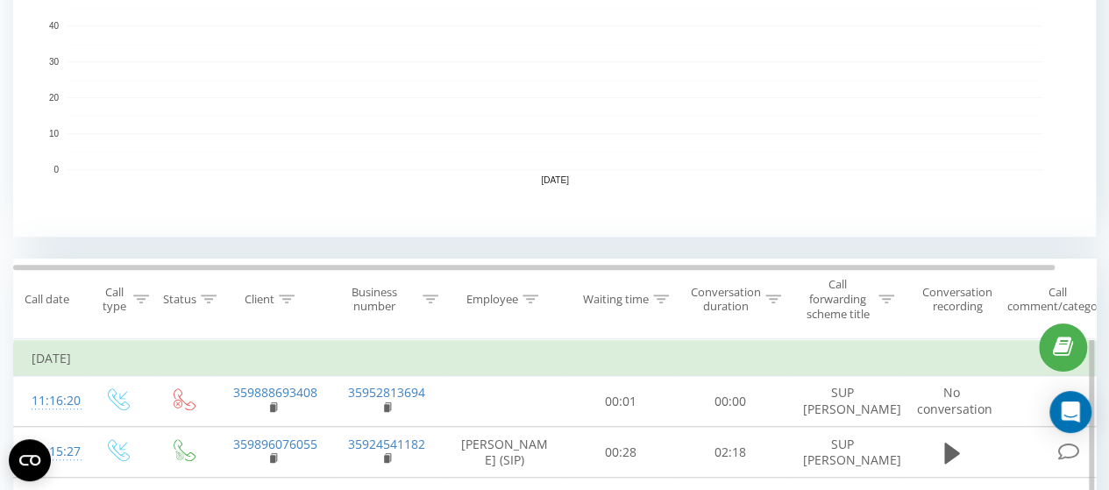
scroll to position [526, 0]
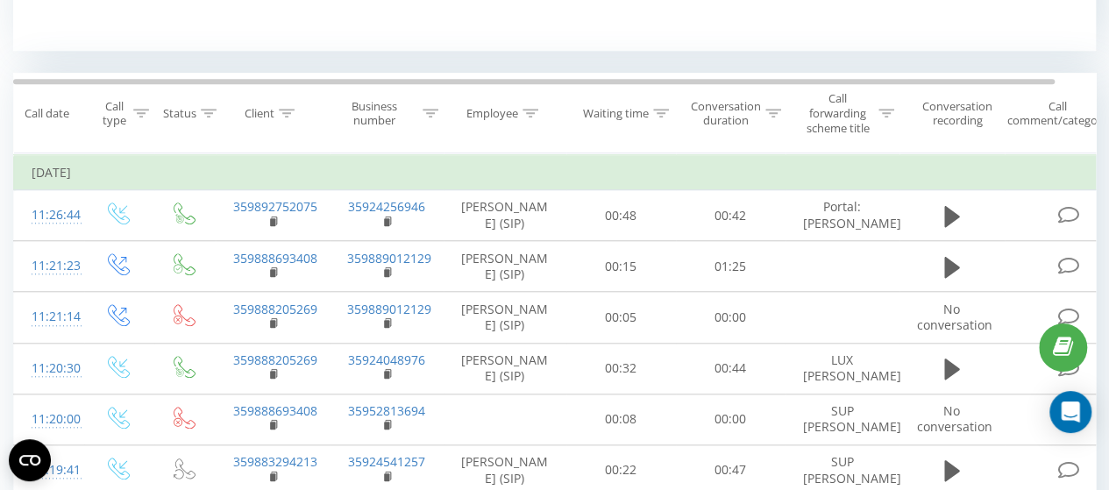
scroll to position [701, 0]
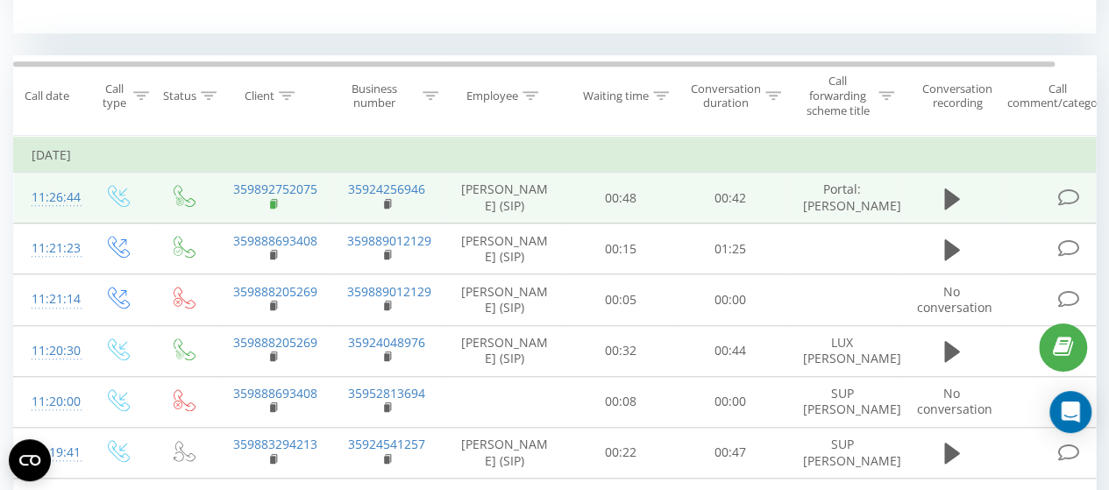
click at [272, 209] on rect at bounding box center [272, 205] width 5 height 8
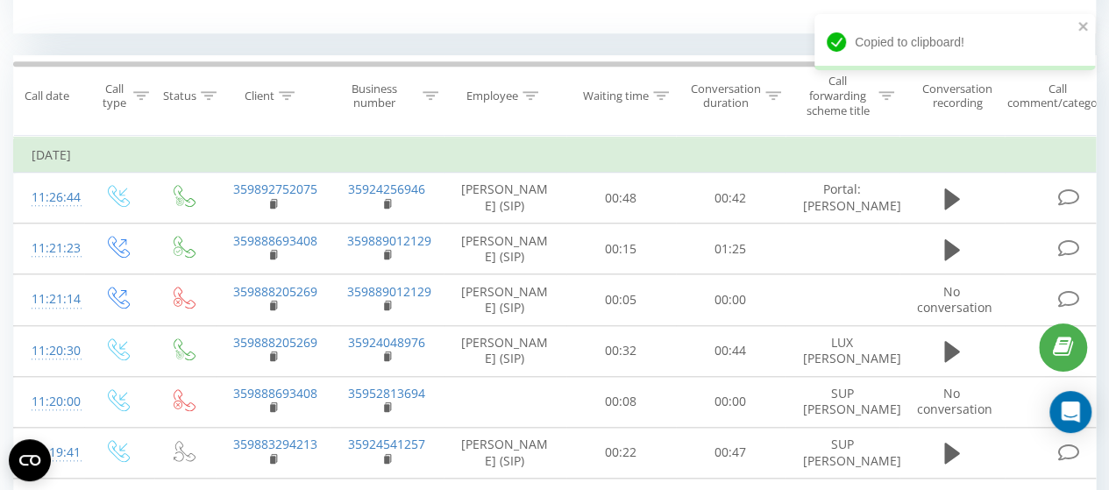
drag, startPoint x: 68, startPoint y: 13, endPoint x: 188, endPoint y: 1, distance: 120.7
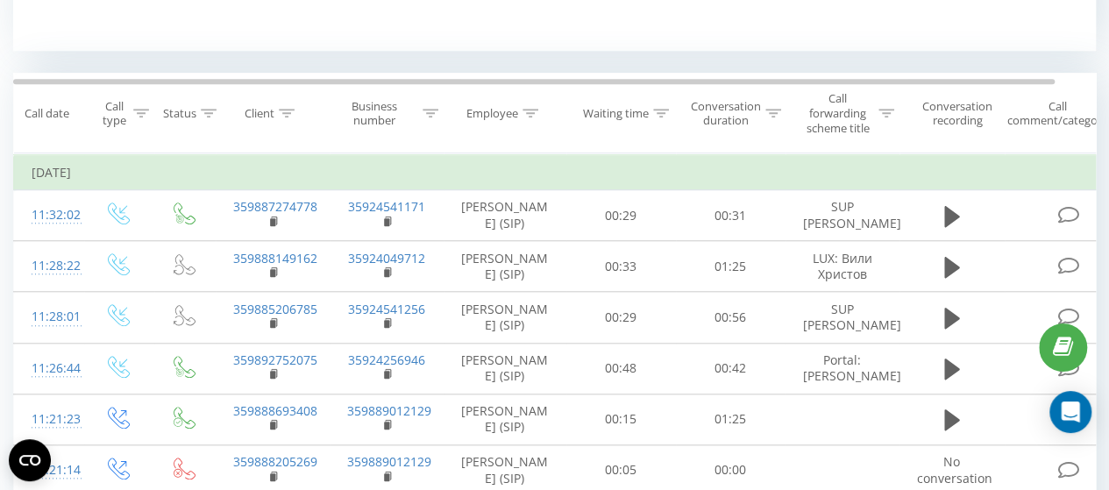
scroll to position [701, 0]
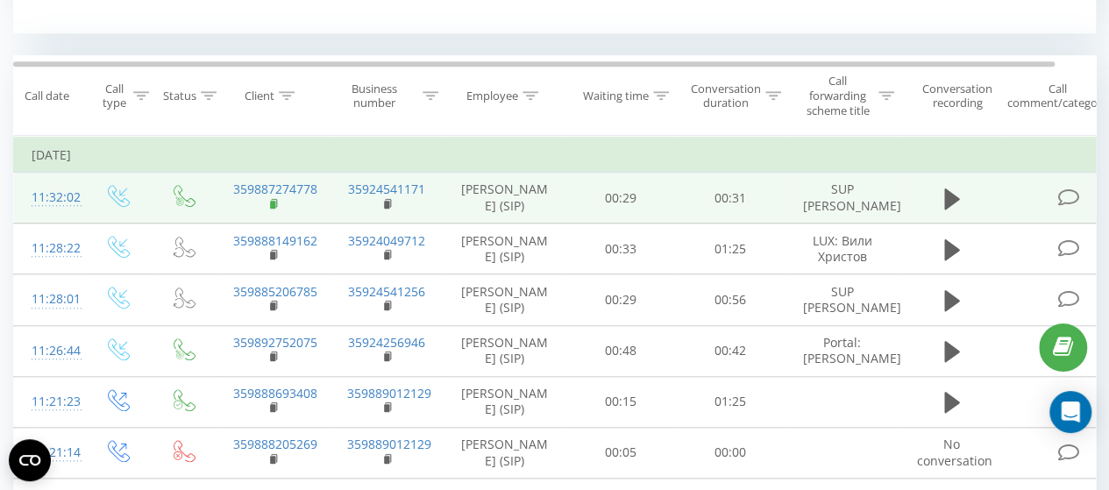
click at [272, 204] on icon at bounding box center [275, 204] width 10 height 12
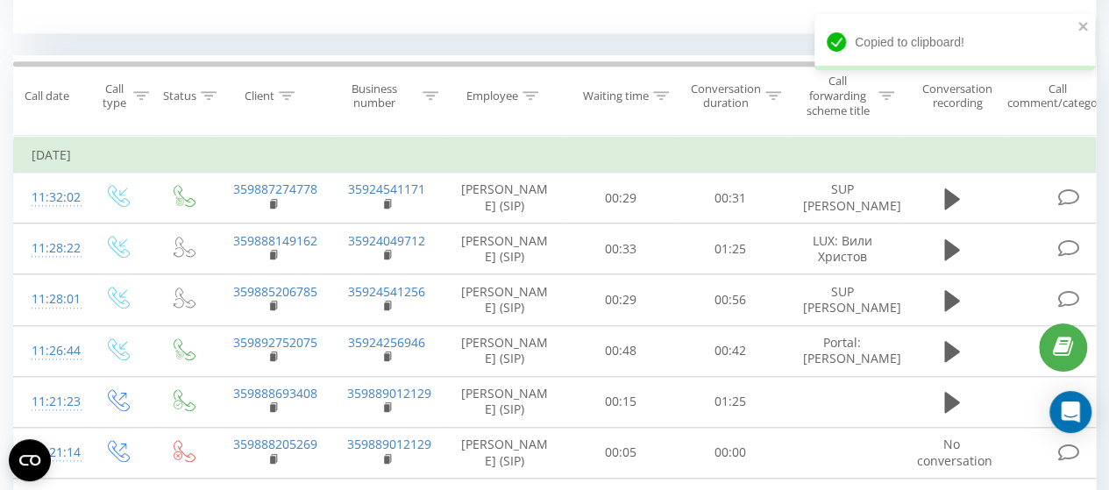
click at [10, 60] on div "All calls Main Chart Export .csv .xls .xlsx [DATE] - [DATE] When data may diffe…" at bounding box center [554, 439] width 1109 height 2176
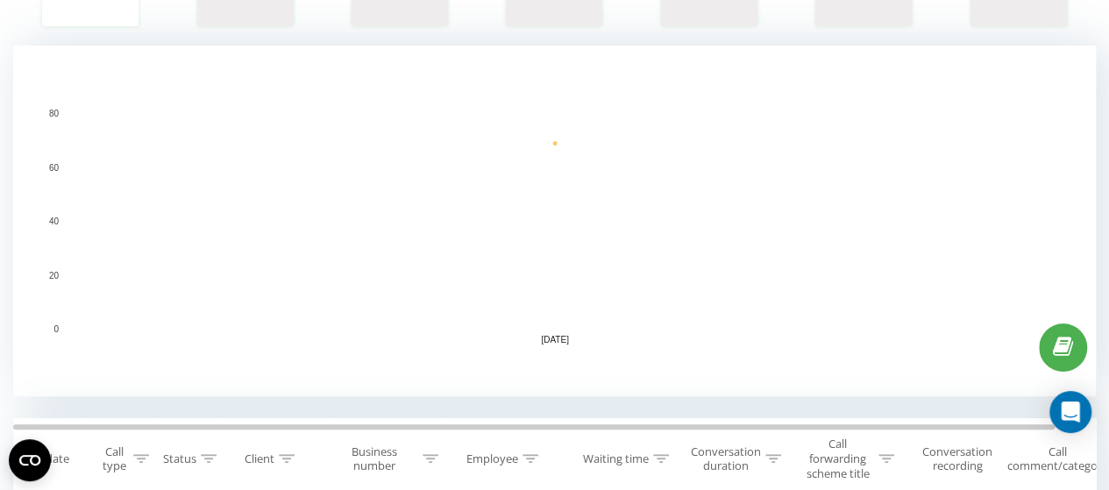
scroll to position [175, 0]
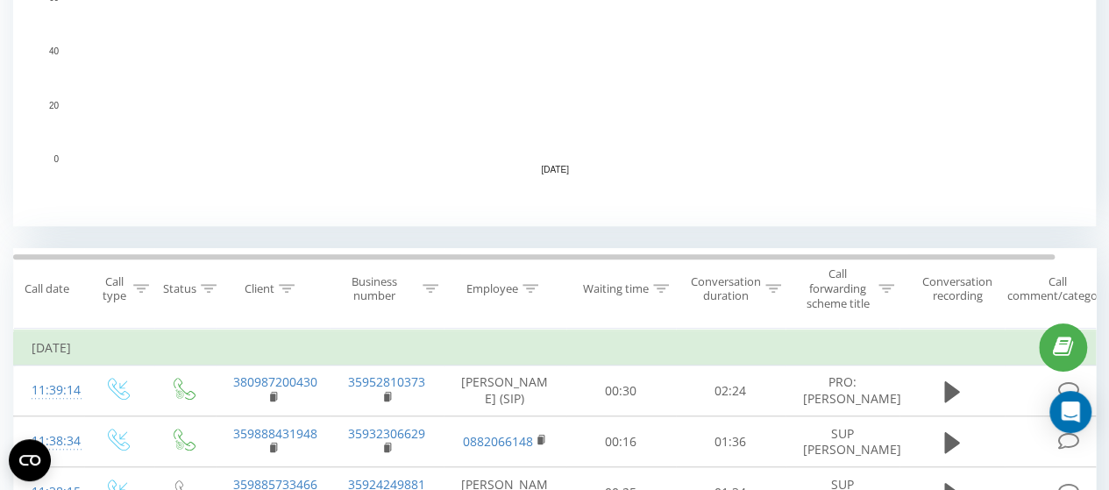
scroll to position [526, 0]
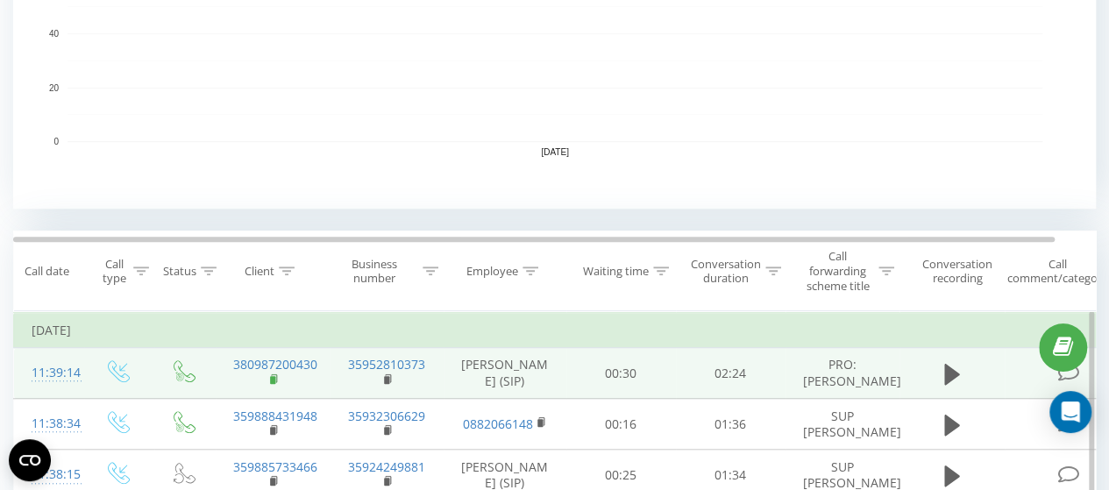
click at [274, 384] on rect at bounding box center [272, 380] width 5 height 8
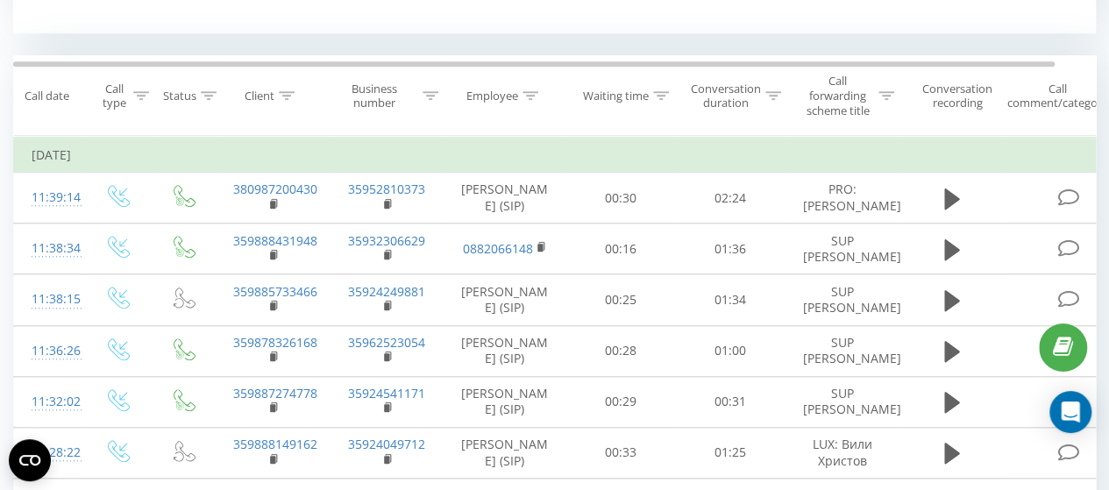
scroll to position [877, 0]
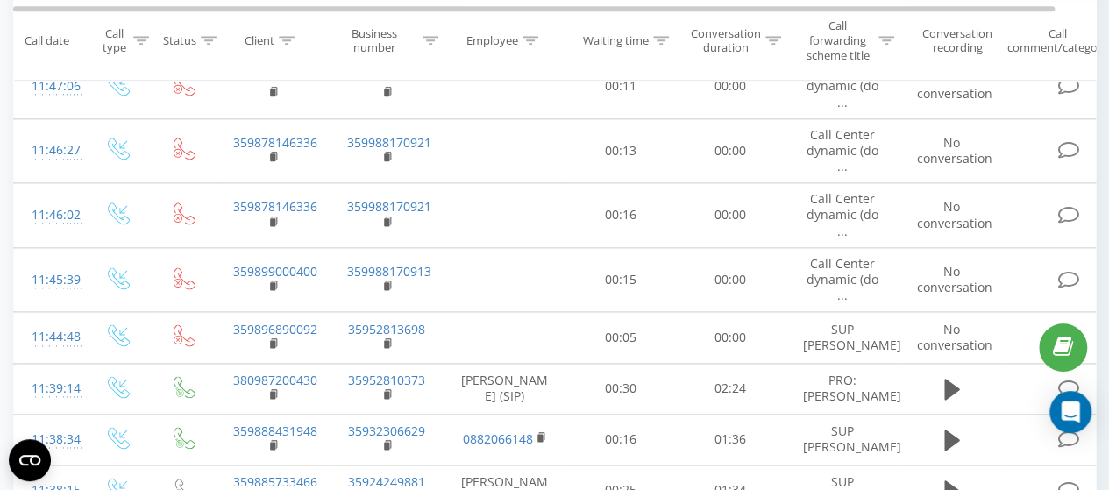
scroll to position [1052, 0]
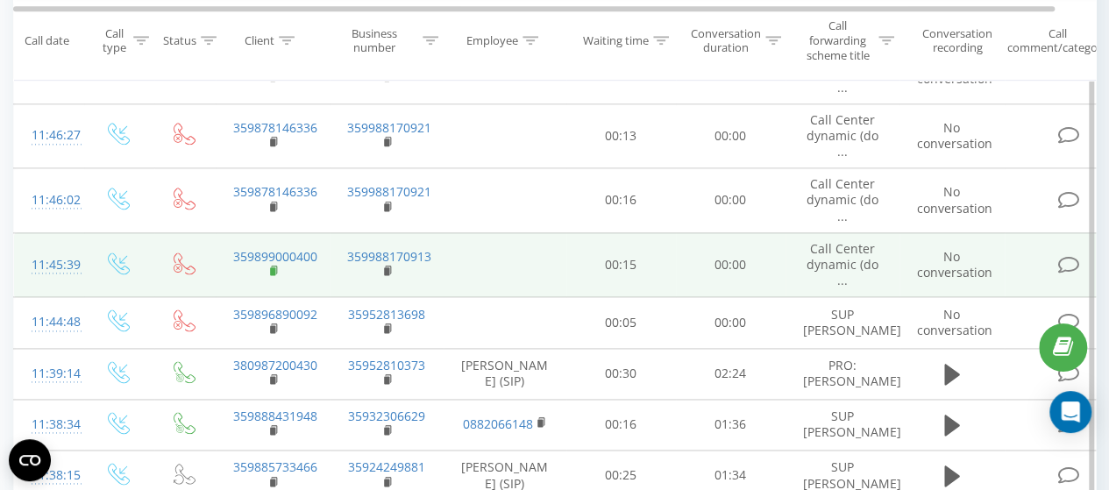
click at [270, 272] on icon at bounding box center [275, 271] width 10 height 12
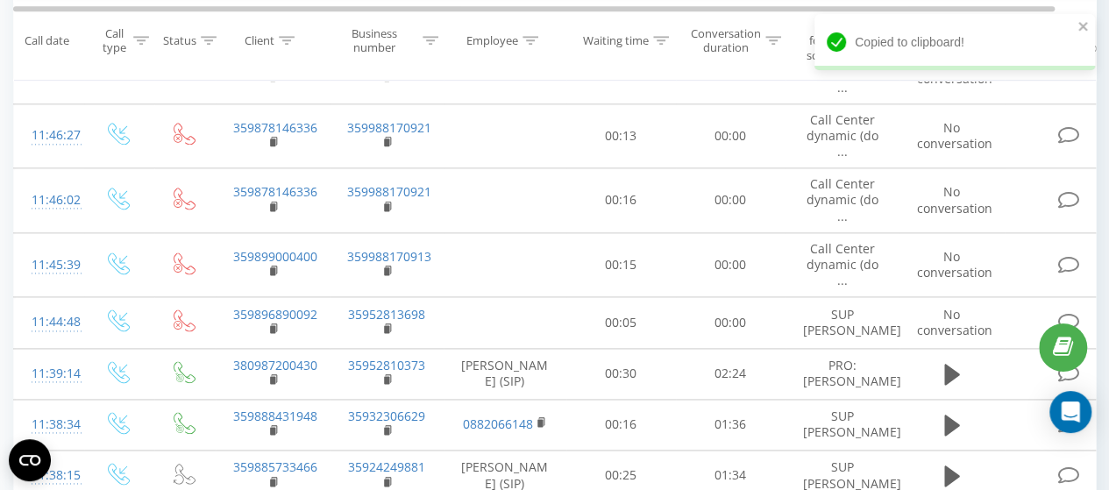
click at [0, 116] on div "All calls Main Chart Export .csv .xls .xlsx 20.08.2025 - 20.08.2025 When data m…" at bounding box center [554, 116] width 1109 height 2230
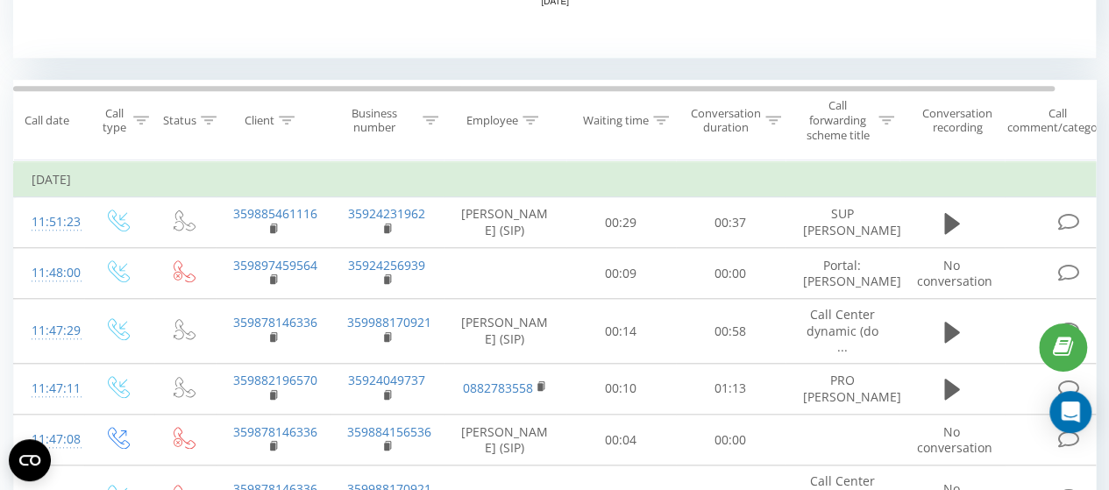
scroll to position [701, 0]
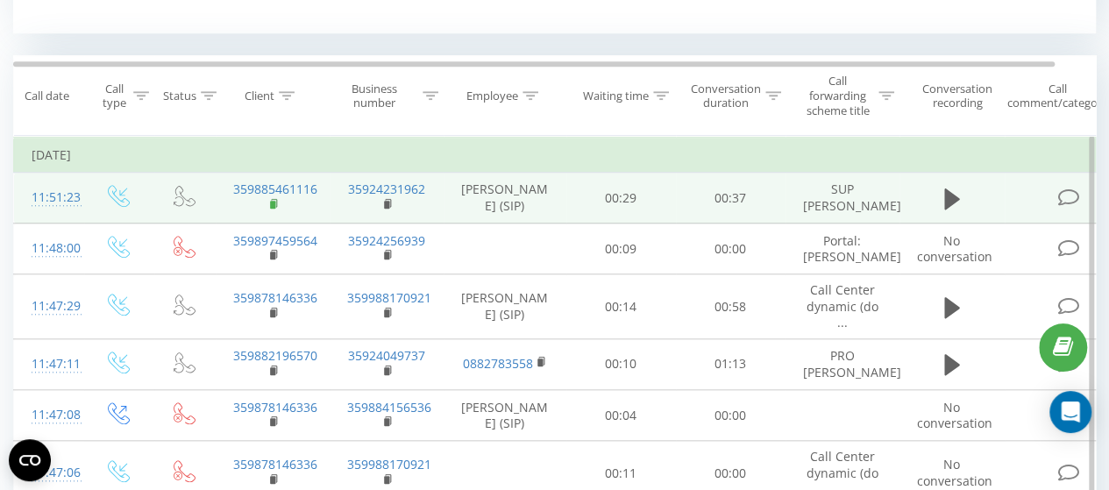
click at [270, 207] on rect at bounding box center [272, 205] width 5 height 8
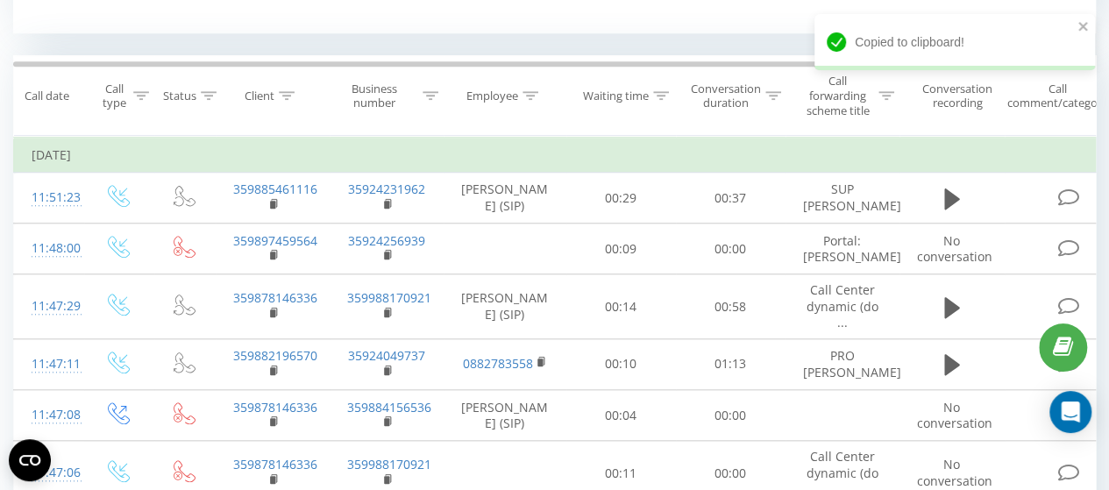
click at [0, 103] on div "All calls Main Chart Export .csv .xls .xlsx [DATE] - [DATE] When data may diffe…" at bounding box center [554, 466] width 1109 height 2230
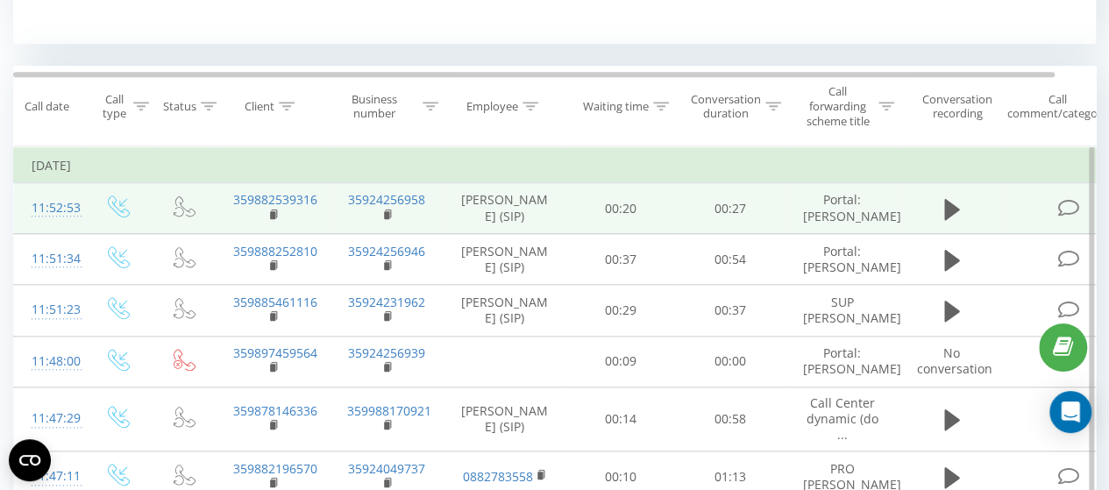
scroll to position [701, 0]
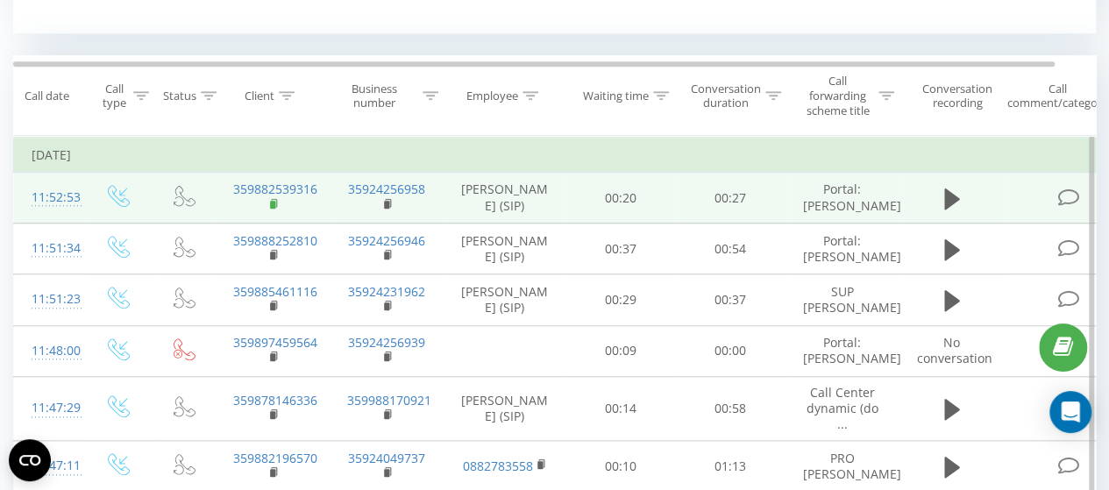
click at [272, 209] on rect at bounding box center [272, 205] width 5 height 8
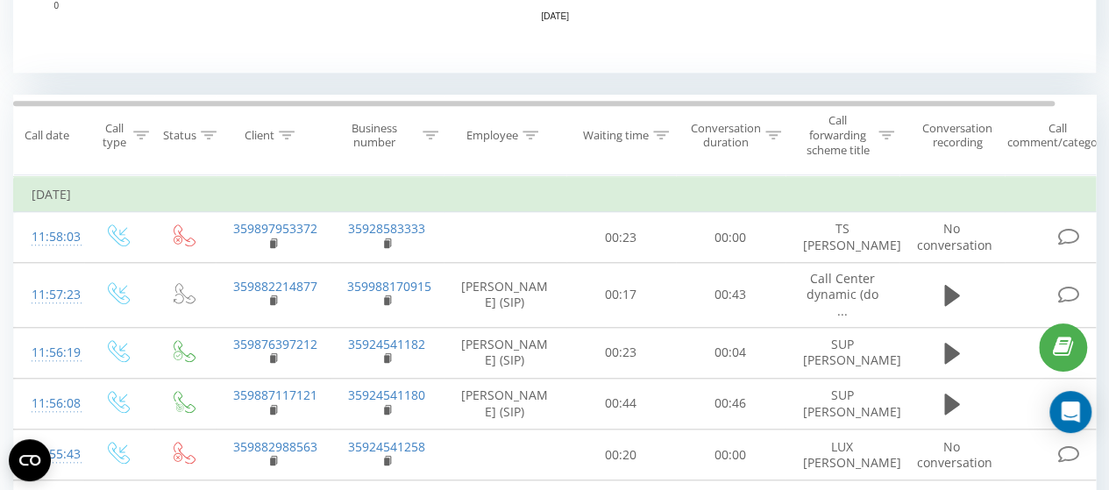
scroll to position [701, 0]
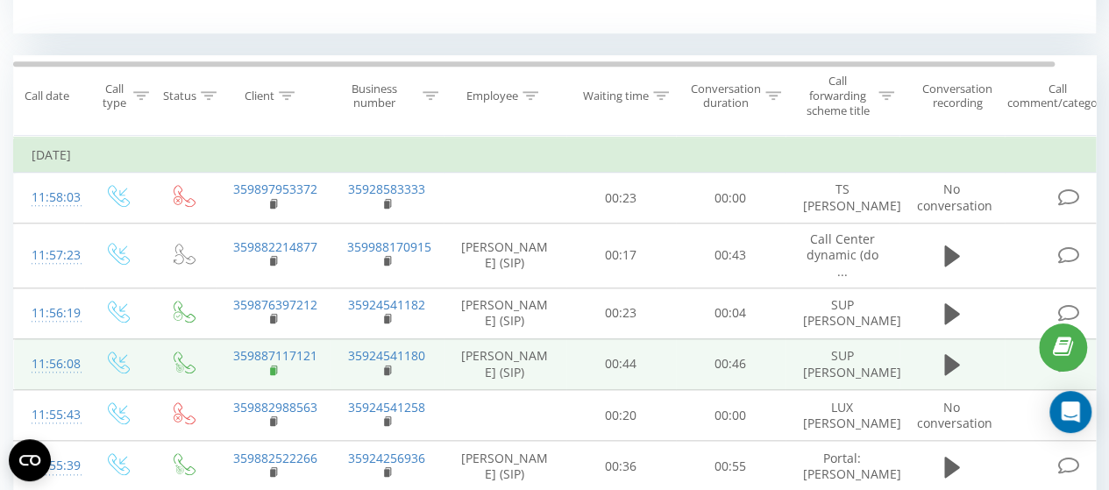
click at [274, 375] on rect at bounding box center [272, 371] width 5 height 8
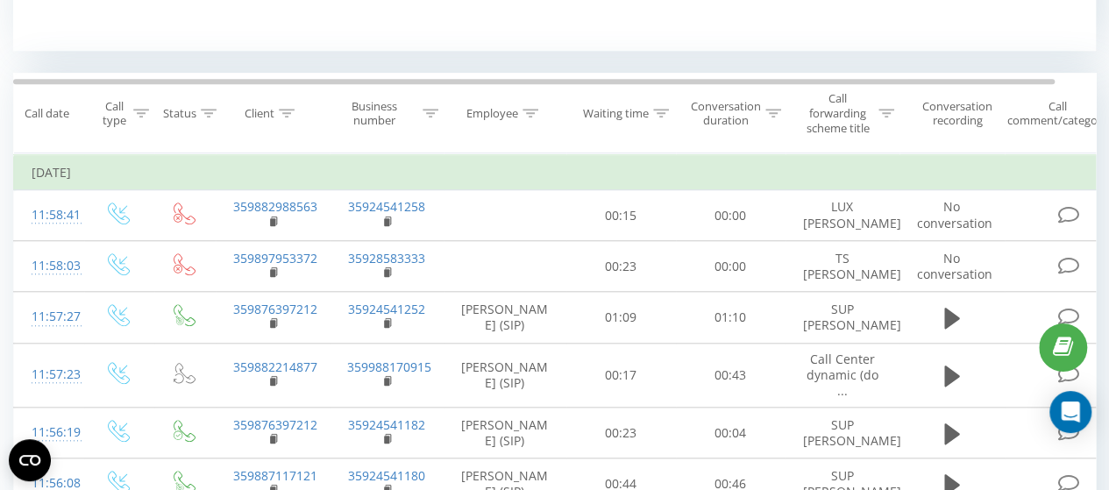
scroll to position [701, 0]
